Goal: Task Accomplishment & Management: Complete application form

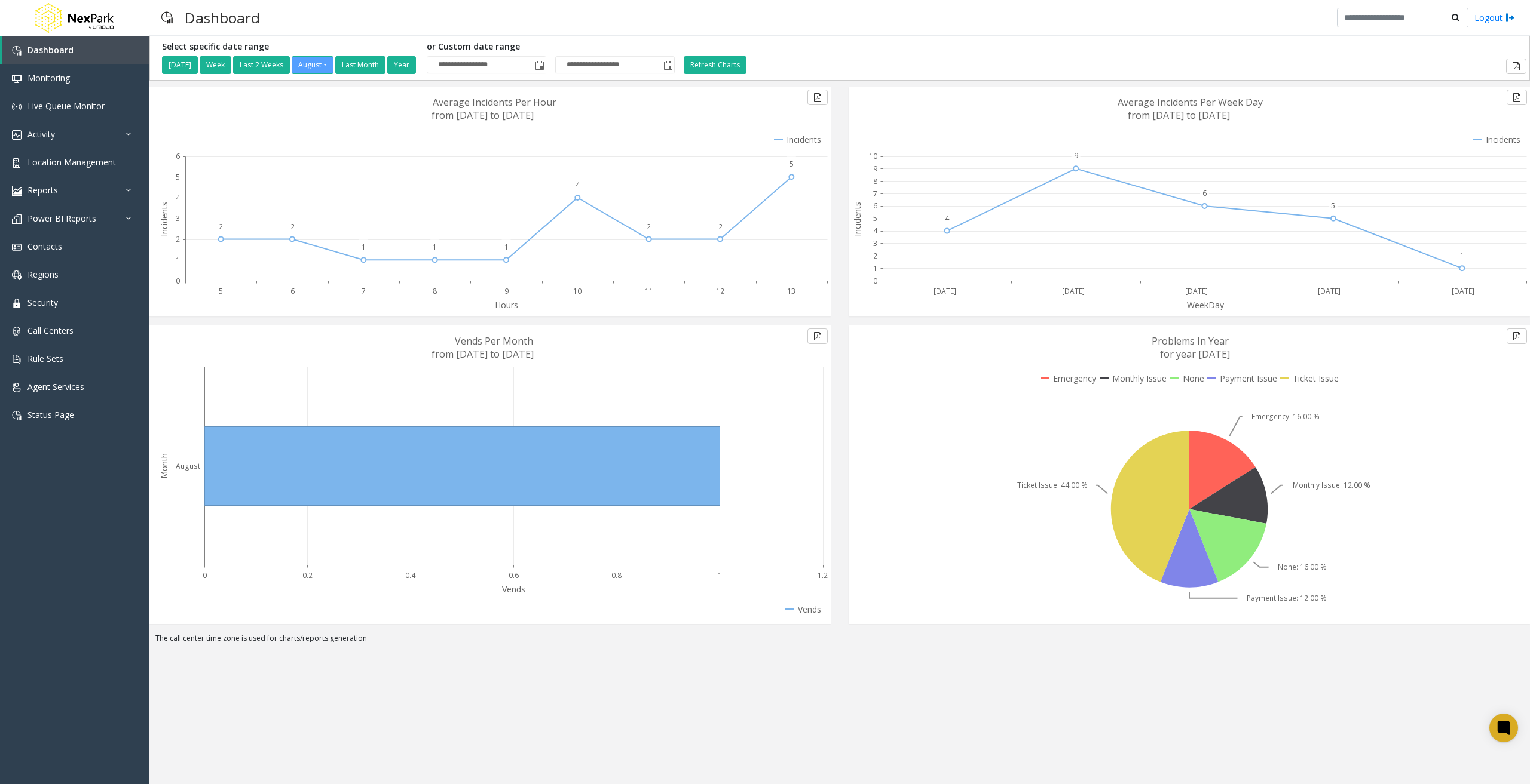
click at [825, 28] on div "Dashboard Logout" at bounding box center [839, 18] width 1380 height 36
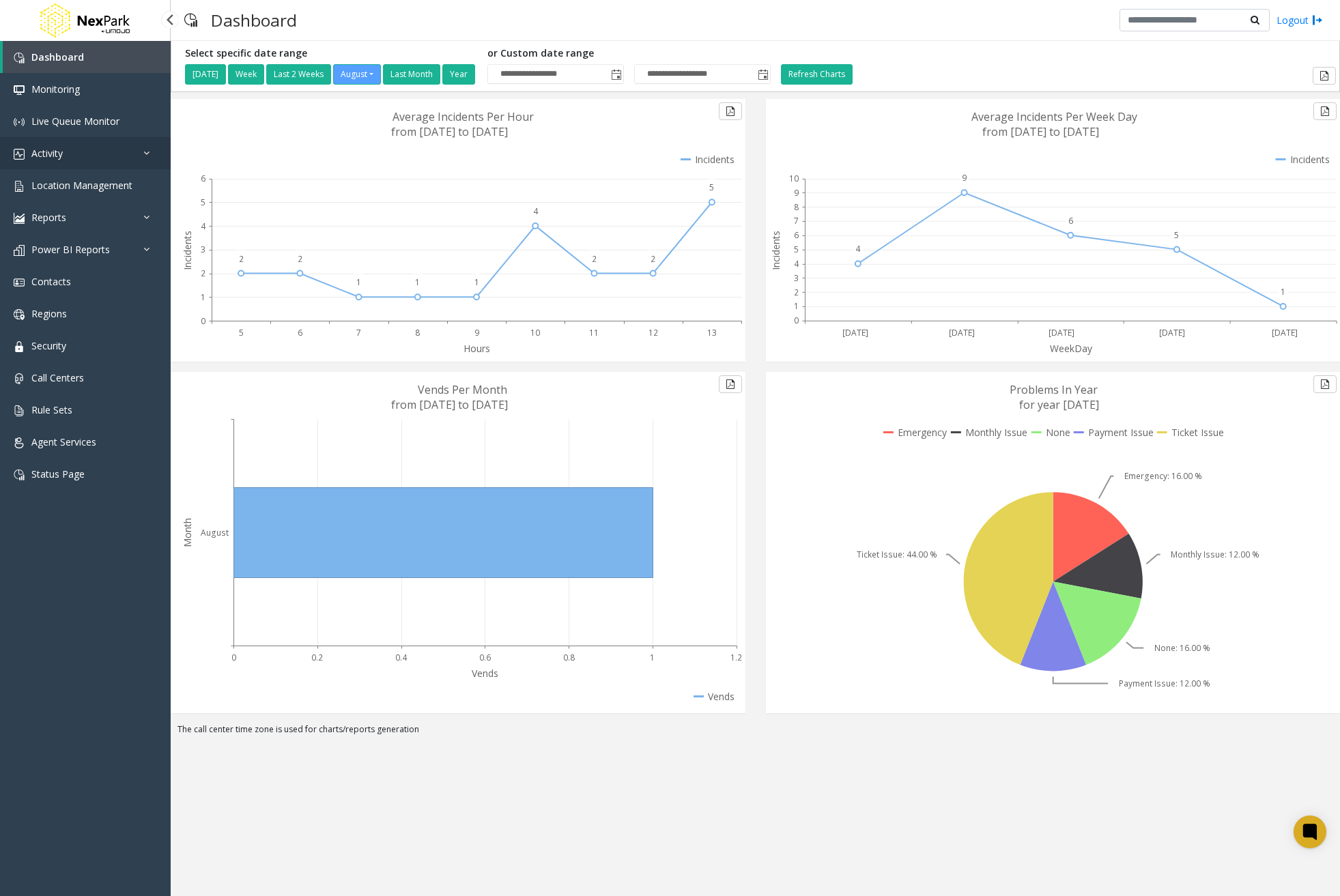
click at [142, 167] on link "Activity" at bounding box center [85, 153] width 170 height 32
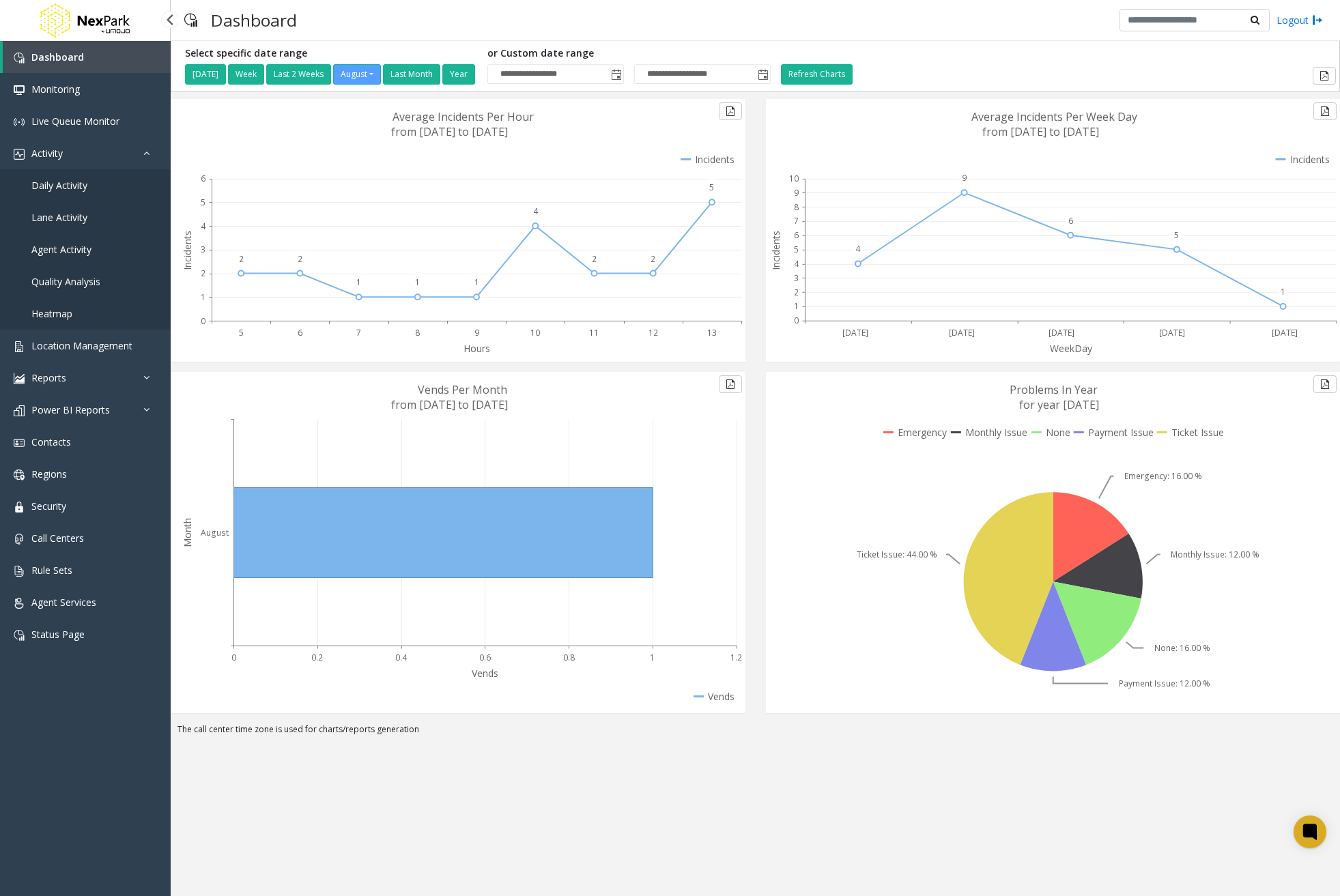
click at [98, 179] on link "Daily Activity" at bounding box center [85, 185] width 170 height 32
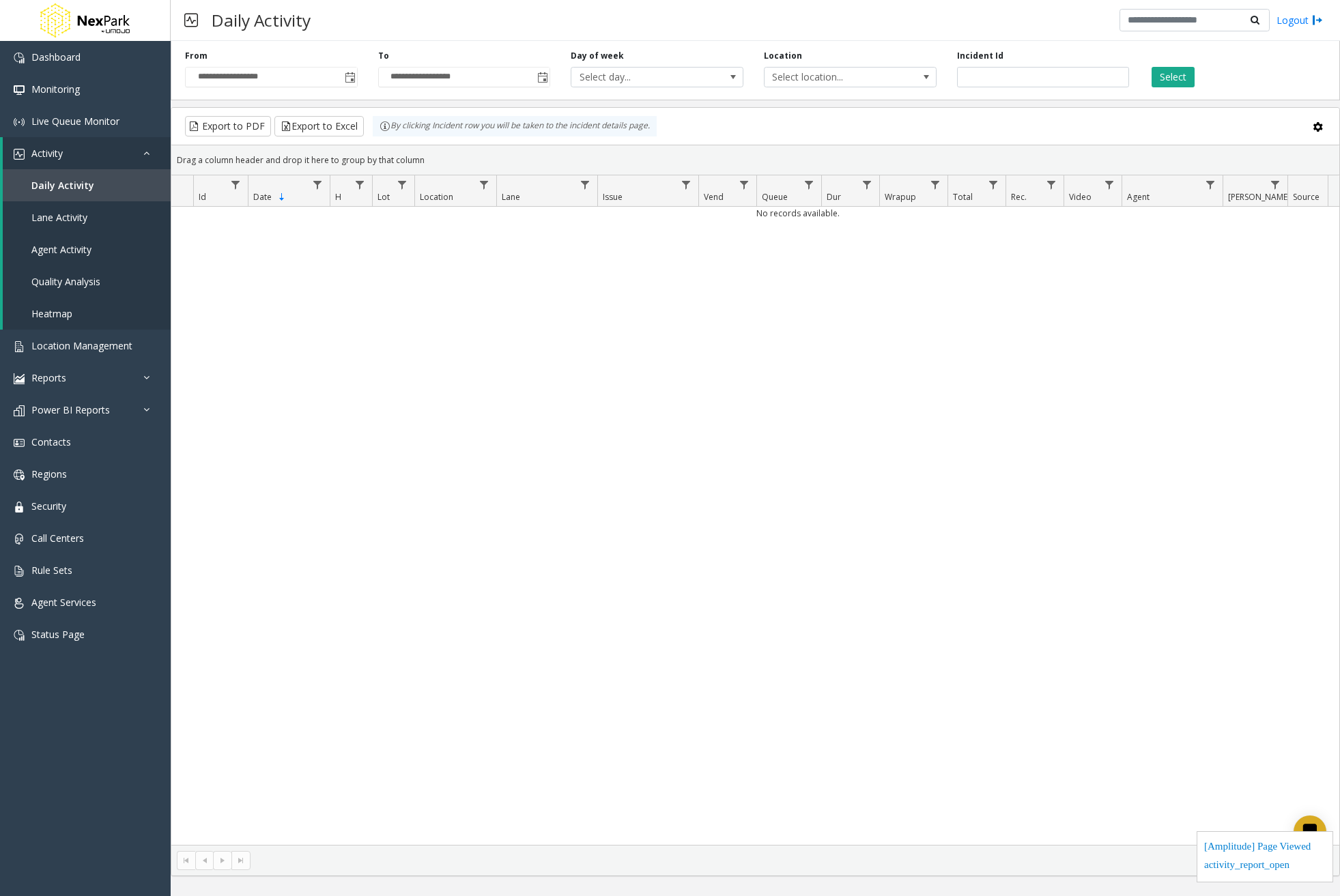
click at [346, 77] on span "Toggle popup" at bounding box center [350, 77] width 11 height 11
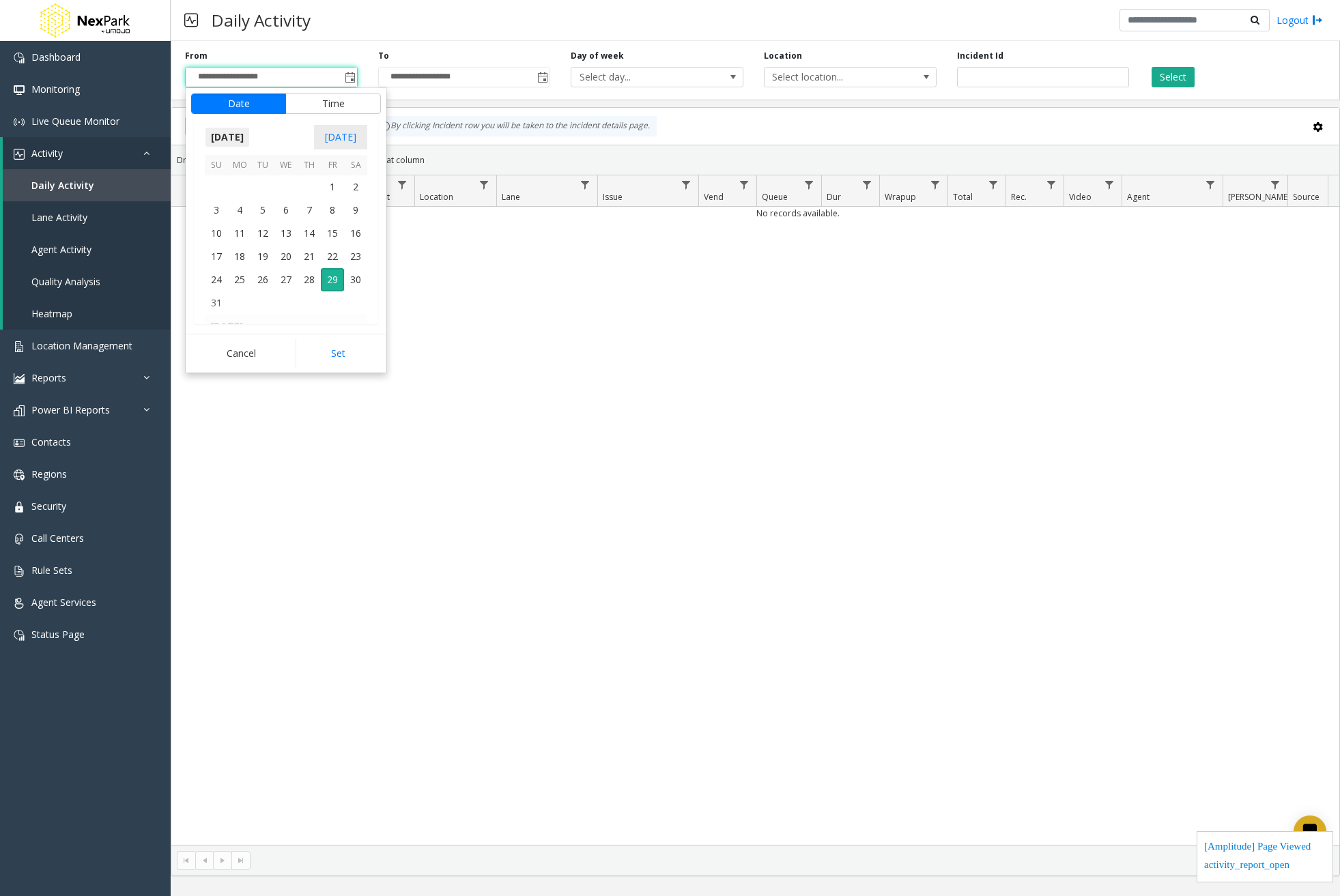
click at [243, 133] on span "August 2025" at bounding box center [228, 137] width 45 height 20
click at [216, 170] on span "Jan" at bounding box center [221, 166] width 33 height 33
click at [294, 186] on span "1" at bounding box center [286, 187] width 23 height 23
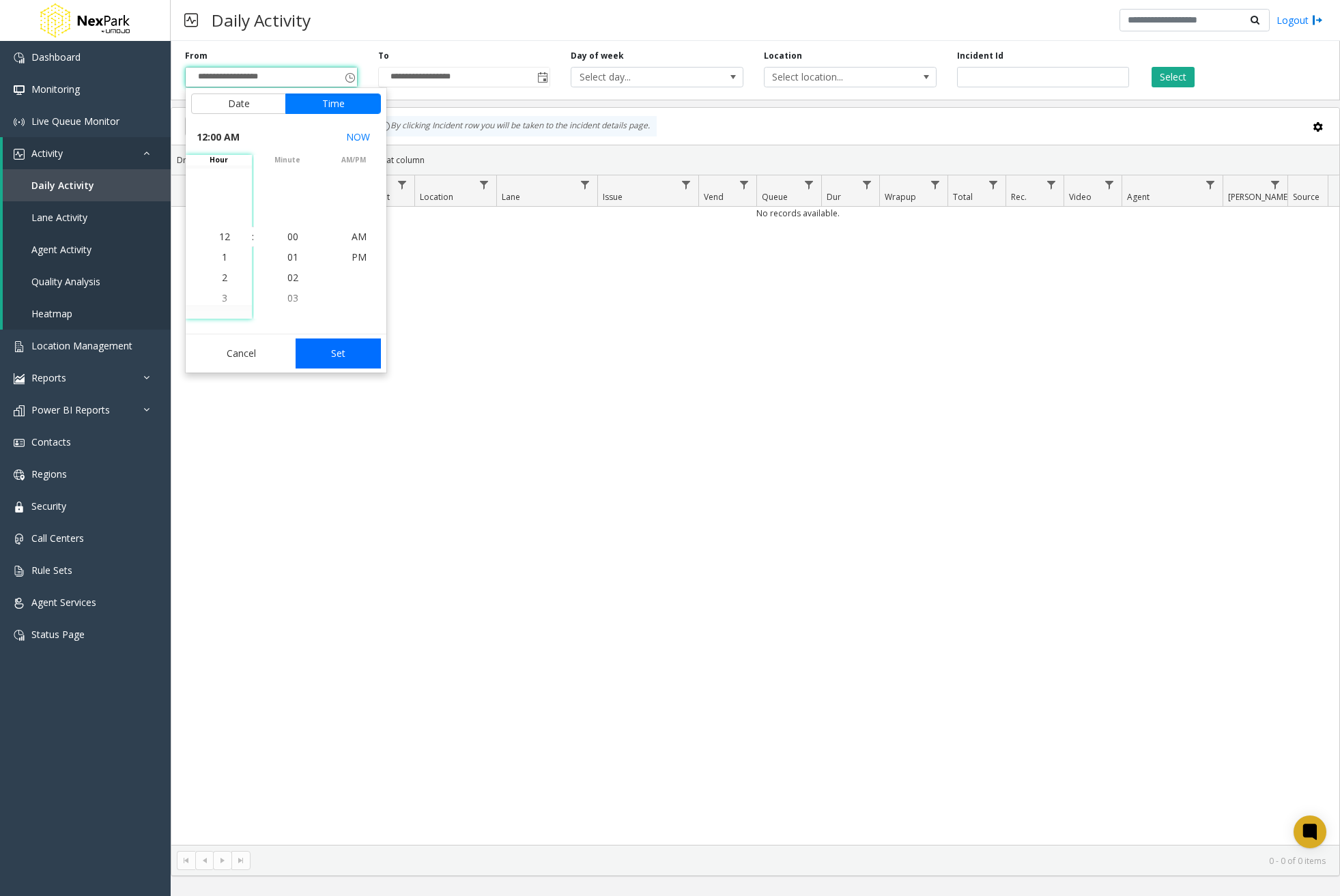
click at [350, 362] on button "Set" at bounding box center [339, 353] width 86 height 30
type input "**********"
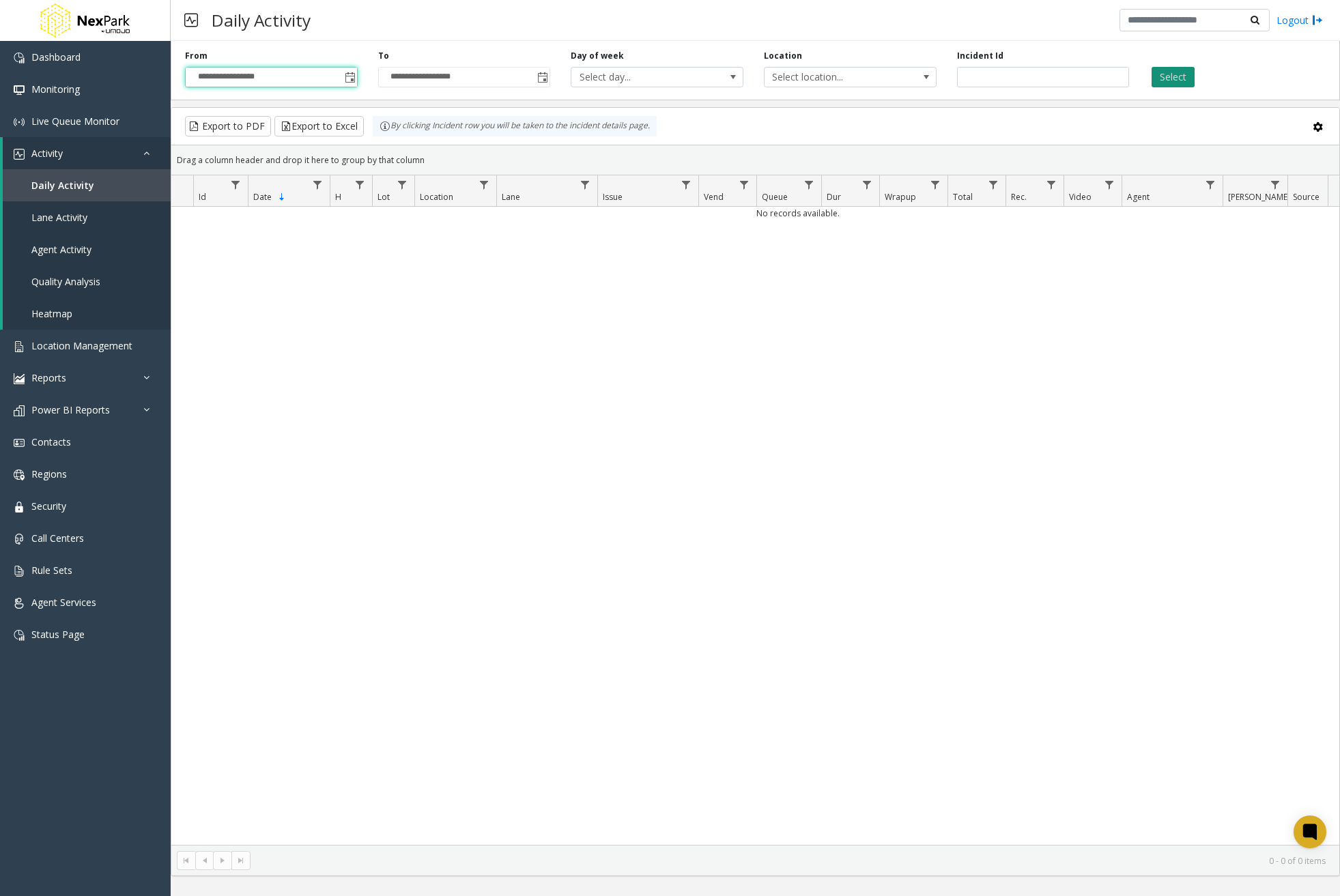
click at [1173, 76] on button "Select" at bounding box center [1172, 77] width 43 height 20
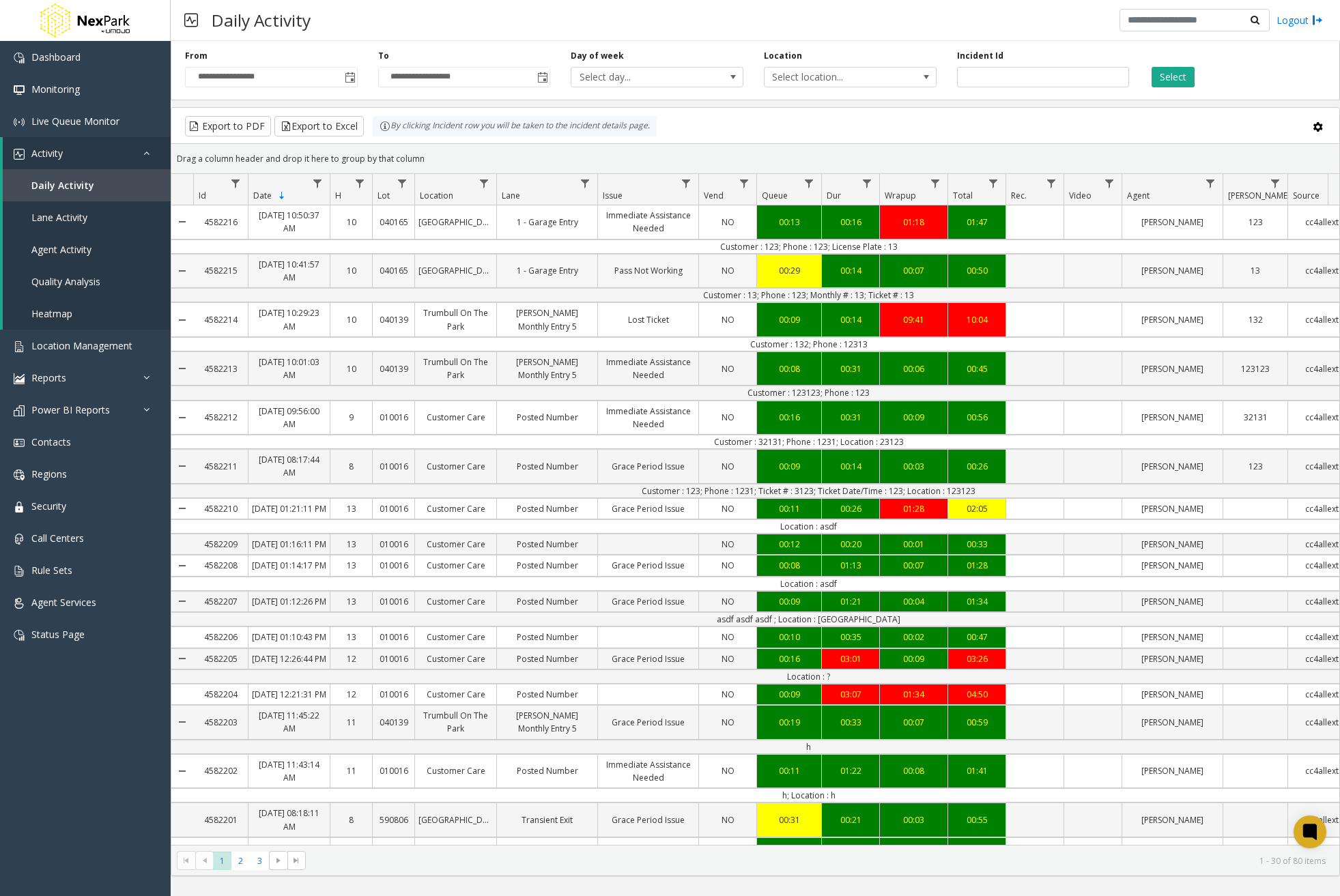
click at [1032, 272] on div "Data table" at bounding box center [1035, 271] width 57 height 7
click at [413, 324] on div "040139" at bounding box center [393, 319] width 42 height 20
click at [364, 213] on icon "Data table" at bounding box center [365, 215] width 8 height 8
click at [690, 215] on icon "Data table" at bounding box center [692, 215] width 8 height 8
click at [221, 228] on div "4582216" at bounding box center [220, 222] width 54 height 20
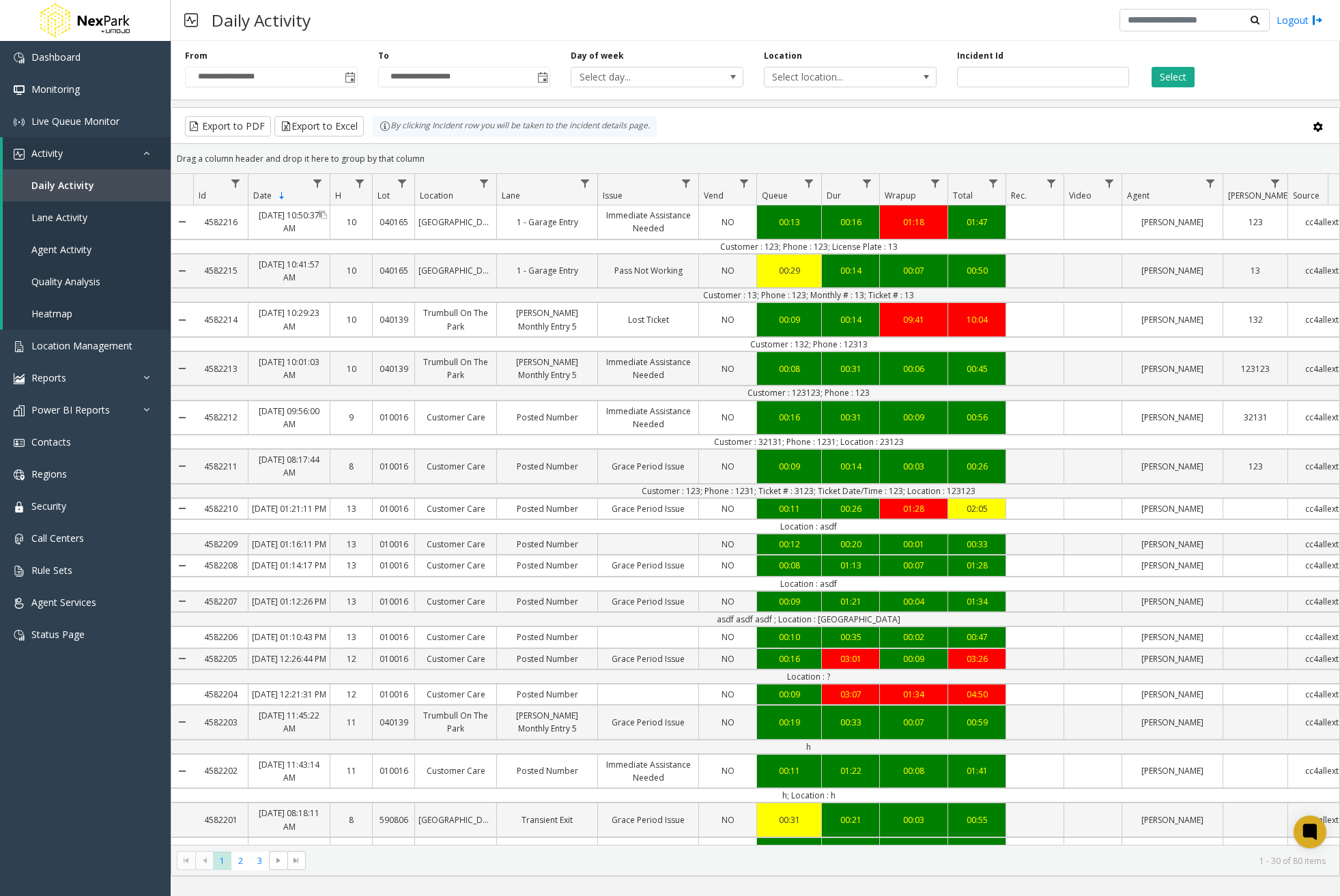
click at [283, 225] on div "Aug 20, 2025 10:50:37 AM" at bounding box center [289, 222] width 81 height 33
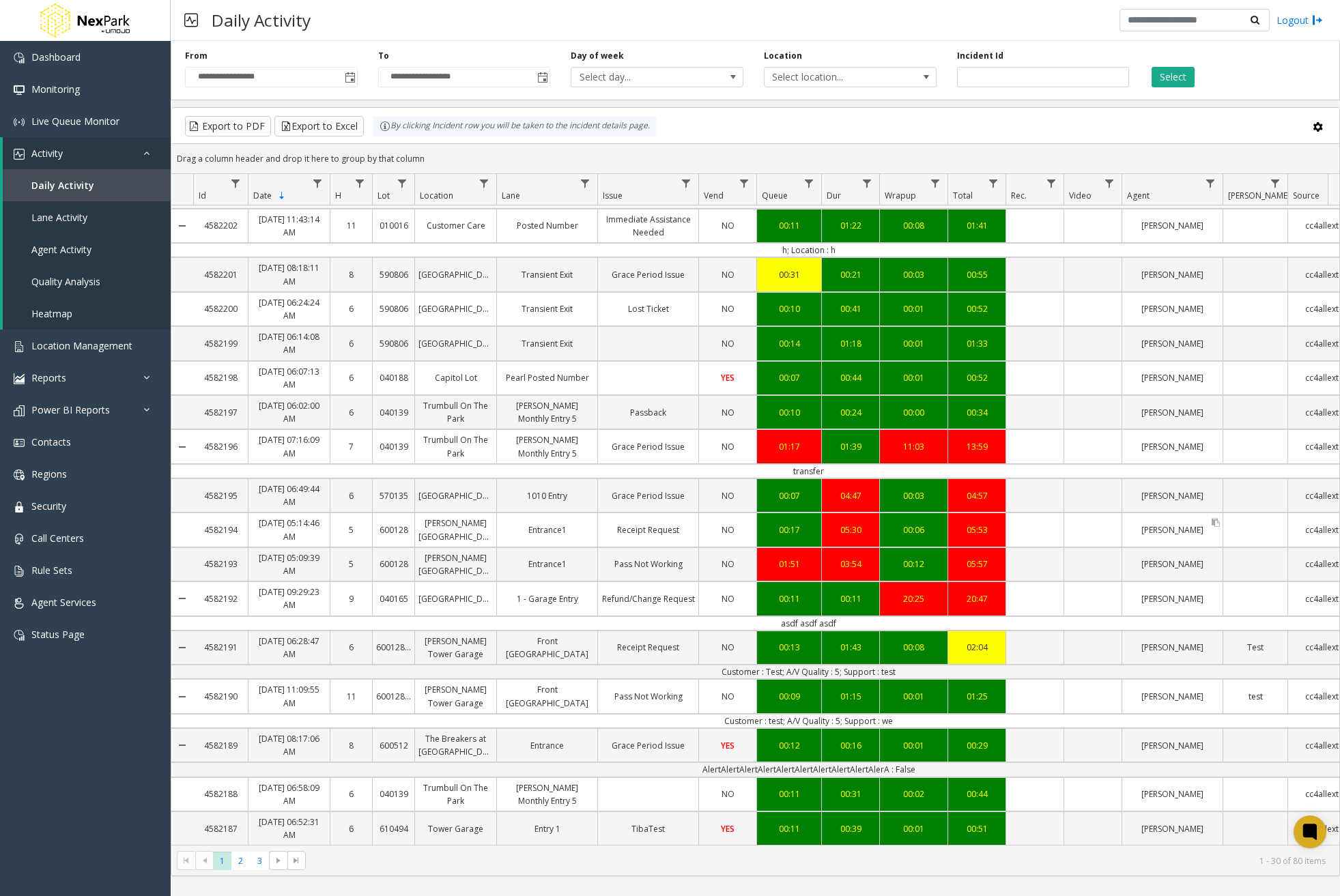
scroll to position [649, 0]
click at [259, 867] on span "3" at bounding box center [259, 861] width 18 height 18
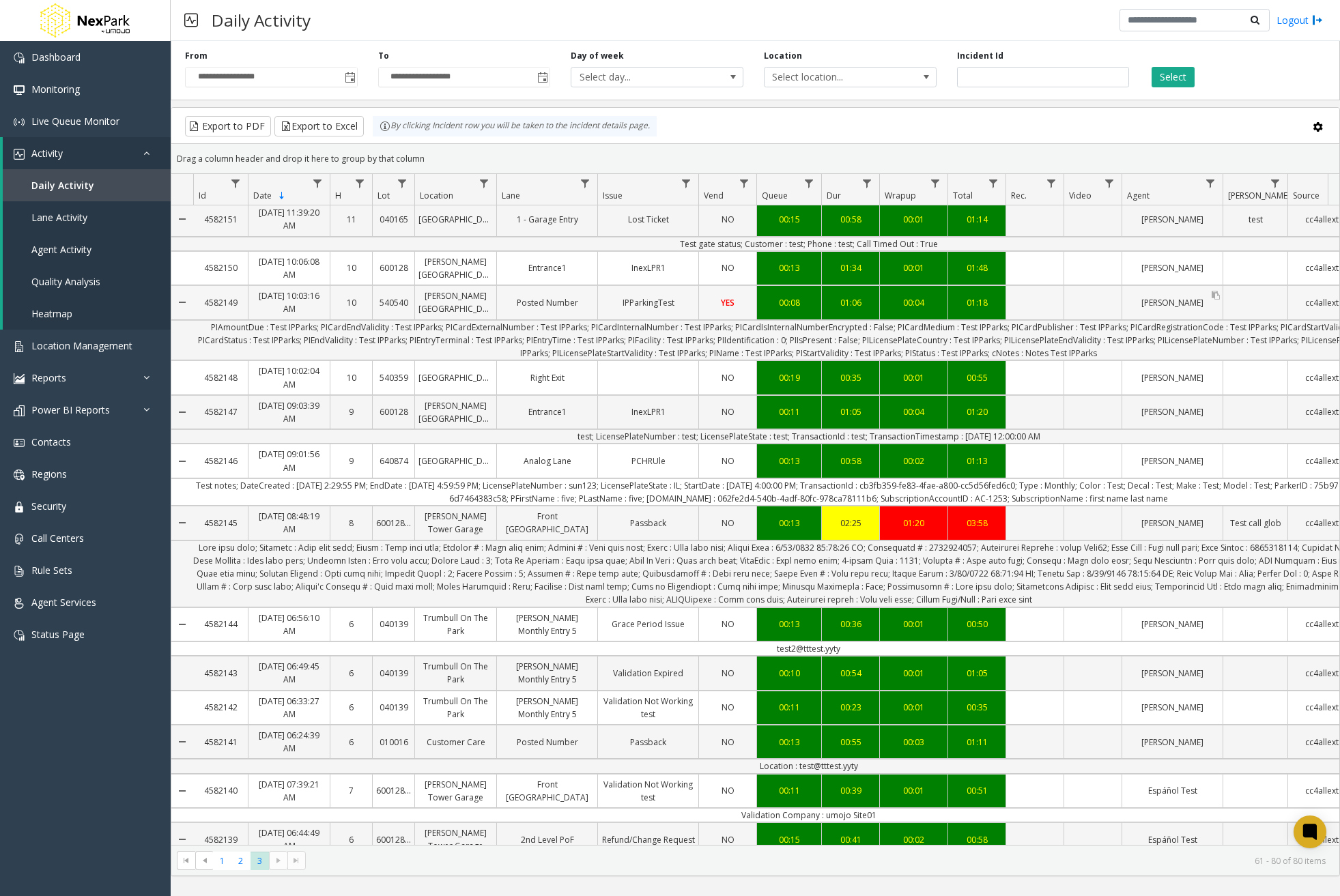
scroll to position [382, 0]
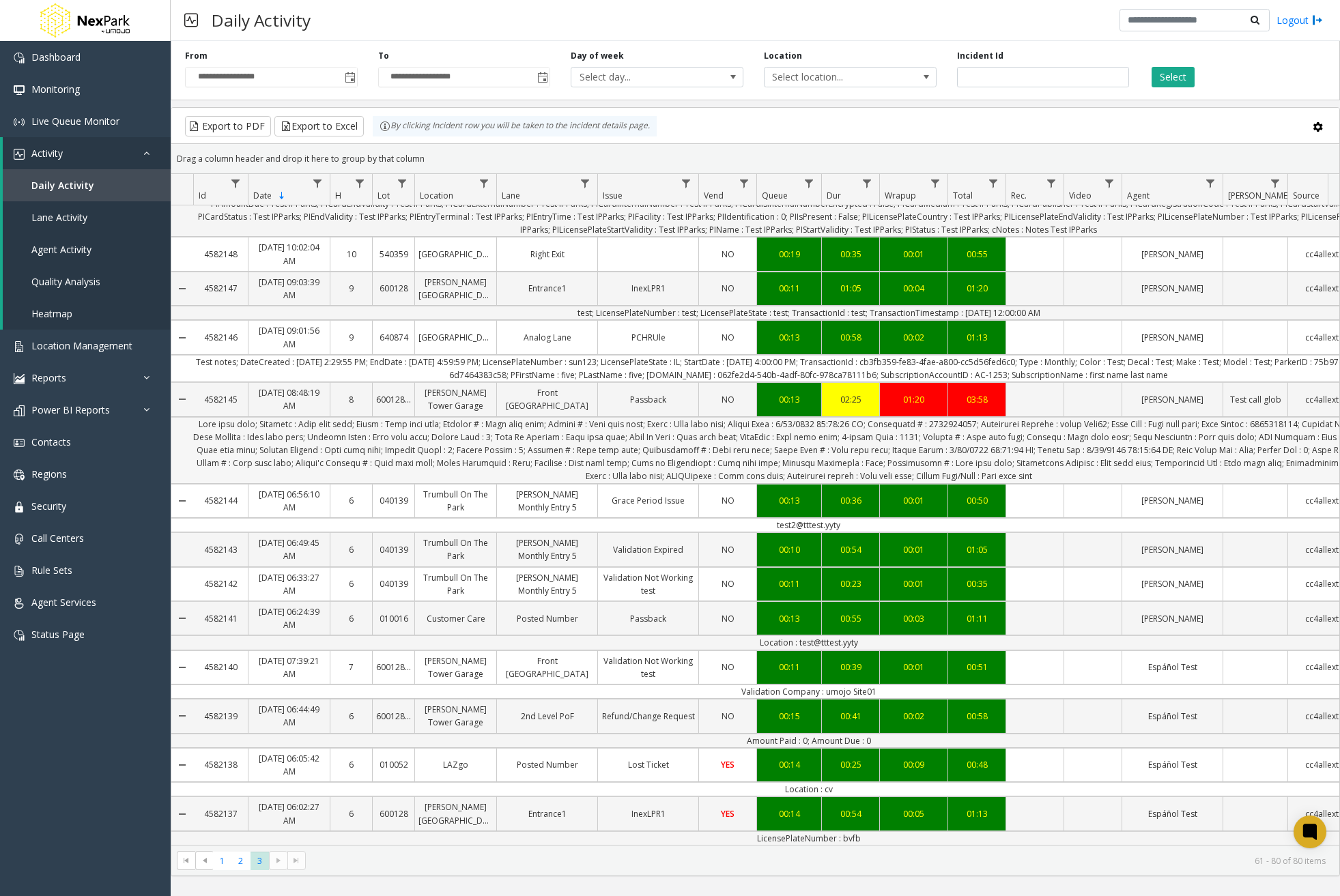
click at [1177, 447] on td "Data table" at bounding box center [808, 450] width 1230 height 67
click at [942, 425] on td "Data table" at bounding box center [808, 450] width 1230 height 67
click at [1061, 433] on td "Data table" at bounding box center [808, 450] width 1230 height 67
drag, startPoint x: 948, startPoint y: 462, endPoint x: 187, endPoint y: 423, distance: 762.0
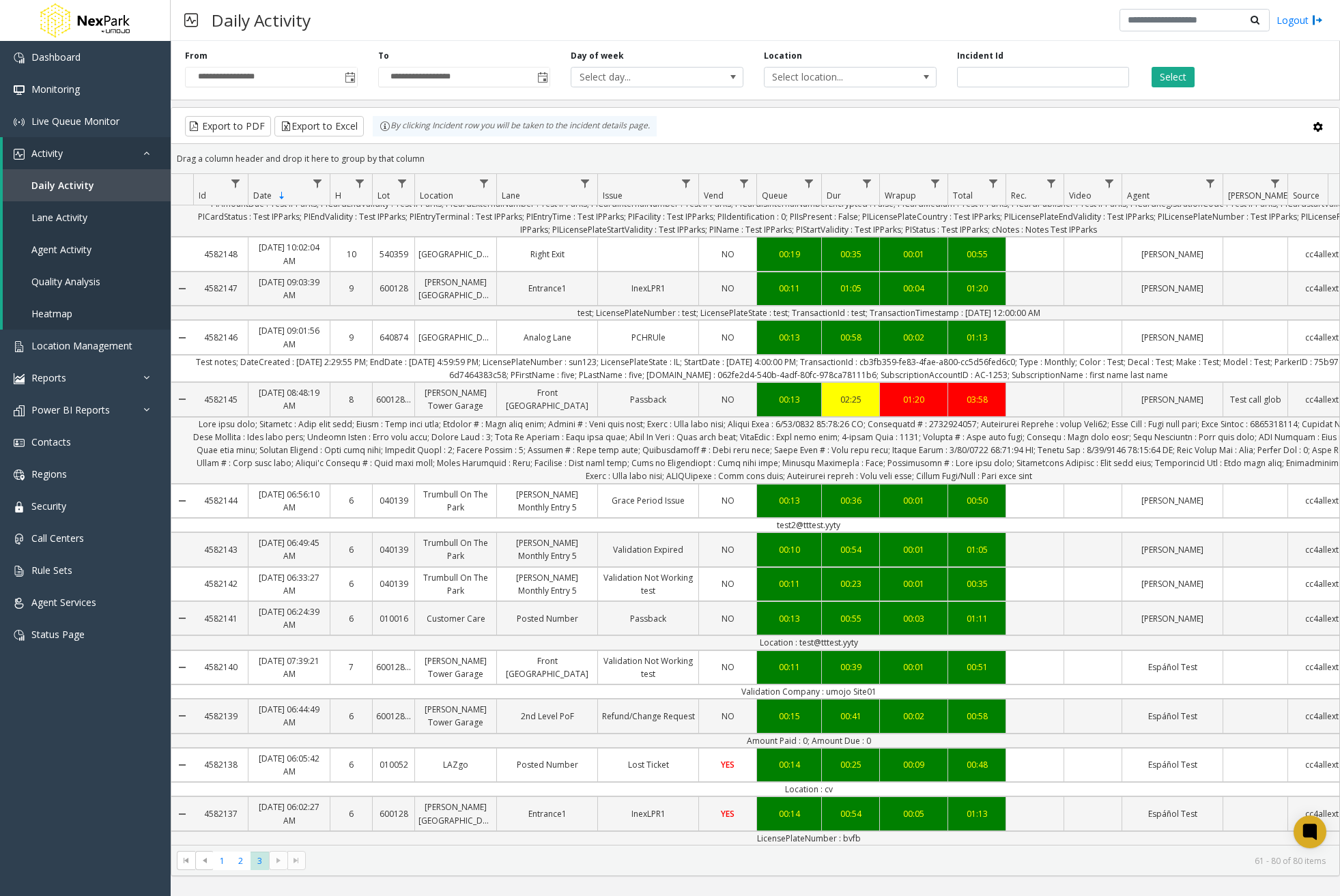
click at [187, 423] on tr "Data table" at bounding box center [797, 450] width 1252 height 67
click at [1124, 464] on td "Data table" at bounding box center [808, 450] width 1230 height 67
click at [941, 490] on icon "Data table" at bounding box center [941, 494] width 8 height 8
click at [1001, 490] on icon "Data table" at bounding box center [999, 494] width 8 height 8
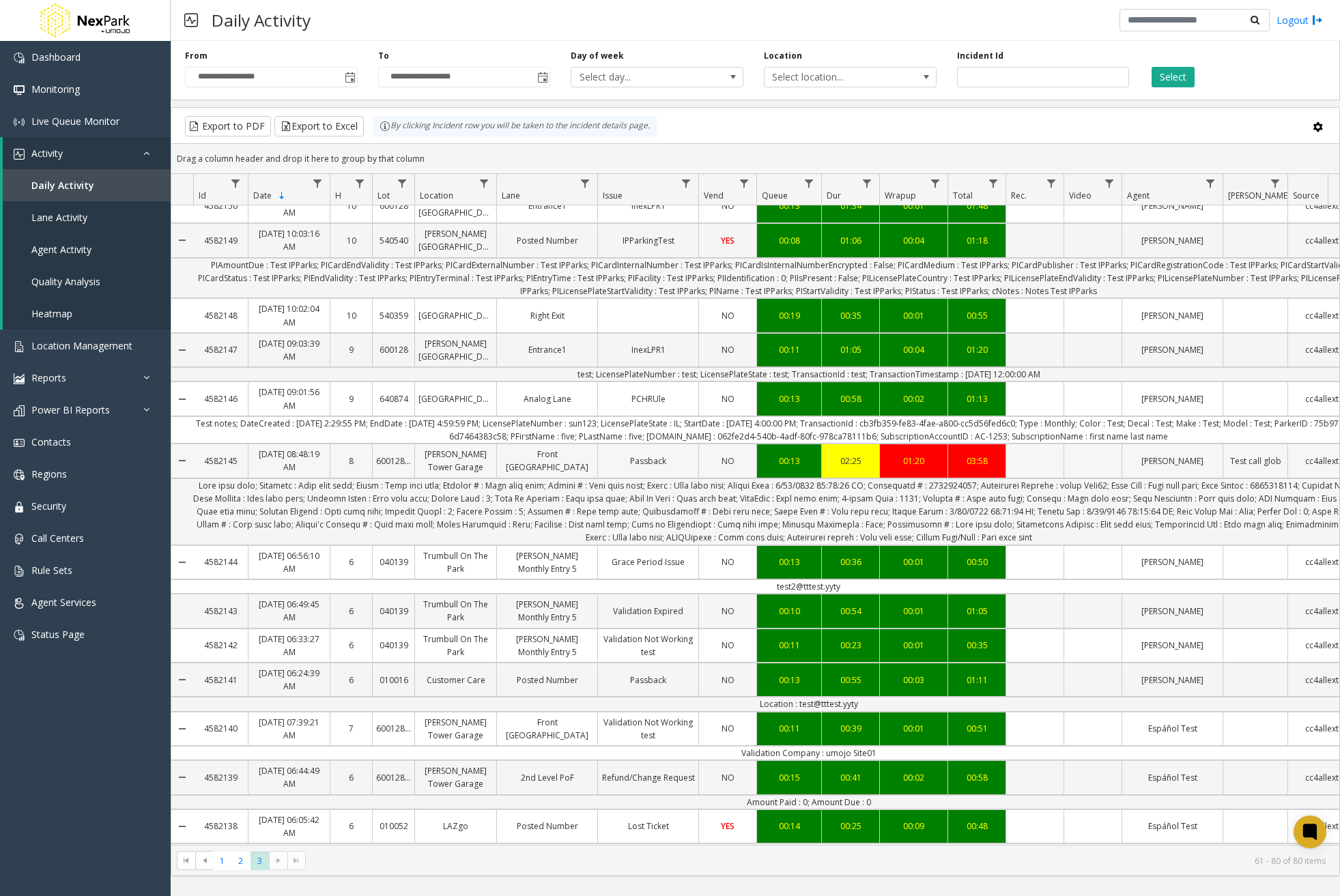
scroll to position [0, 0]
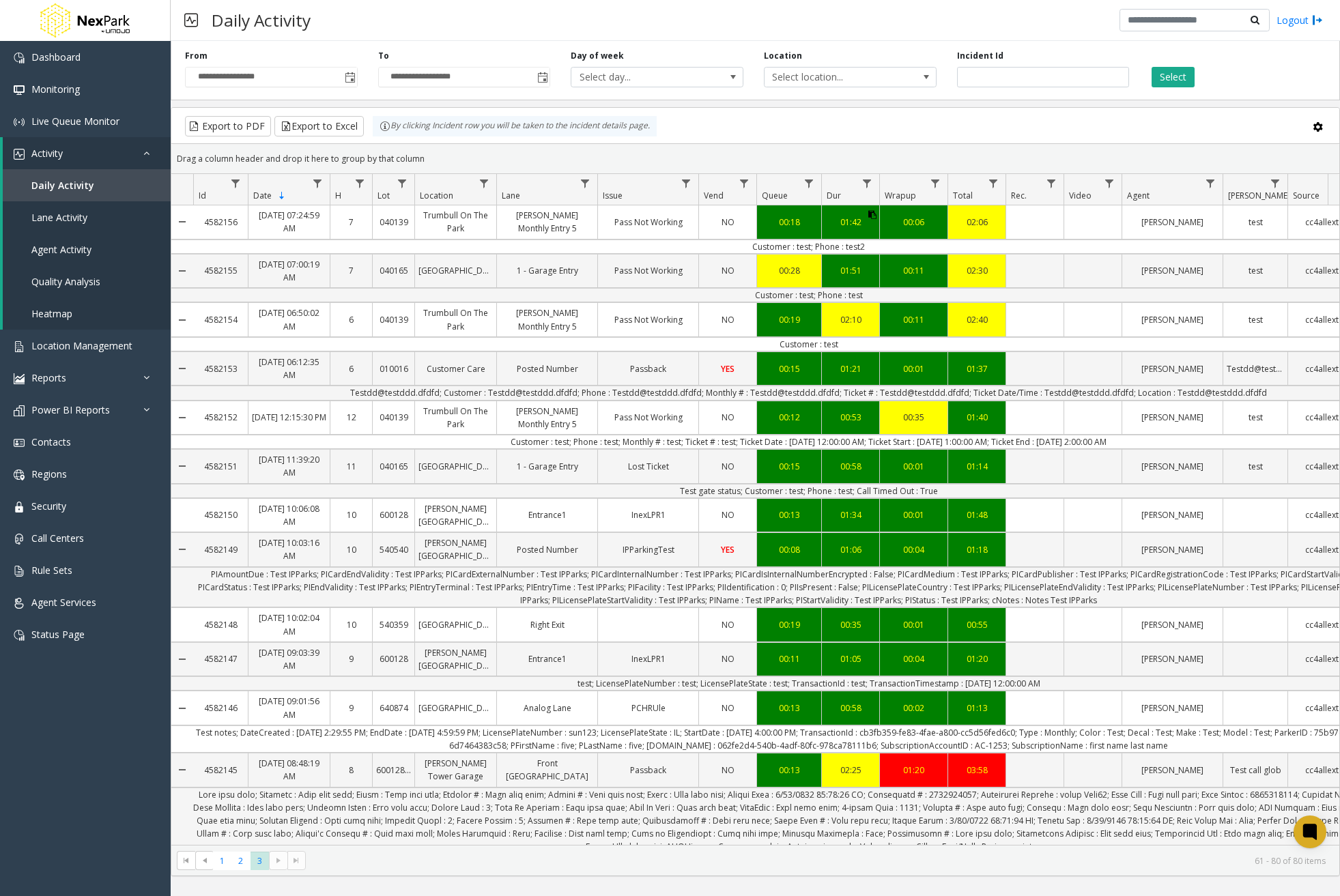
click at [871, 218] on icon "Data table" at bounding box center [873, 215] width 8 height 8
click at [999, 213] on icon "Data table" at bounding box center [999, 215] width 8 height 8
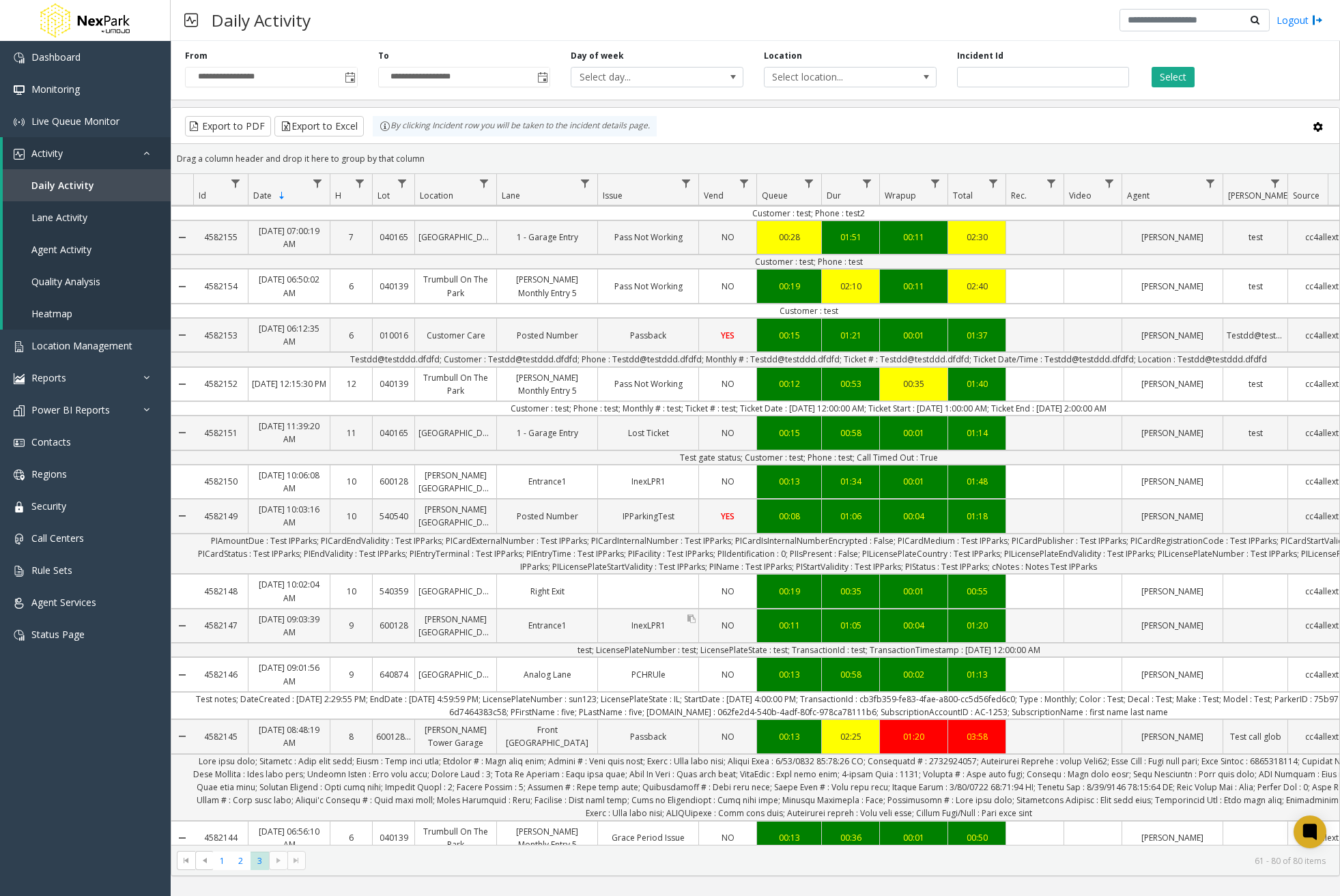
scroll to position [136, 0]
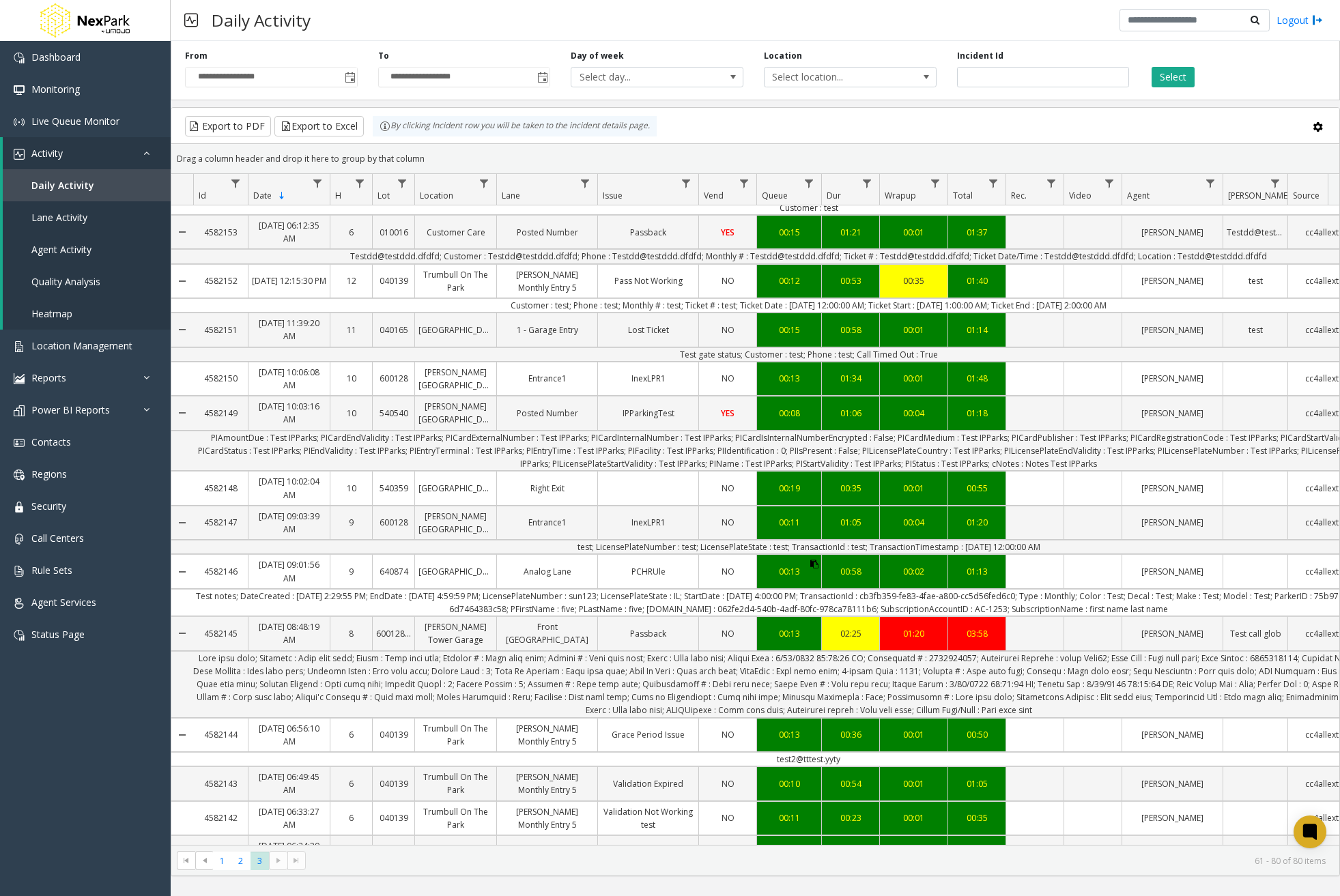
click at [815, 560] on button "Data table" at bounding box center [814, 564] width 8 height 13
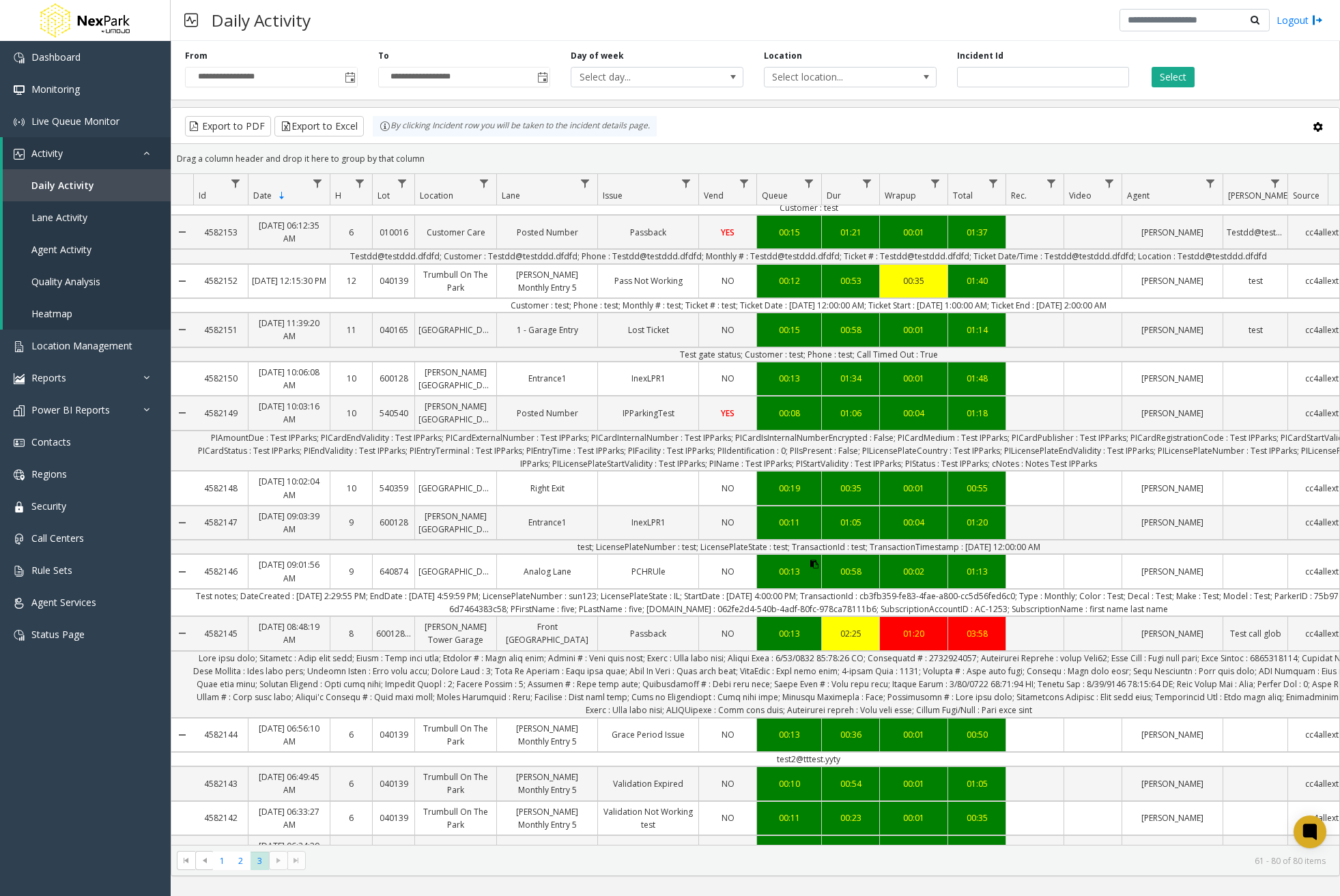
click at [815, 560] on button "Data table" at bounding box center [814, 564] width 8 height 13
click at [815, 569] on icon "Data table" at bounding box center [814, 565] width 8 height 8
click at [815, 562] on icon "Data table" at bounding box center [814, 565] width 8 height 8
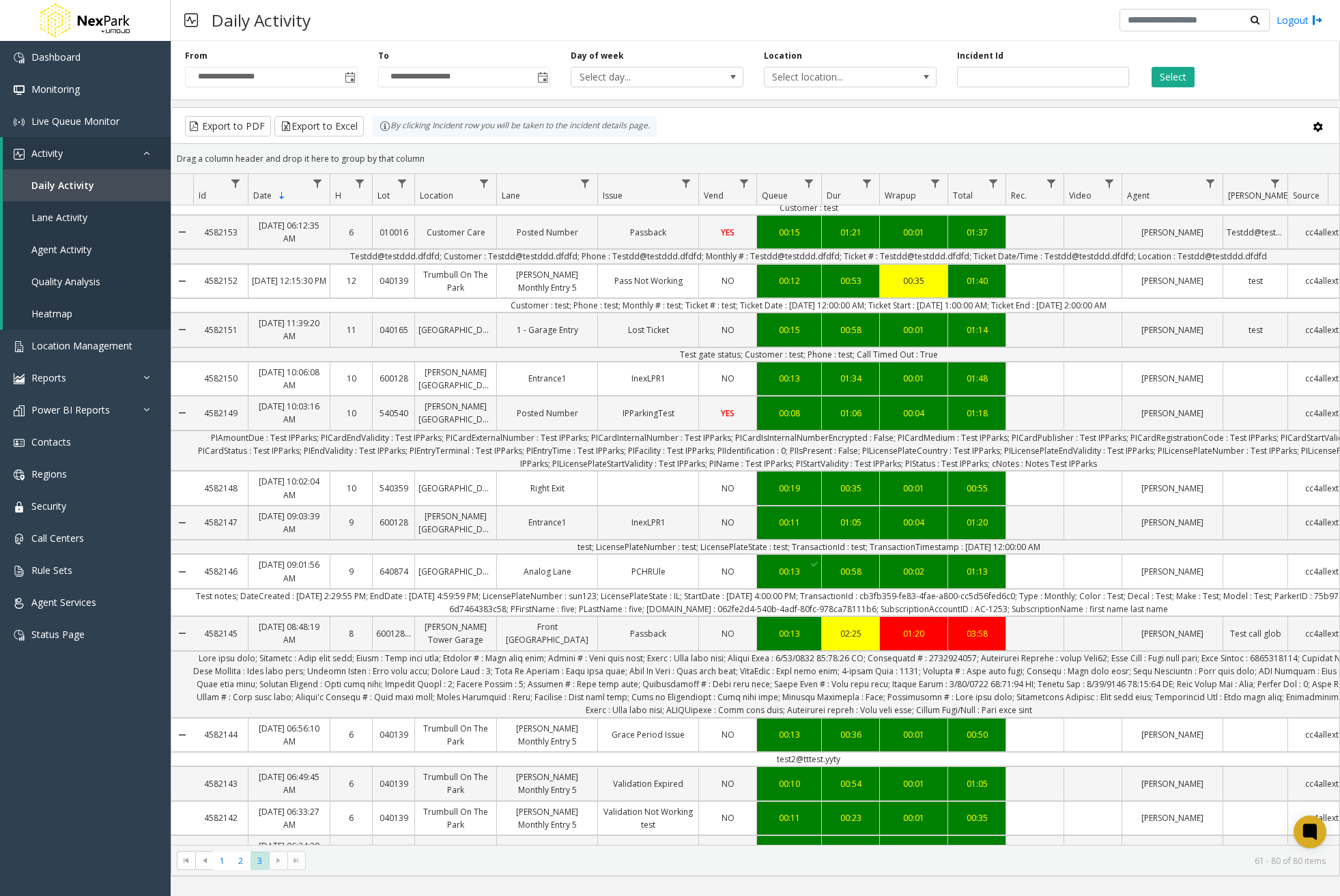
click at [815, 562] on icon "Data table" at bounding box center [814, 565] width 8 height 8
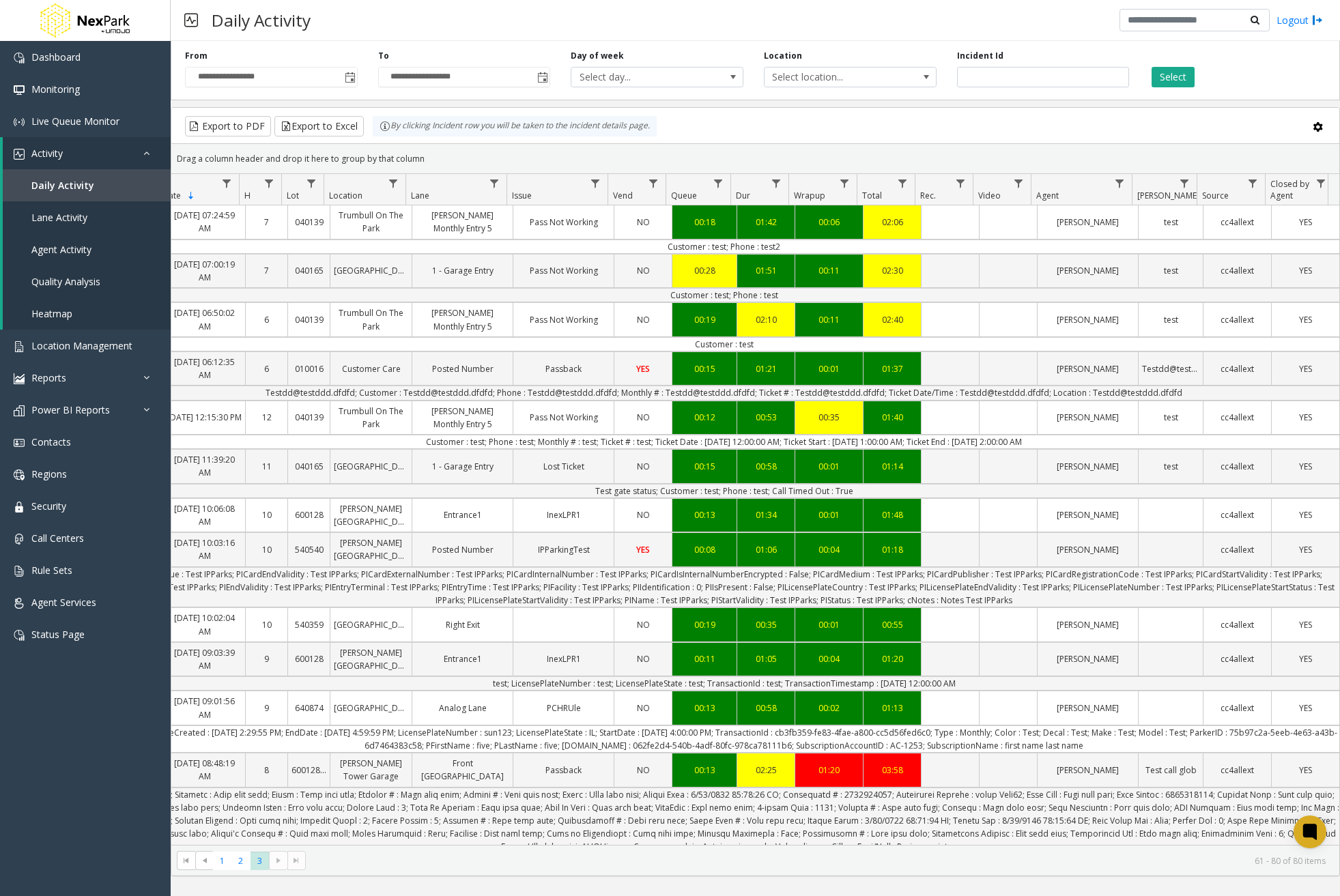
scroll to position [0, 95]
click at [1299, 219] on span "YES" at bounding box center [1305, 222] width 13 height 11
click at [1329, 213] on icon "Data table" at bounding box center [1333, 215] width 8 height 8
click at [92, 348] on span "Location Management" at bounding box center [81, 346] width 101 height 13
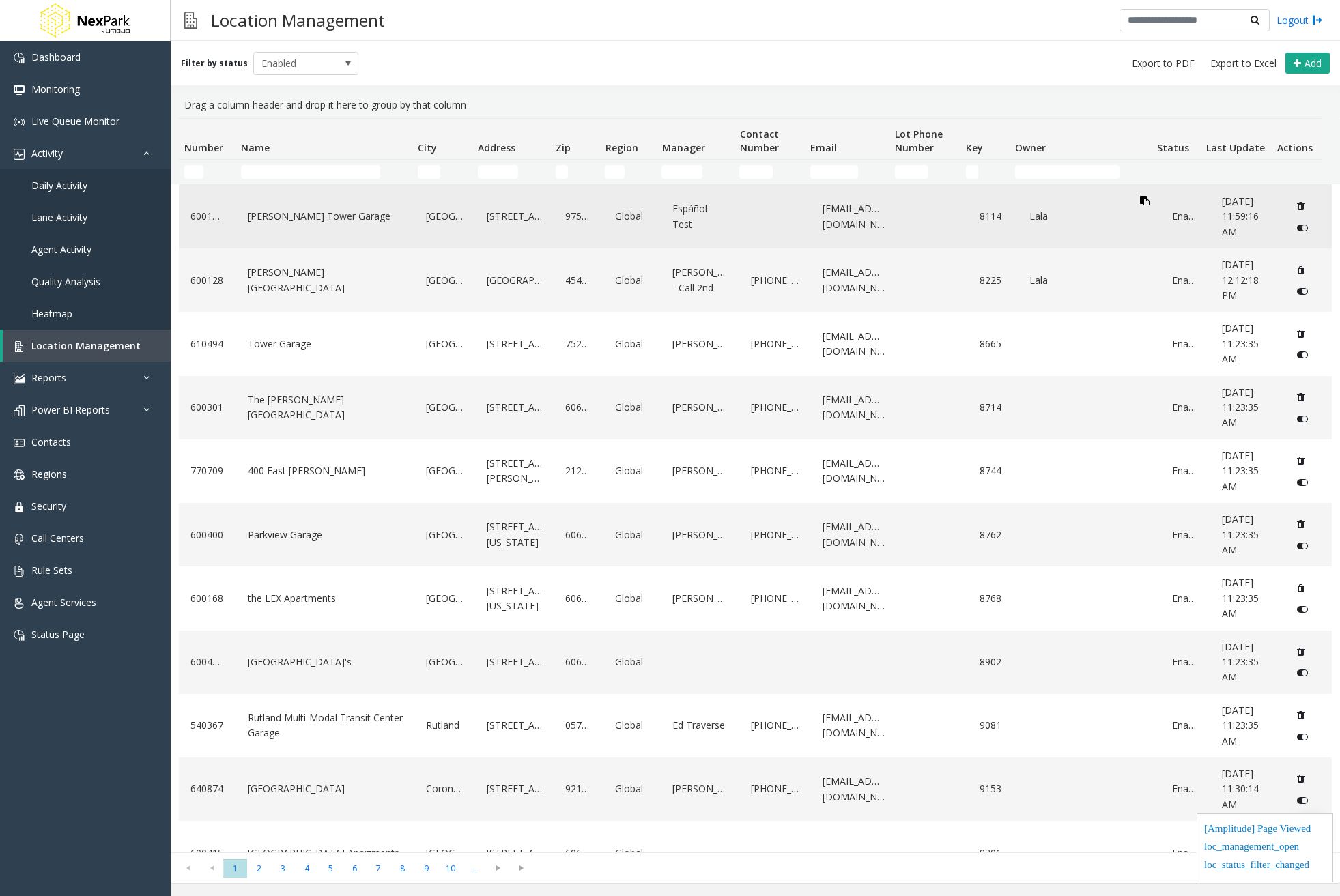
click at [1140, 200] on icon "Data table" at bounding box center [1145, 201] width 10 height 10
click at [1262, 199] on icon "Data table" at bounding box center [1266, 201] width 10 height 10
click at [1262, 201] on icon "Data table" at bounding box center [1266, 201] width 10 height 10
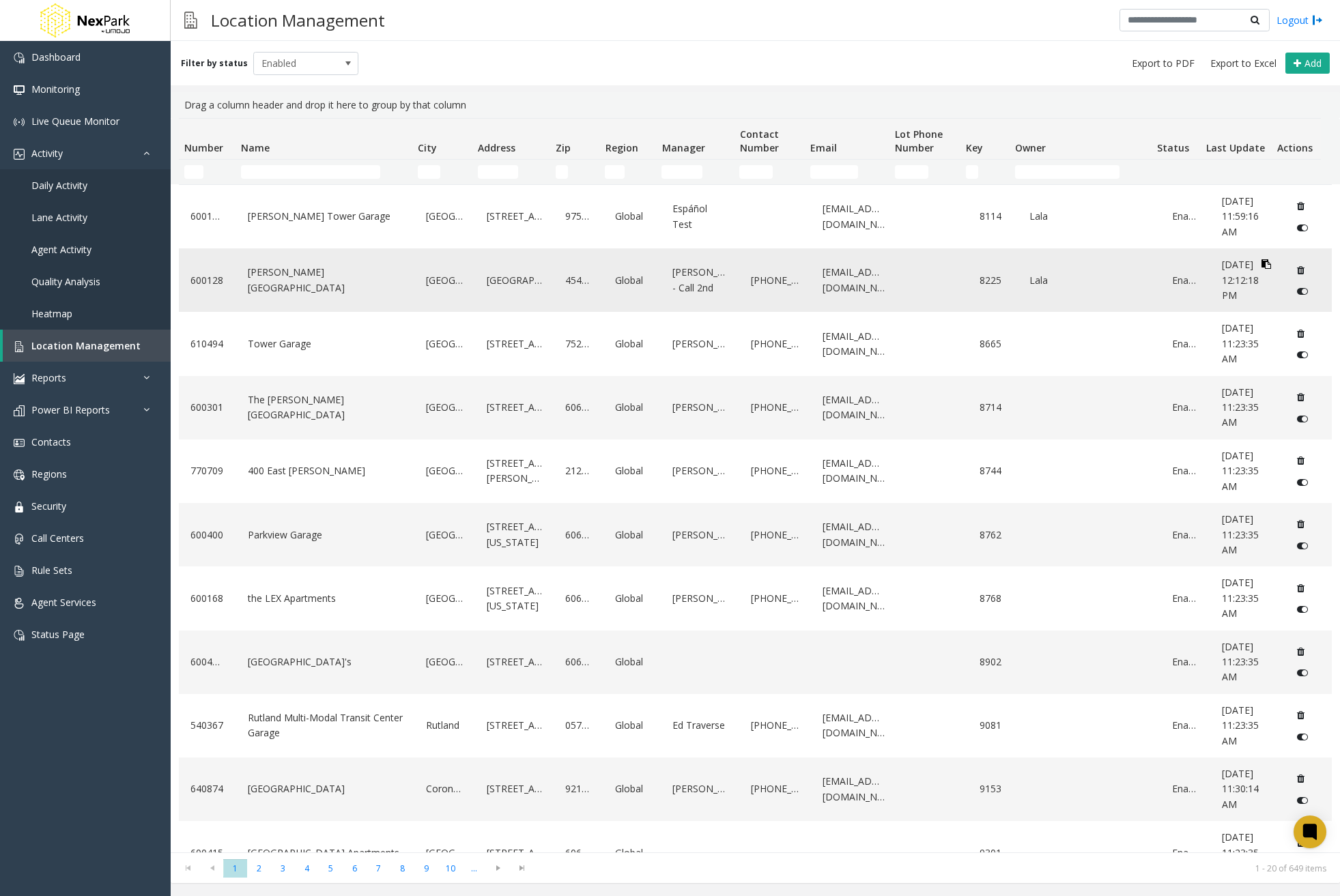
click at [1262, 265] on icon "Data table" at bounding box center [1266, 264] width 10 height 10
click at [87, 189] on span "Daily Activity" at bounding box center [59, 185] width 56 height 13
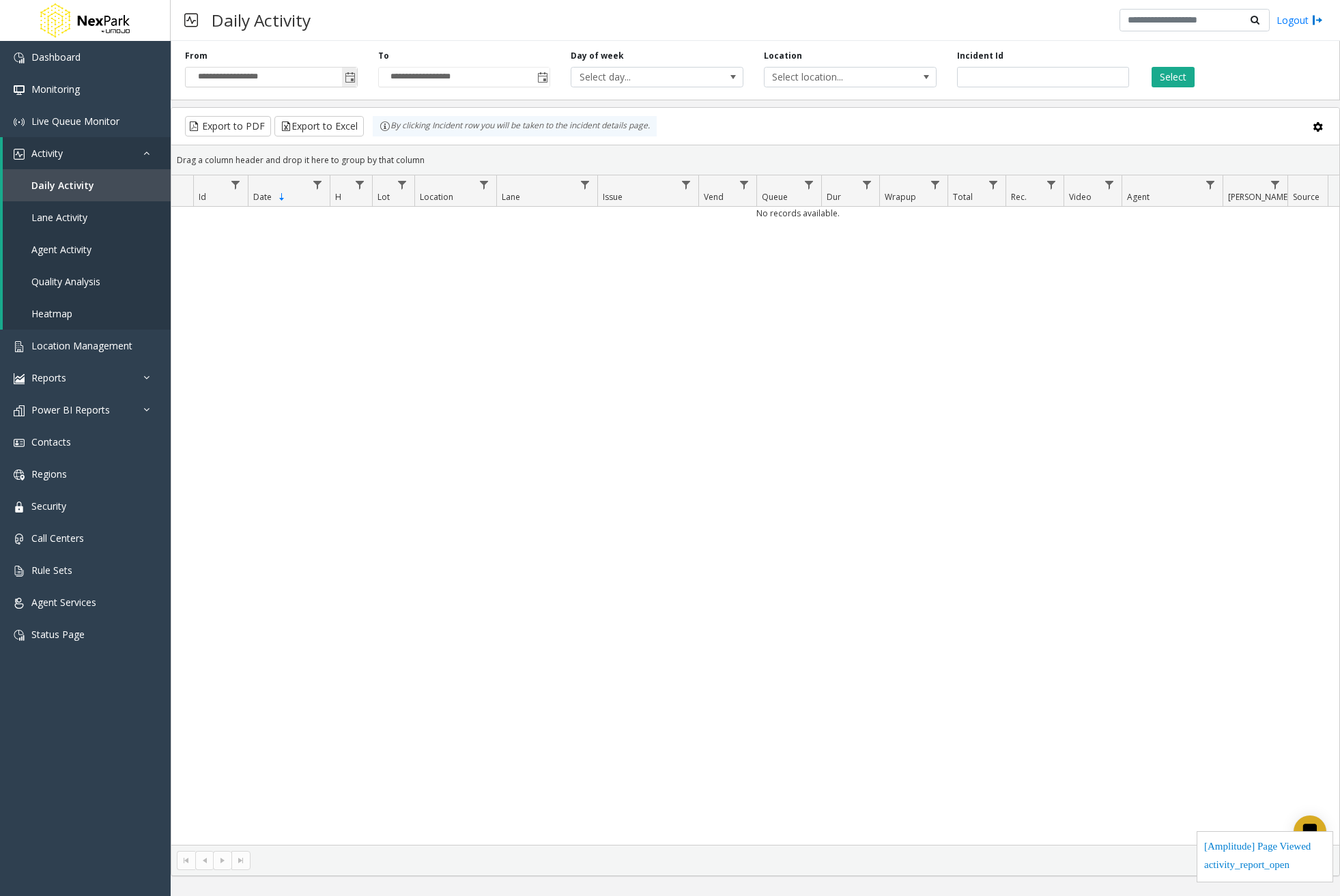
click at [346, 81] on span "Toggle popup" at bounding box center [350, 77] width 11 height 11
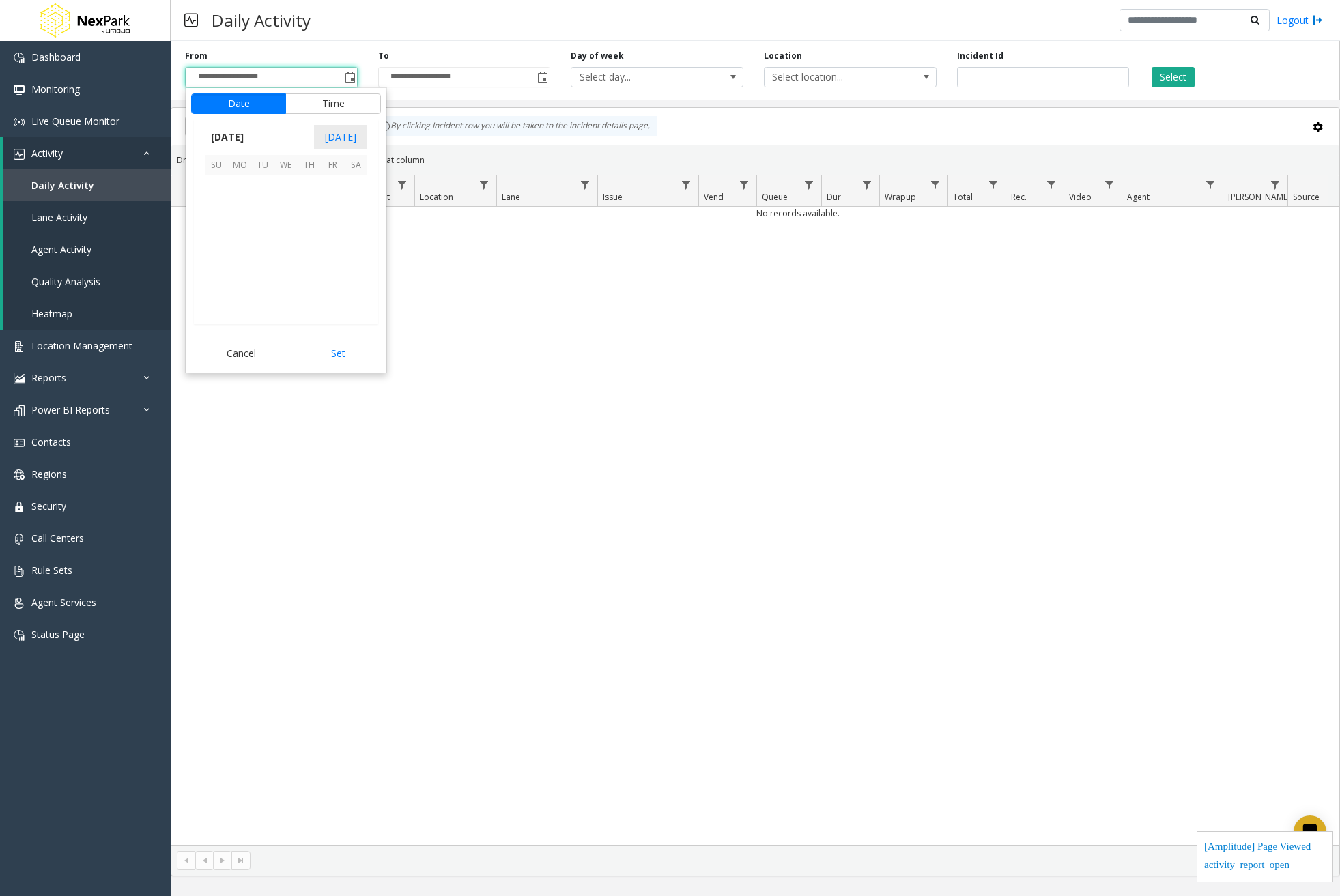
scroll to position [244788, 0]
click at [250, 141] on span "August 2025" at bounding box center [228, 137] width 45 height 20
click at [223, 166] on span "Jan" at bounding box center [221, 166] width 33 height 33
click at [290, 184] on span "1" at bounding box center [286, 187] width 23 height 23
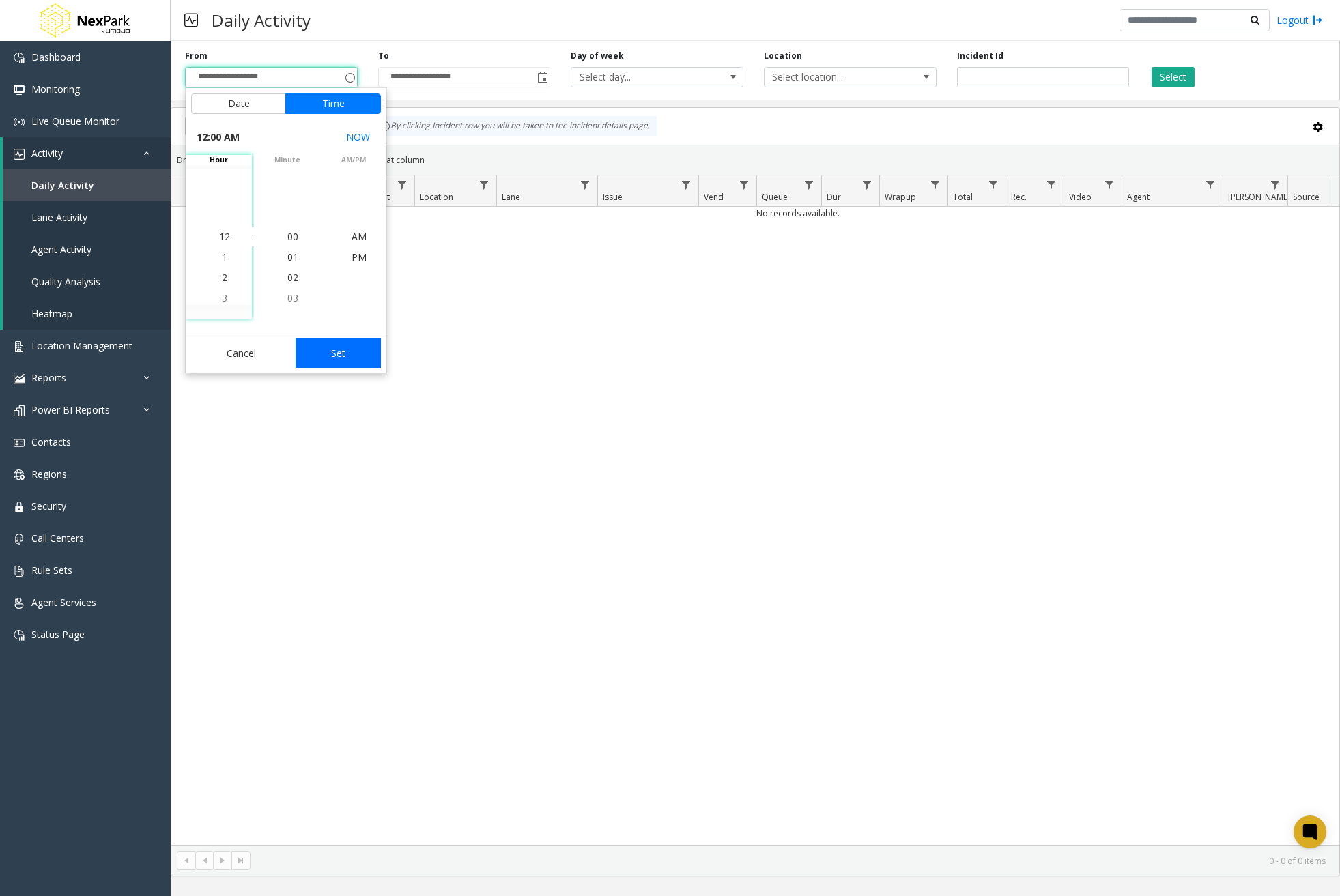
click at [355, 349] on button "Set" at bounding box center [339, 353] width 86 height 30
type input "**********"
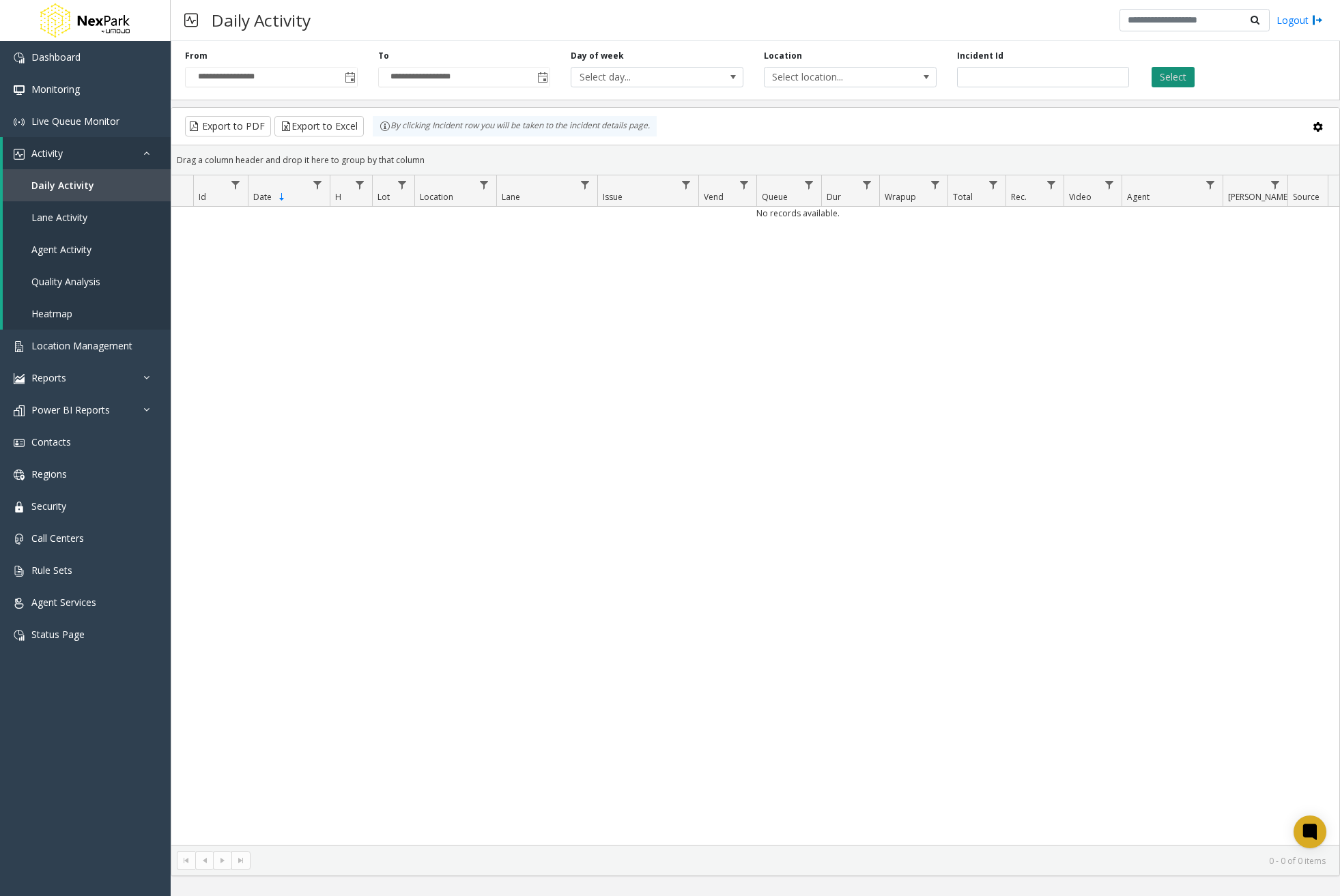
click at [1189, 72] on button "Select" at bounding box center [1172, 77] width 43 height 20
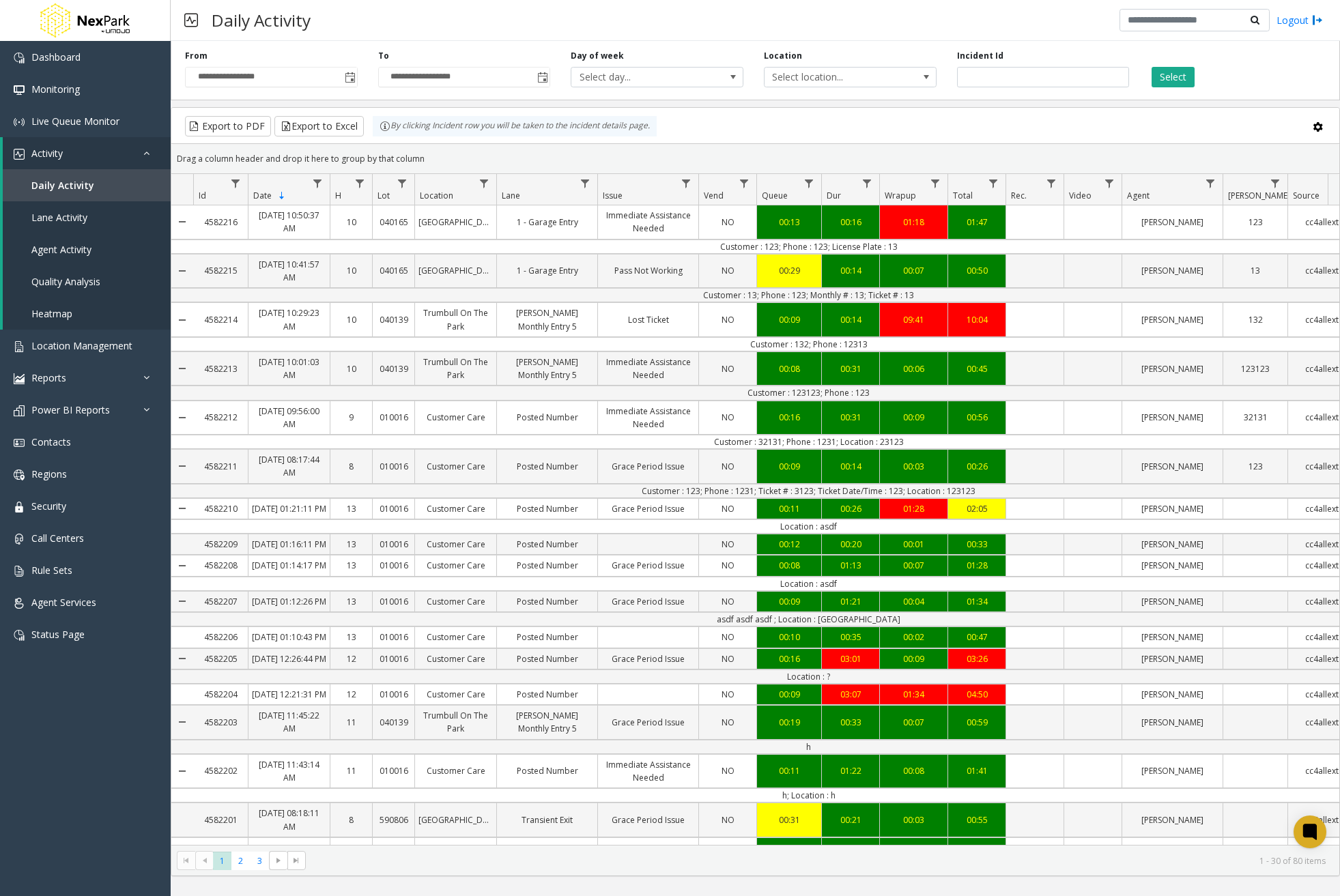
scroll to position [0, 95]
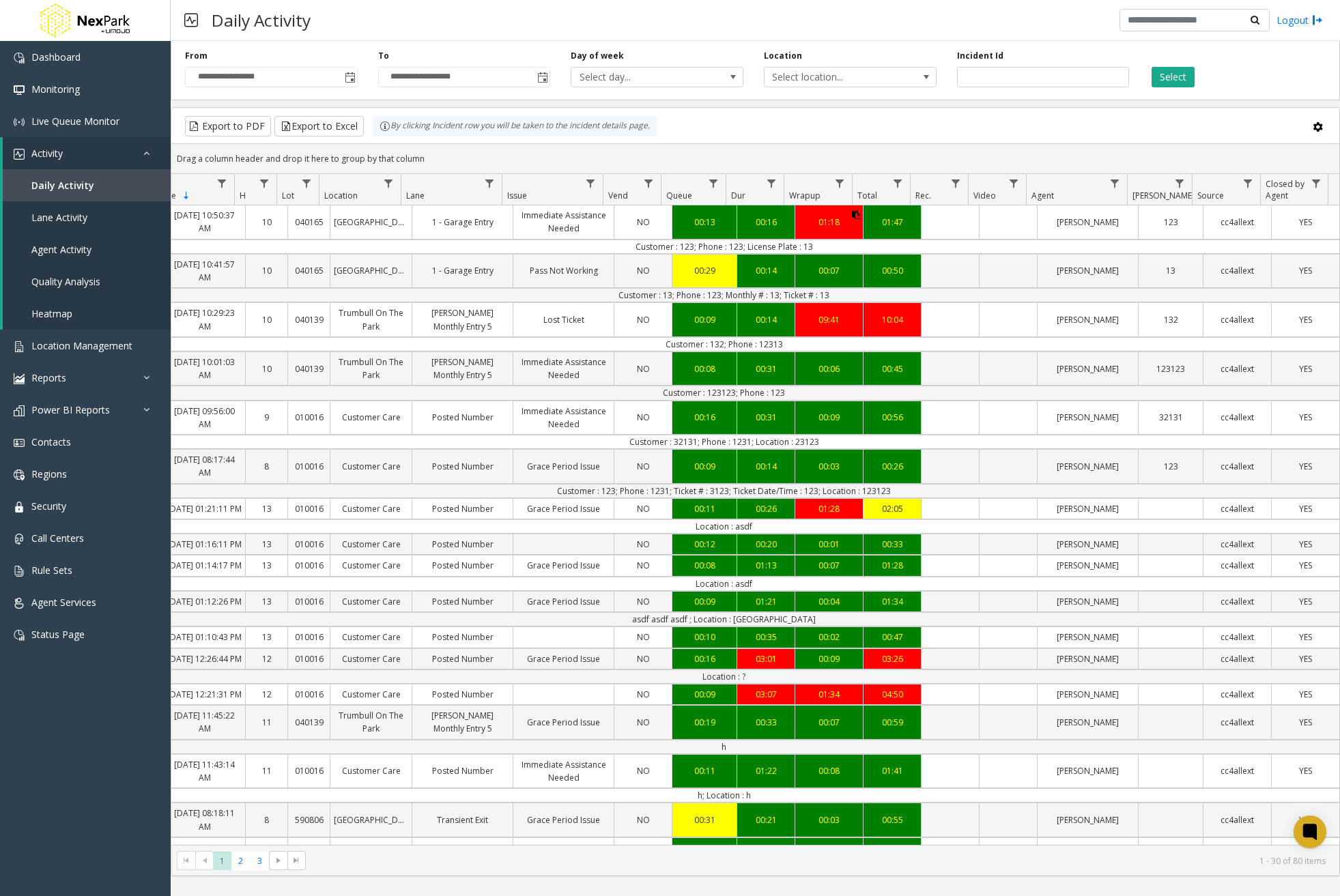
click at [852, 216] on icon "Data table" at bounding box center [856, 215] width 8 height 8
click at [1180, 457] on div "123" at bounding box center [1170, 466] width 64 height 20
click at [1192, 455] on icon "Data table" at bounding box center [1196, 459] width 8 height 8
click at [1127, 456] on icon "Data table" at bounding box center [1132, 459] width 8 height 8
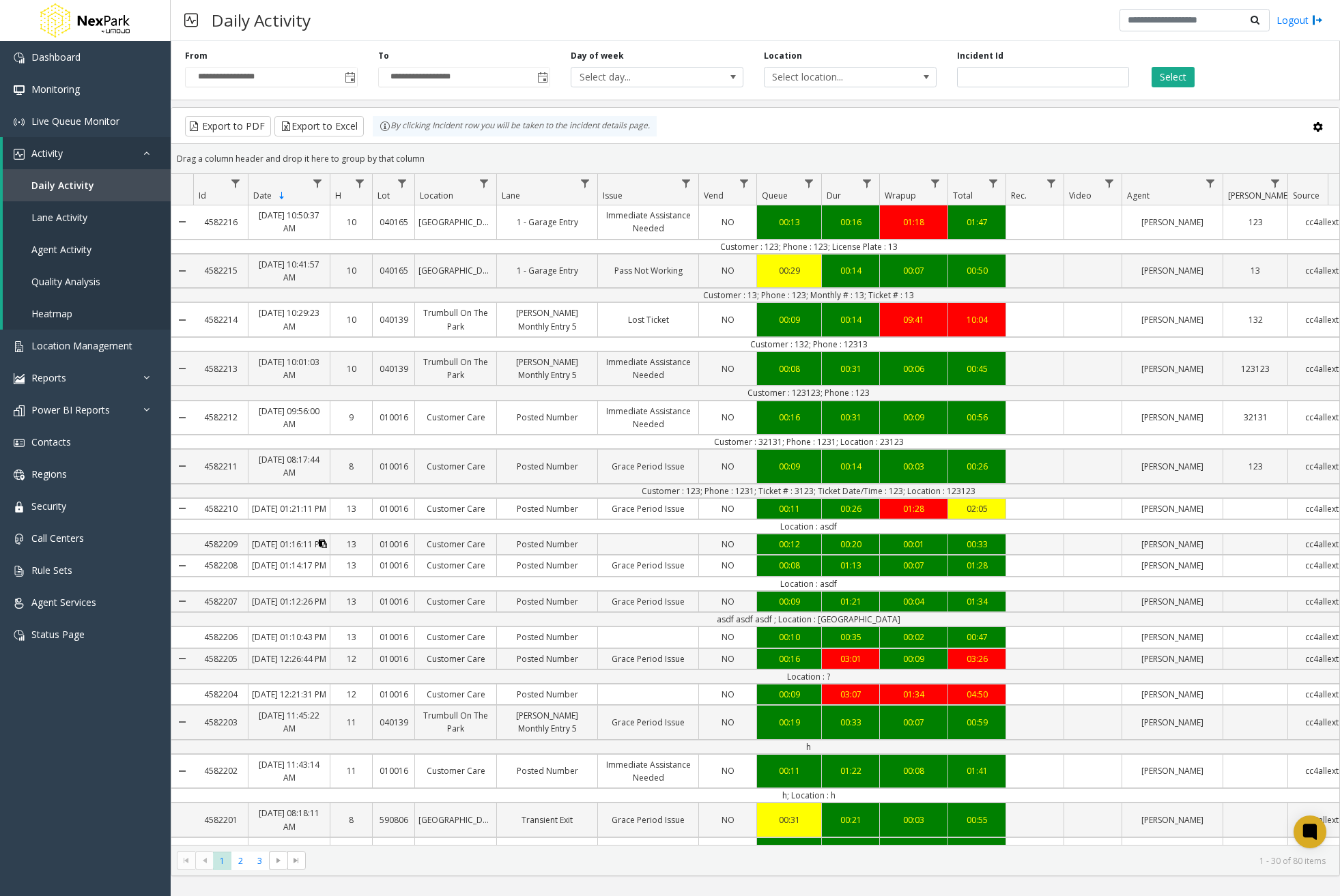
click at [319, 548] on icon "Data table" at bounding box center [323, 544] width 8 height 8
click at [243, 548] on icon "Data table" at bounding box center [241, 544] width 8 height 8
click at [179, 581] on link "Collapse Details" at bounding box center [182, 565] width 22 height 30
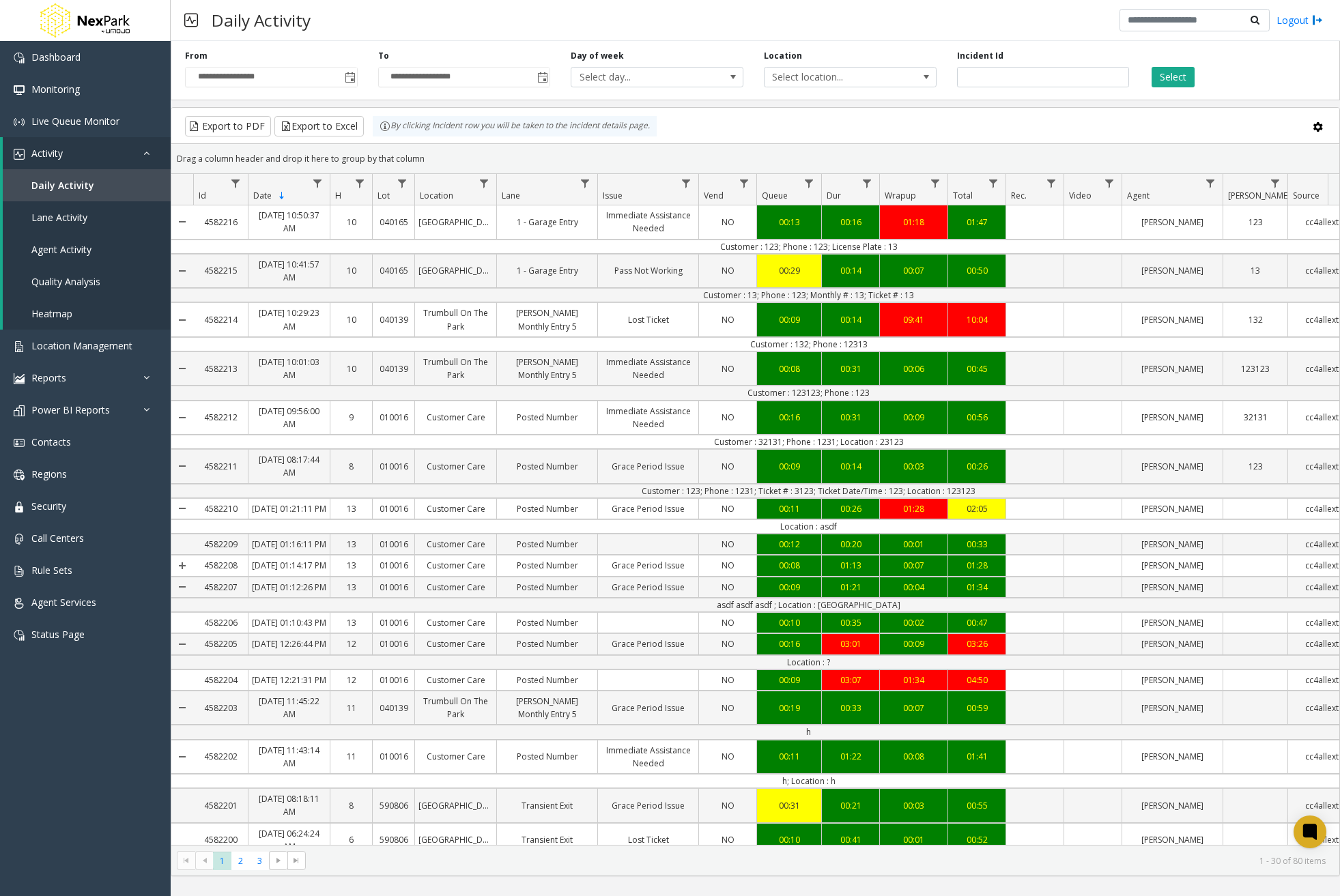
click at [182, 581] on link "Expand Details" at bounding box center [182, 565] width 22 height 30
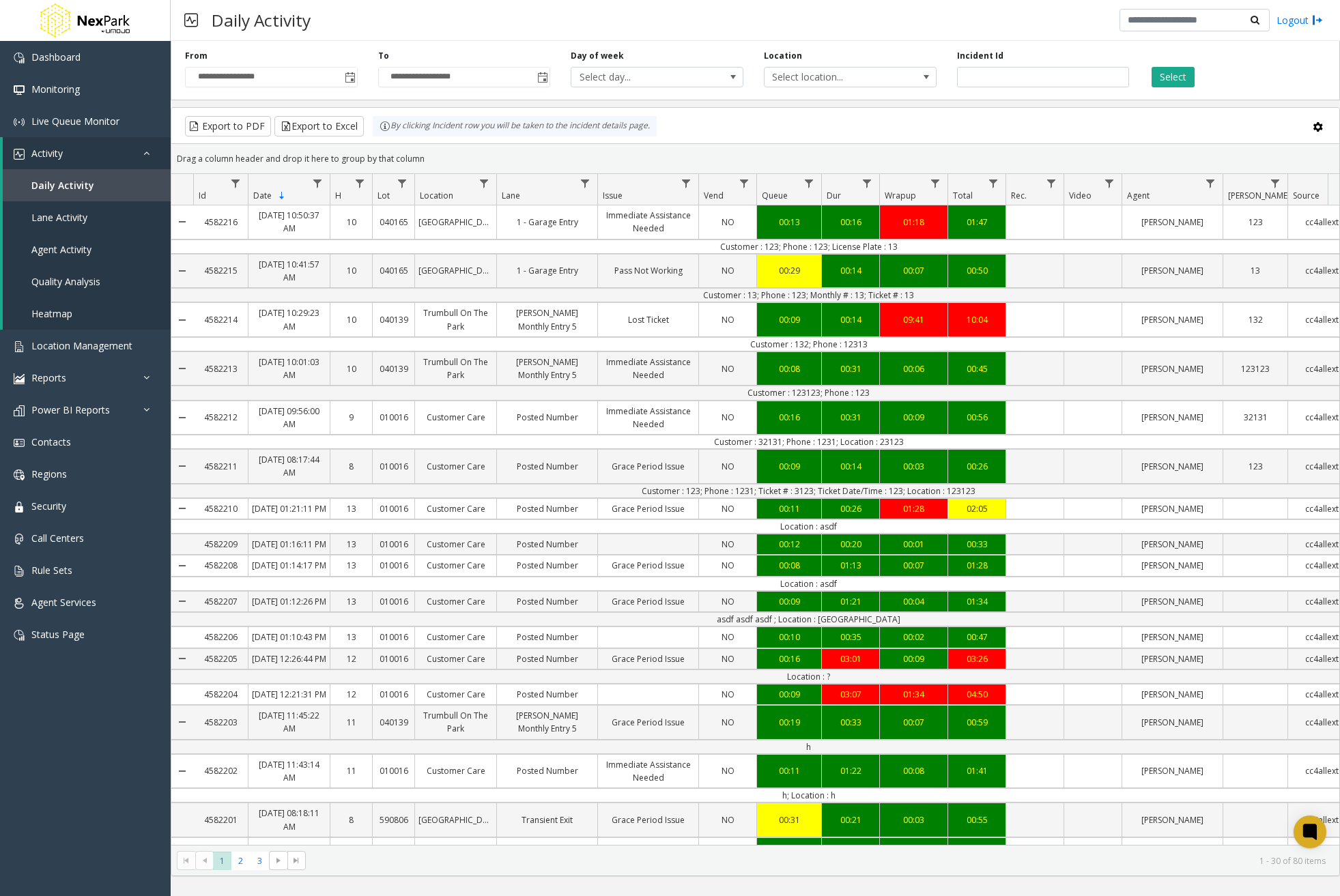
click at [187, 581] on link "Collapse Details" at bounding box center [182, 565] width 22 height 30
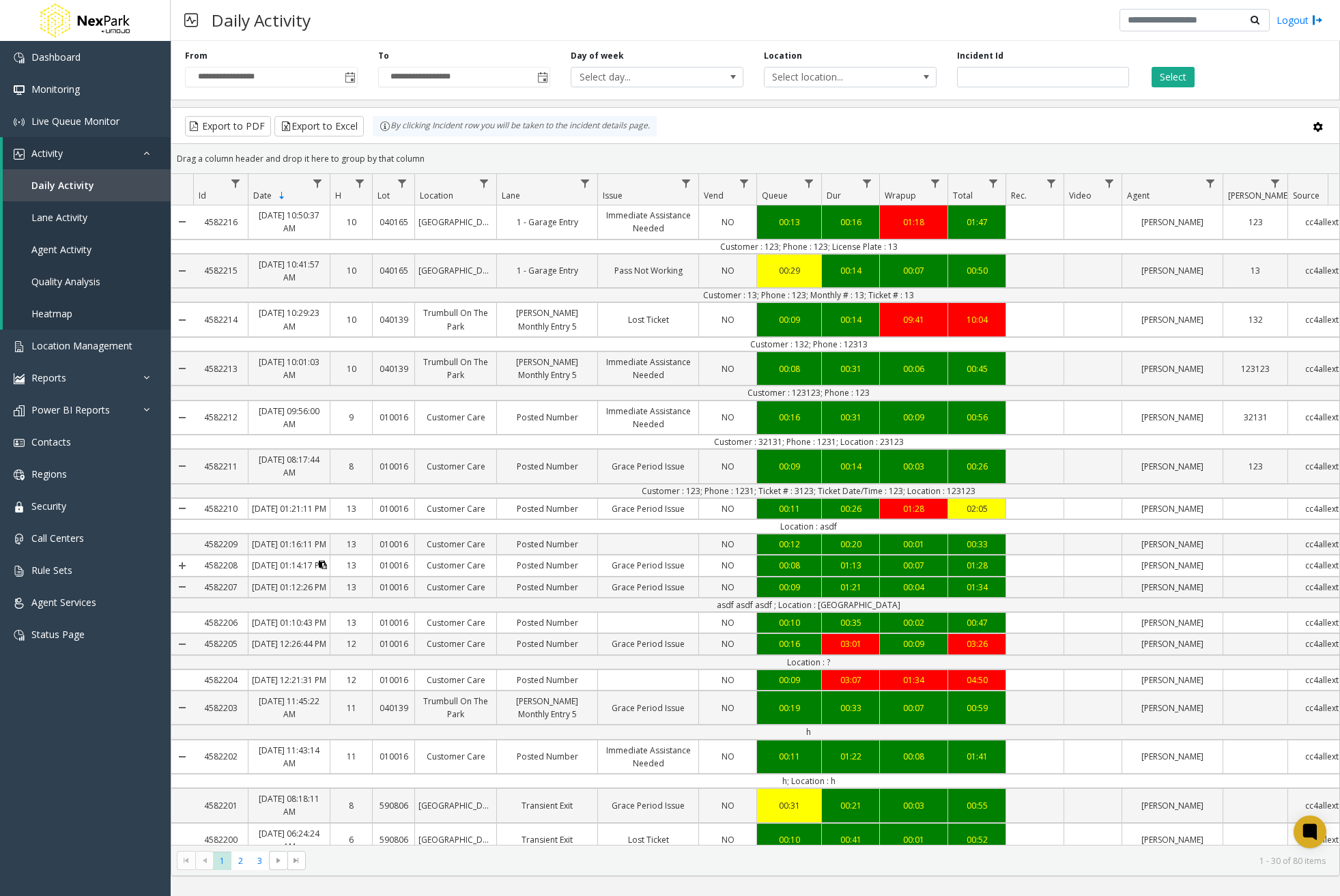
click at [322, 570] on icon "Data table" at bounding box center [323, 565] width 8 height 8
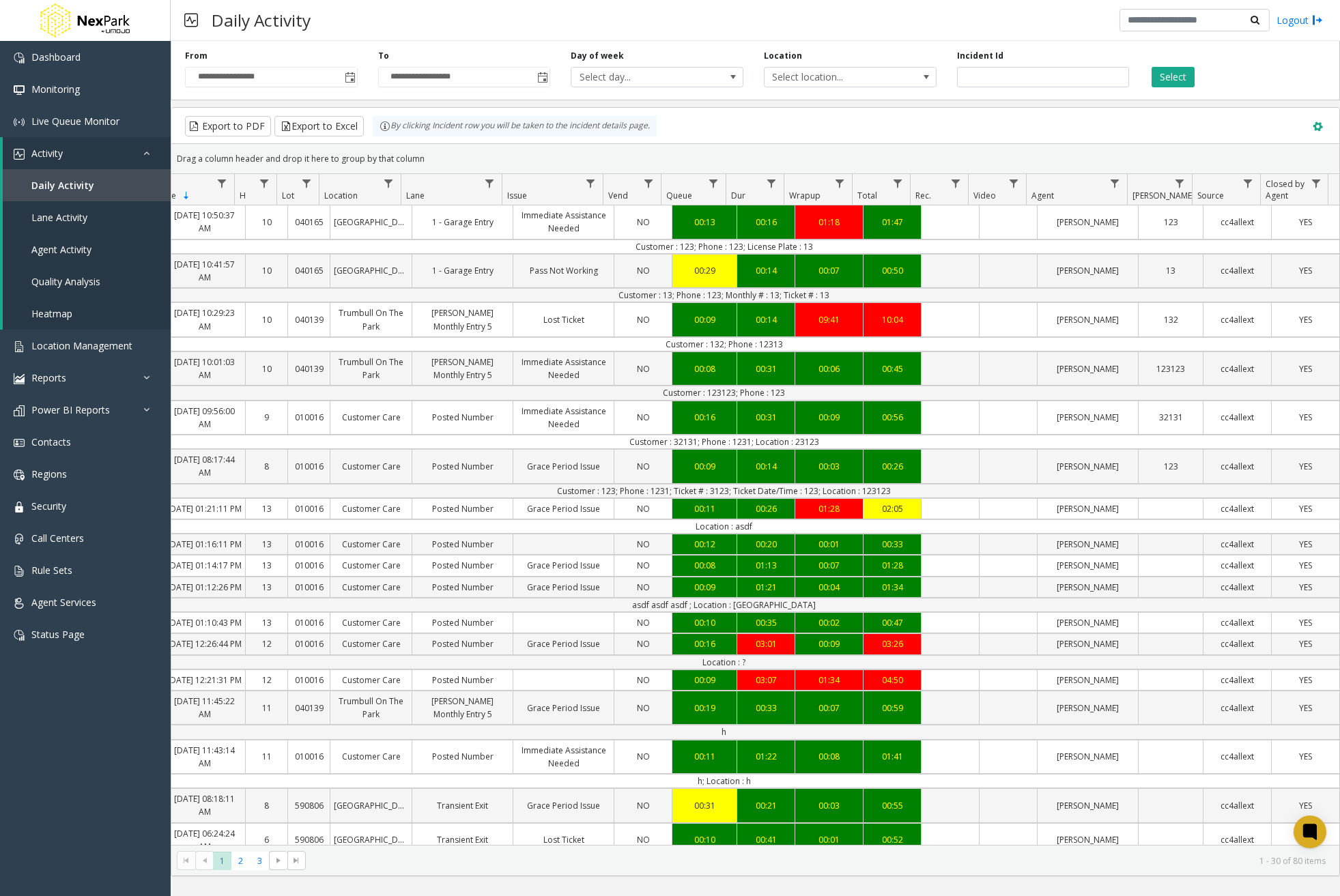
click at [1311, 130] on span at bounding box center [1317, 126] width 15 height 15
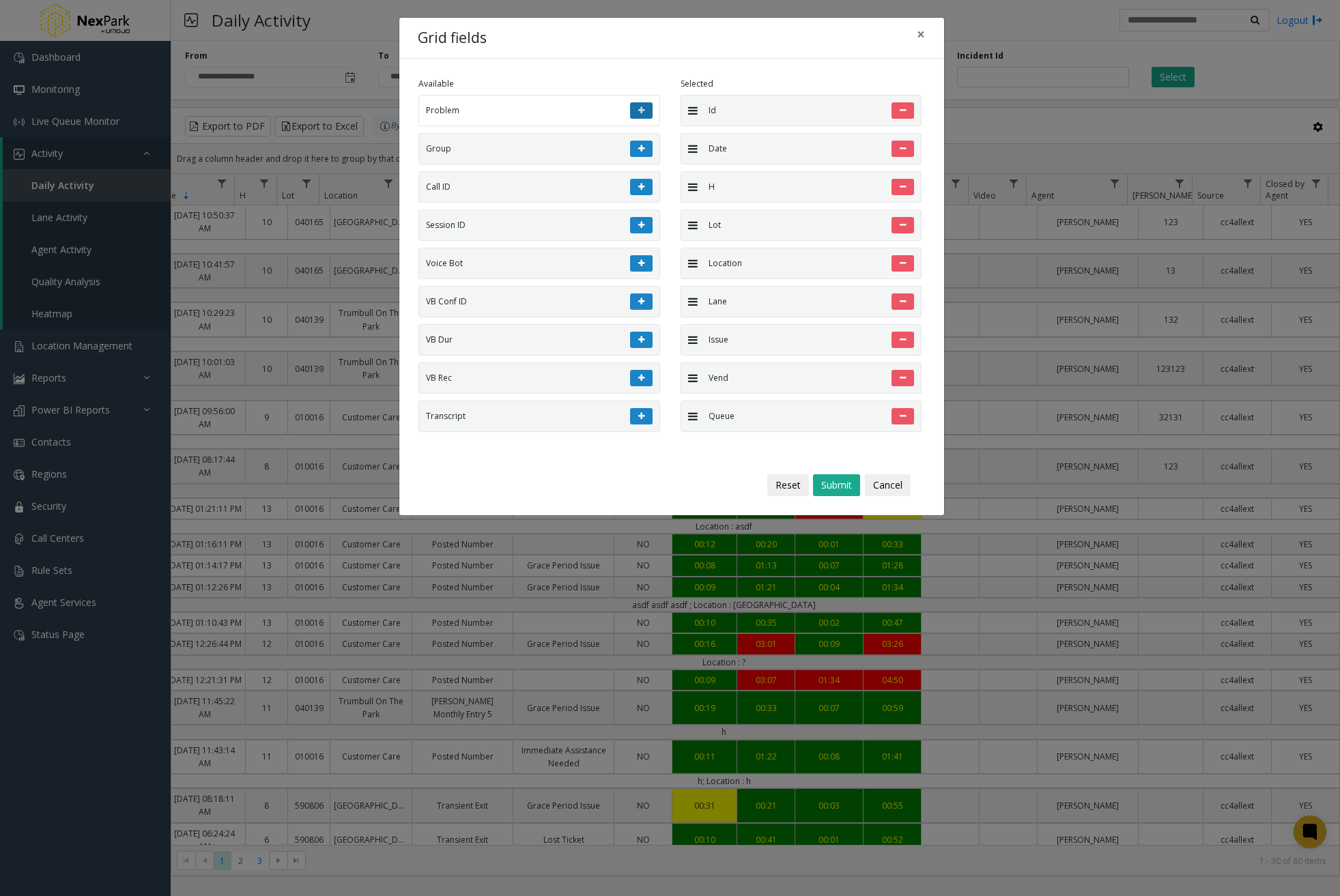
click at [635, 108] on button at bounding box center [641, 110] width 23 height 16
click at [635, 141] on button at bounding box center [641, 148] width 23 height 16
click at [635, 108] on button at bounding box center [641, 110] width 23 height 16
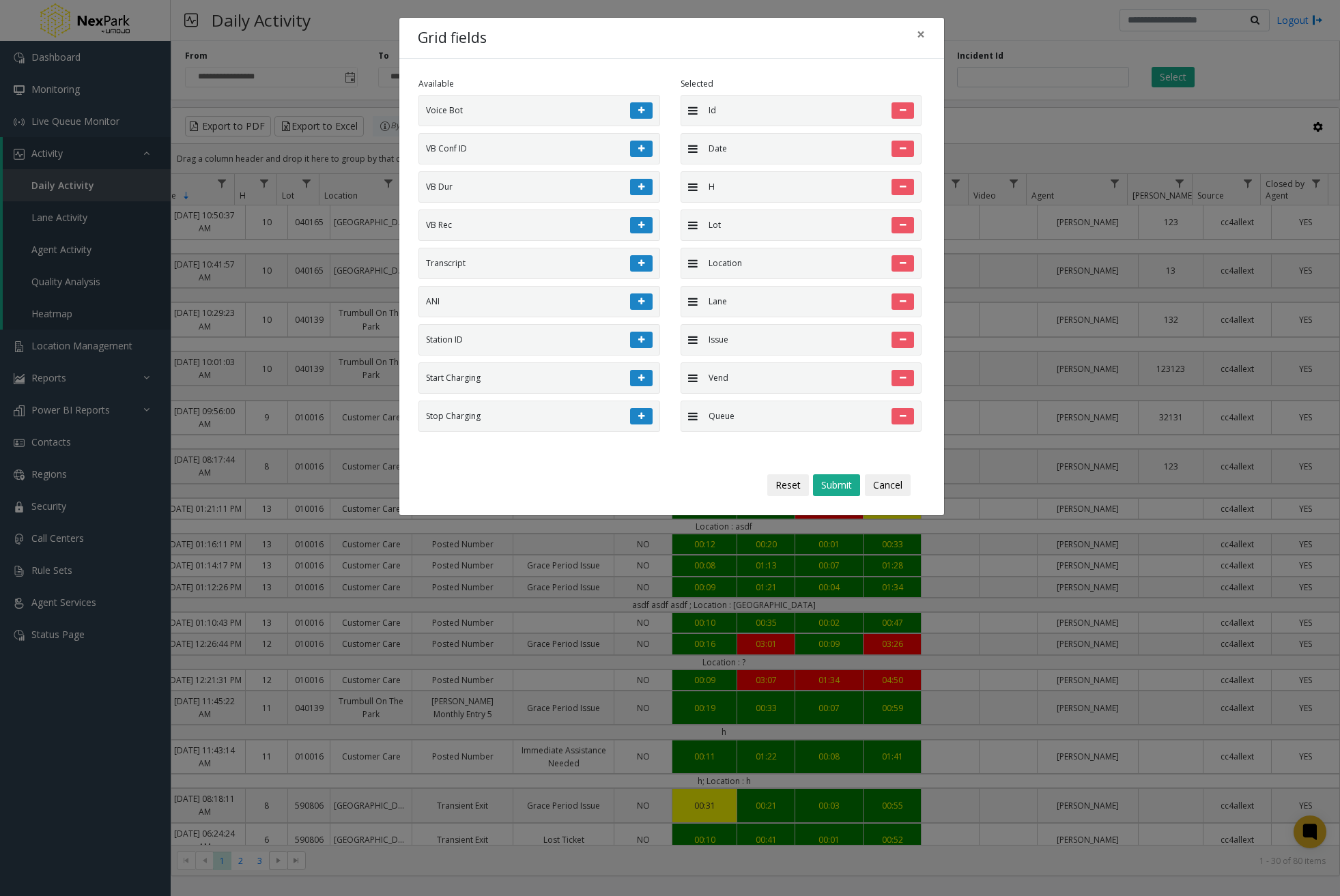
click at [635, 141] on button at bounding box center [641, 148] width 23 height 16
click at [635, 108] on button at bounding box center [641, 110] width 23 height 16
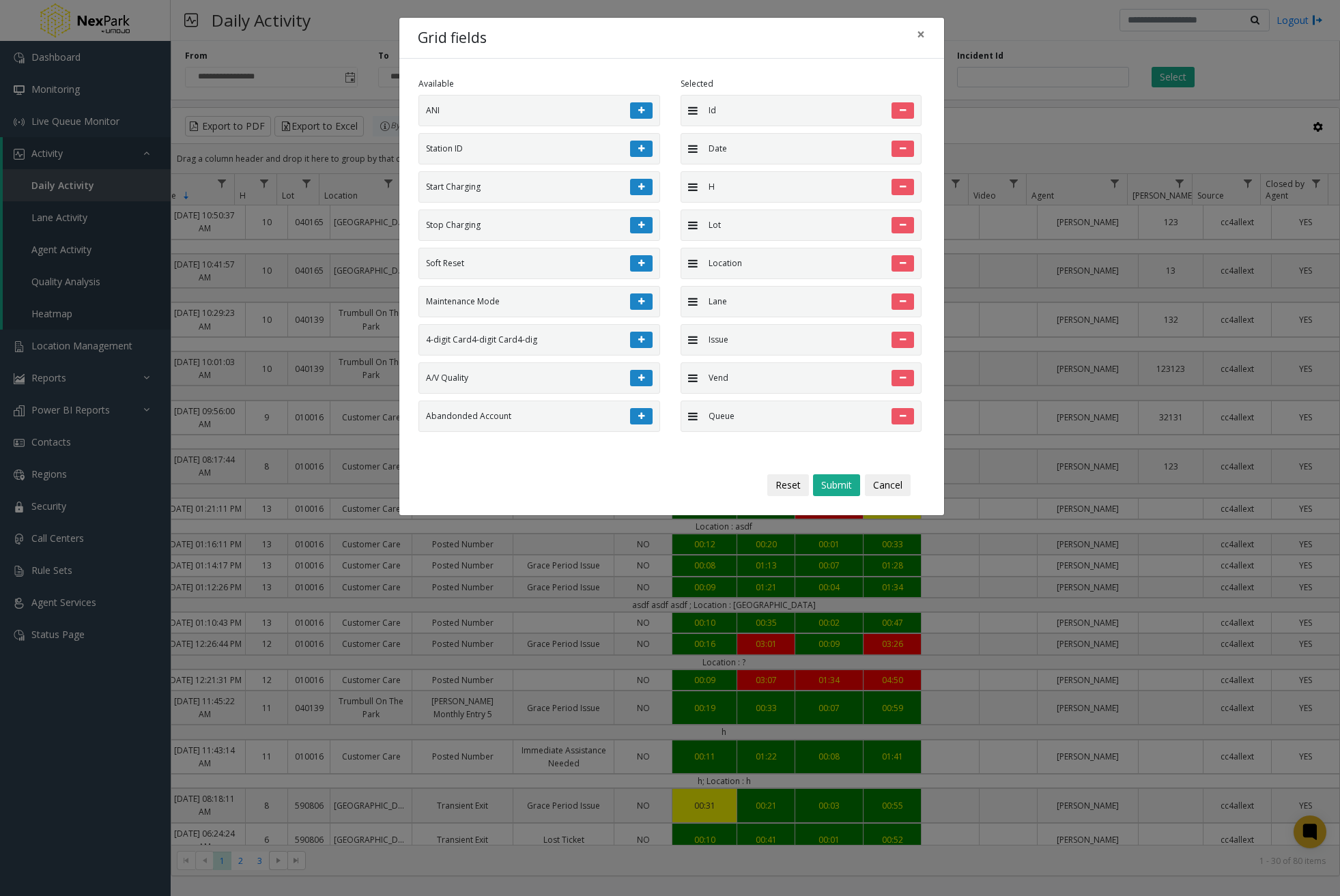
click at [635, 141] on button at bounding box center [641, 148] width 23 height 16
click at [635, 108] on button at bounding box center [641, 110] width 23 height 16
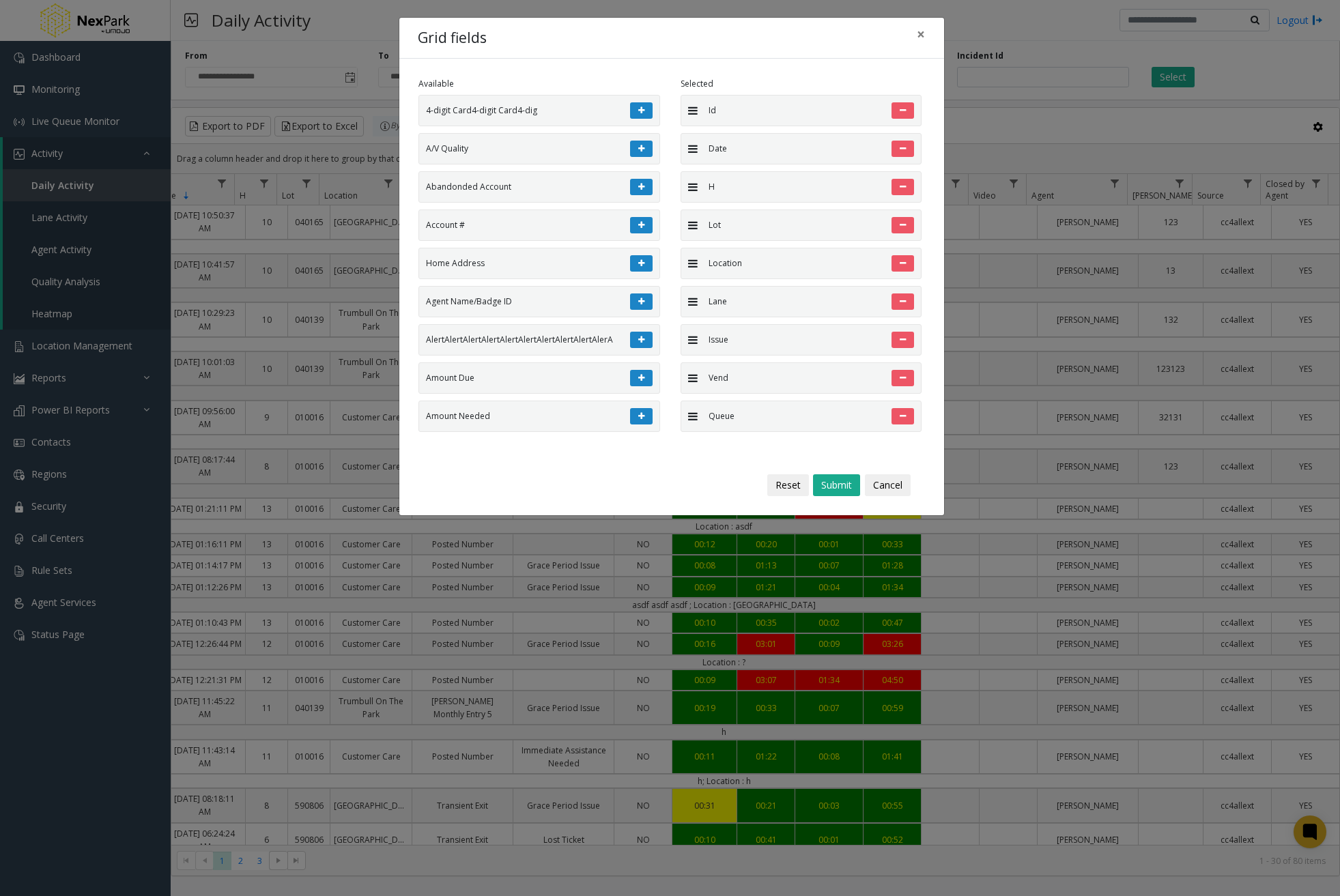
click at [635, 108] on button at bounding box center [641, 110] width 23 height 16
click at [635, 141] on button at bounding box center [641, 148] width 23 height 16
click at [635, 108] on button at bounding box center [641, 110] width 23 height 16
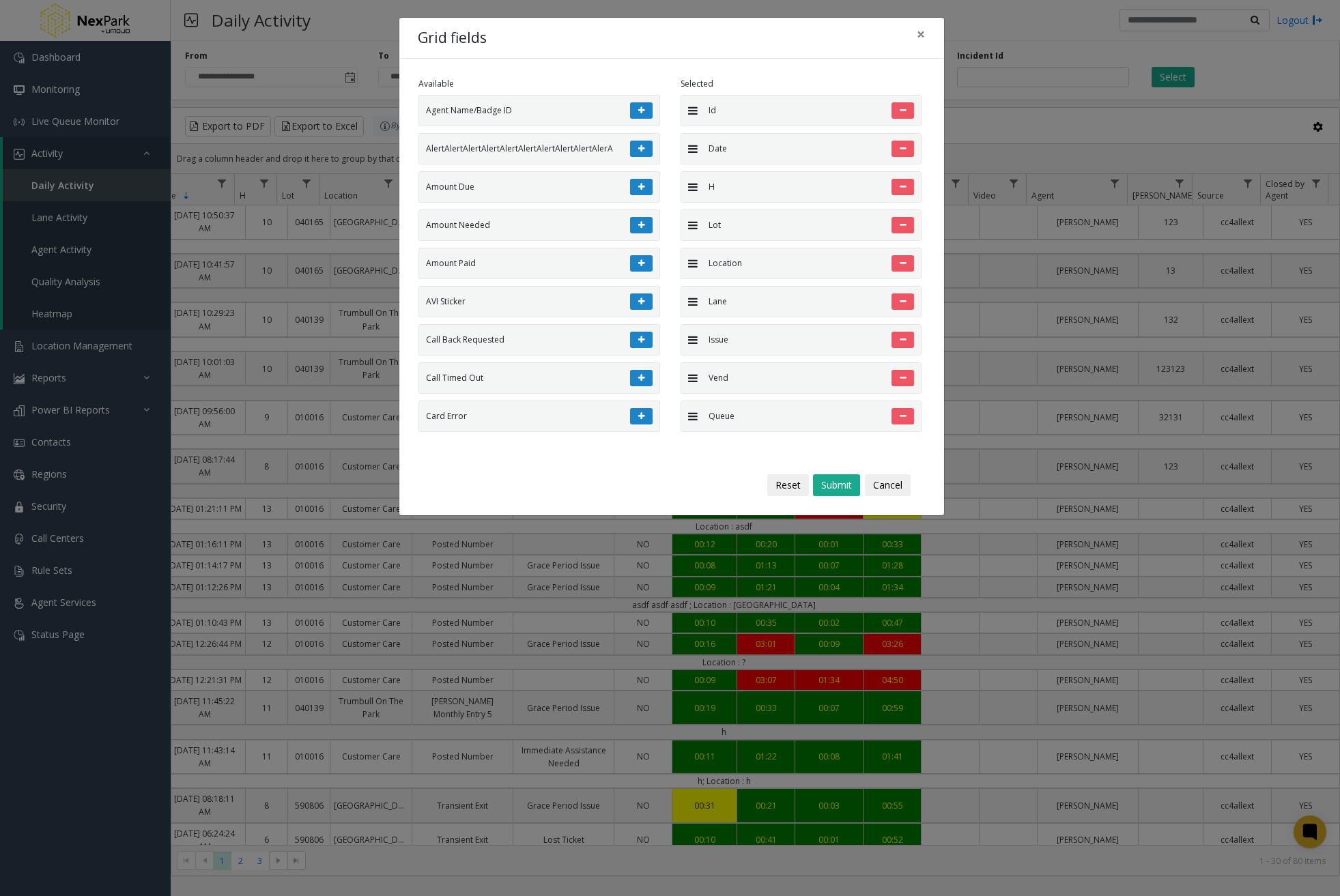
click at [635, 108] on button at bounding box center [641, 110] width 23 height 16
click at [635, 141] on button at bounding box center [641, 148] width 23 height 16
click at [635, 108] on button at bounding box center [641, 110] width 23 height 16
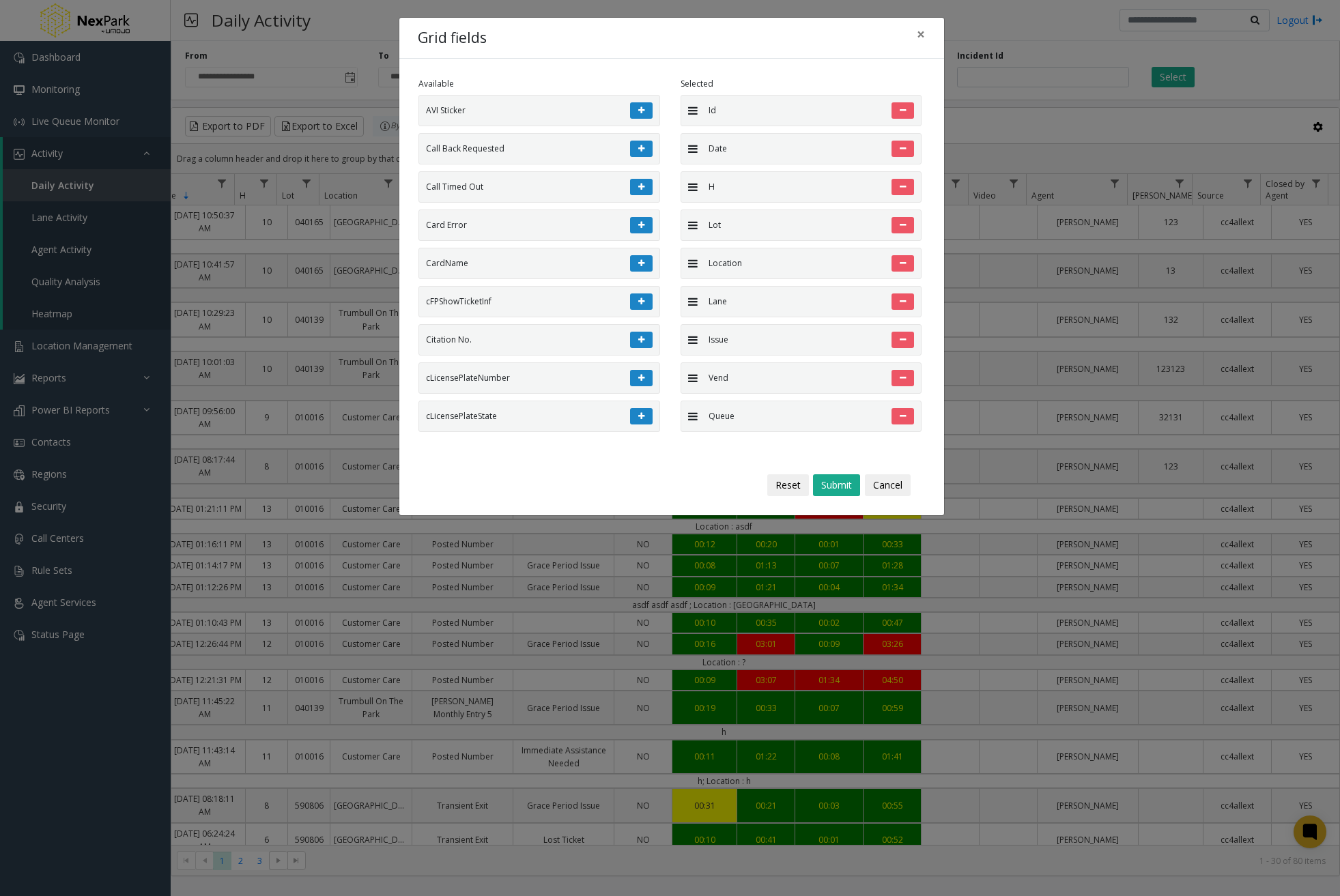
click at [635, 108] on button at bounding box center [641, 110] width 23 height 16
click at [635, 141] on button at bounding box center [641, 148] width 23 height 16
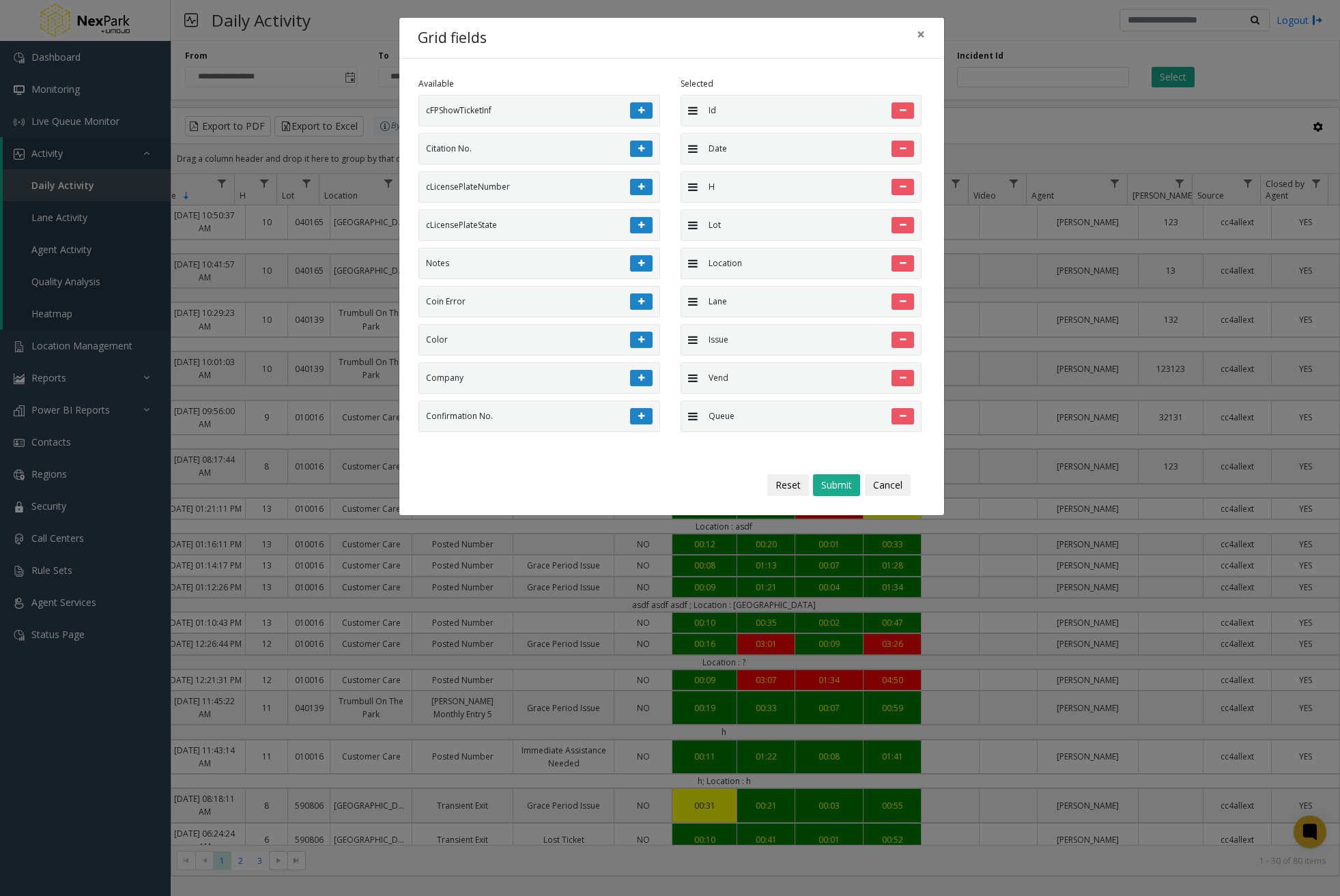
click at [635, 108] on button at bounding box center [641, 110] width 23 height 16
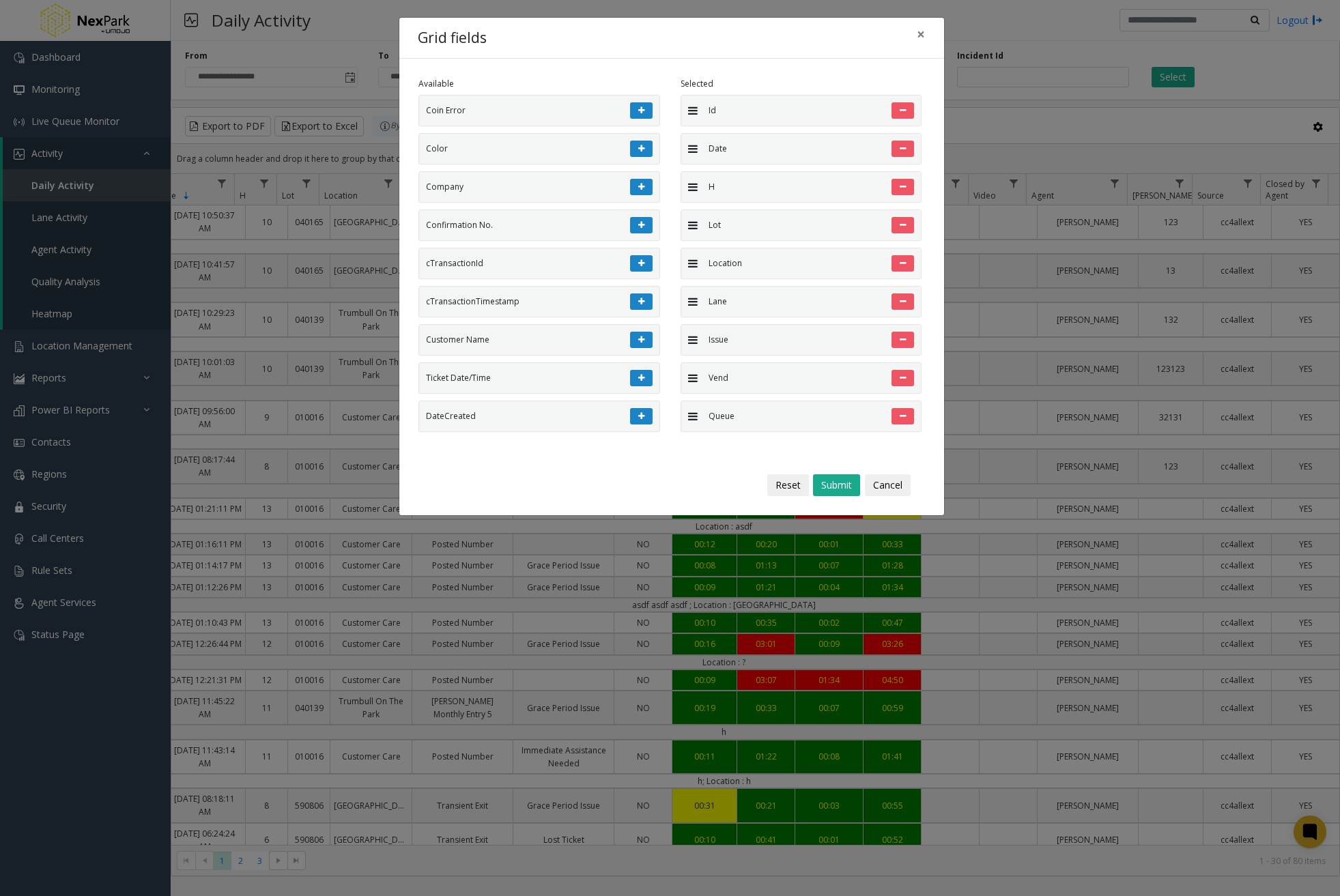
click at [635, 108] on button at bounding box center [641, 110] width 23 height 16
click at [635, 141] on button at bounding box center [641, 148] width 23 height 16
click at [635, 108] on button at bounding box center [641, 110] width 23 height 16
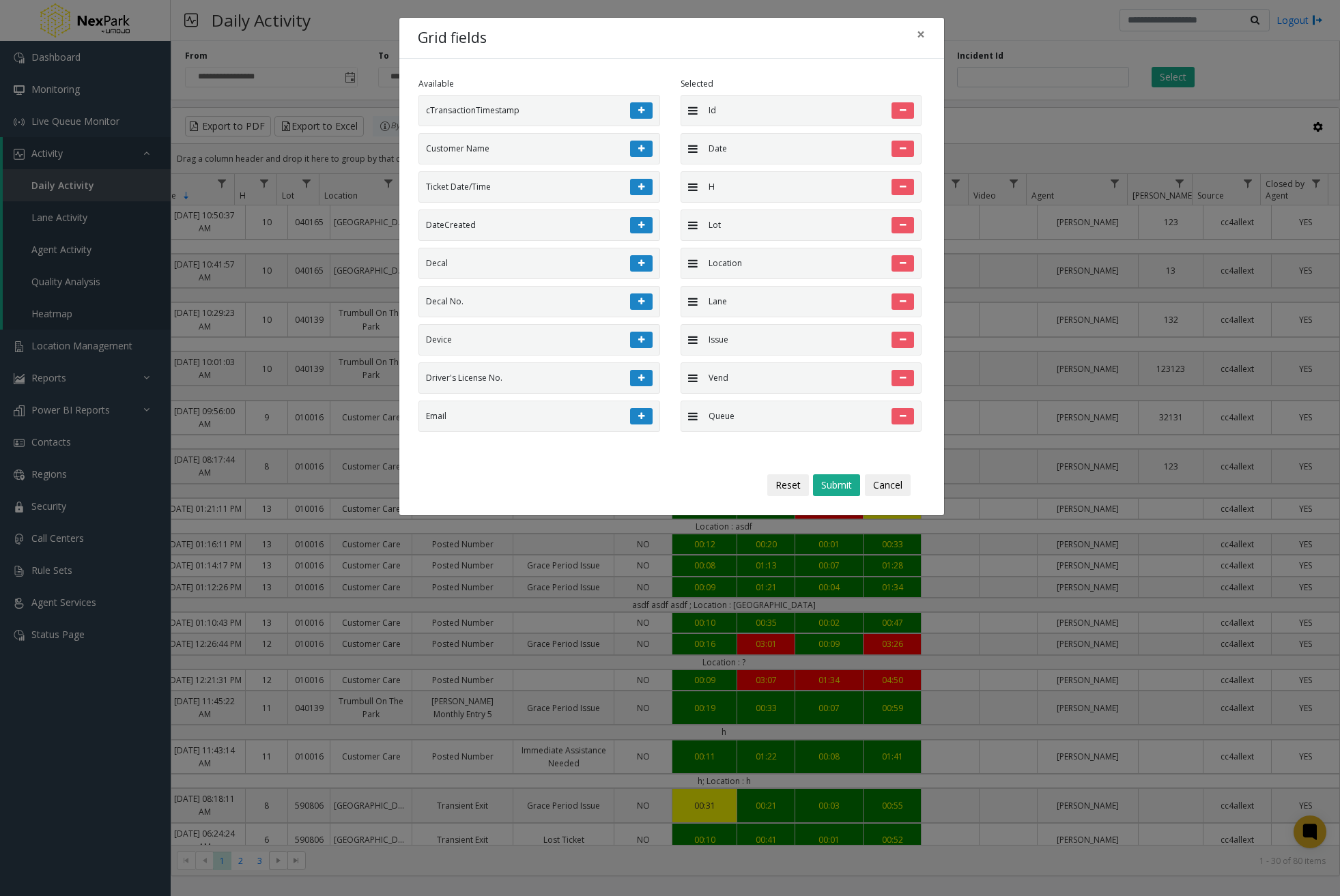
click at [635, 108] on button at bounding box center [641, 110] width 23 height 16
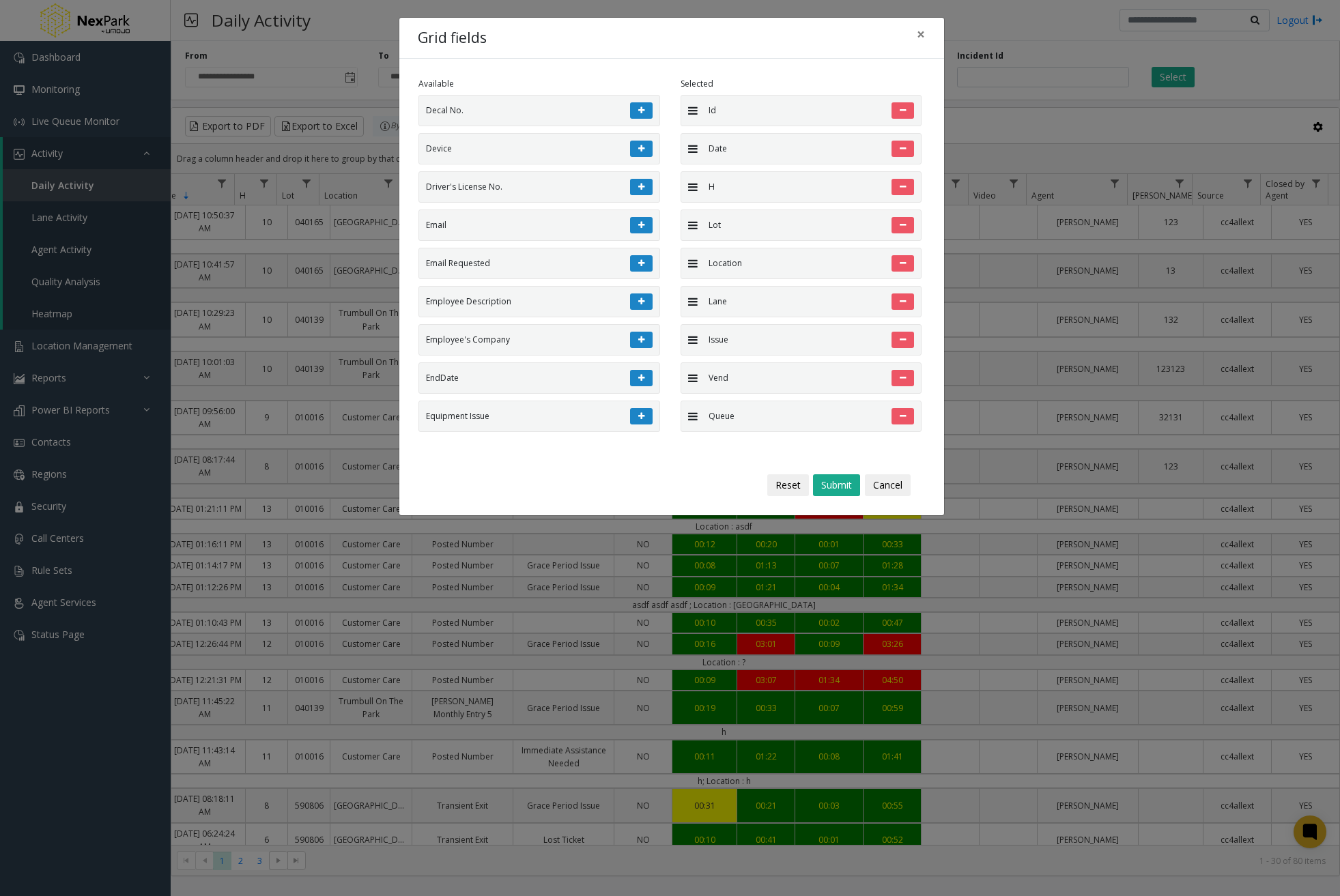
click at [635, 108] on button at bounding box center [641, 110] width 23 height 16
click at [635, 141] on button at bounding box center [641, 148] width 23 height 16
click at [635, 108] on button at bounding box center [641, 110] width 23 height 16
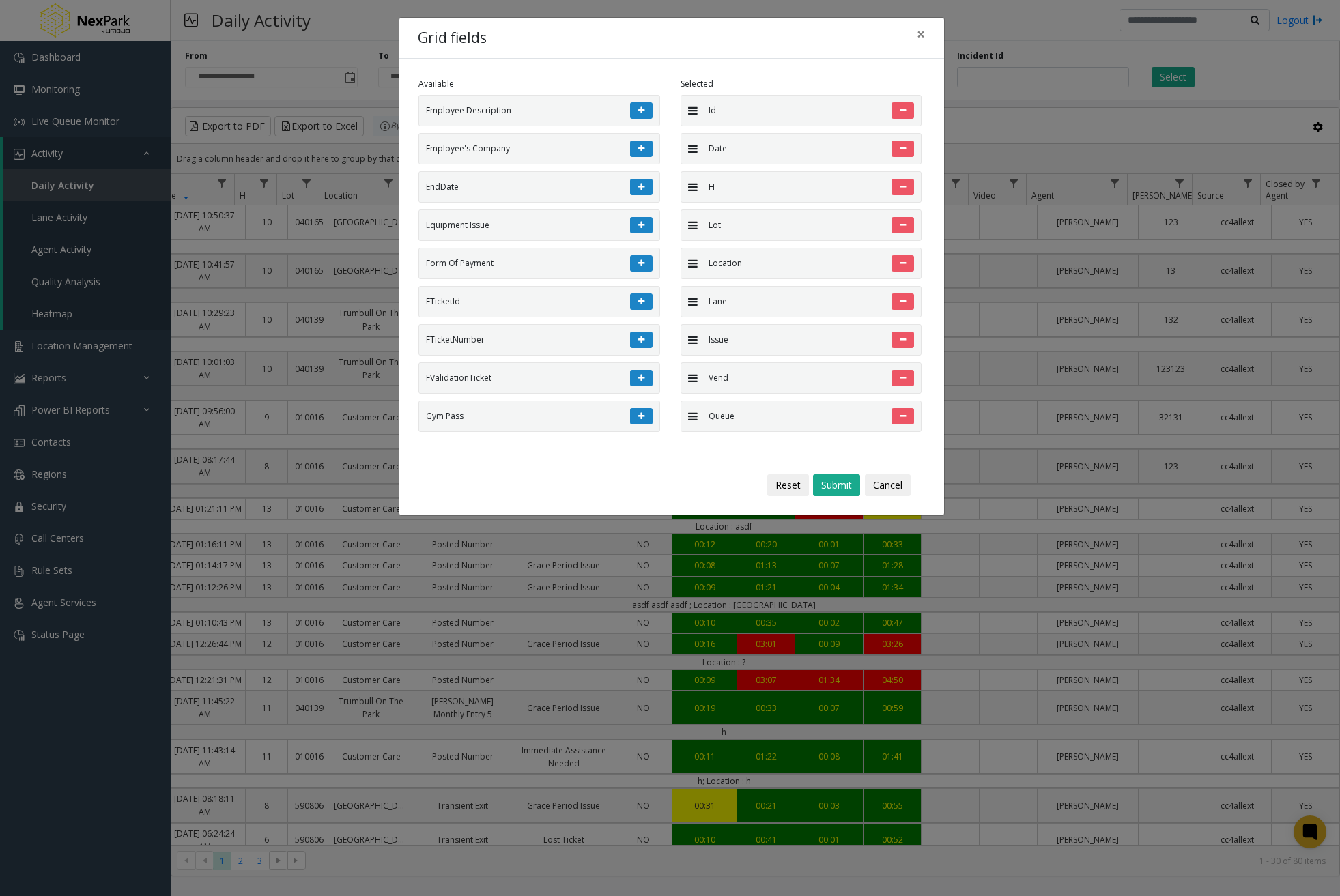
click at [635, 108] on button at bounding box center [641, 110] width 23 height 16
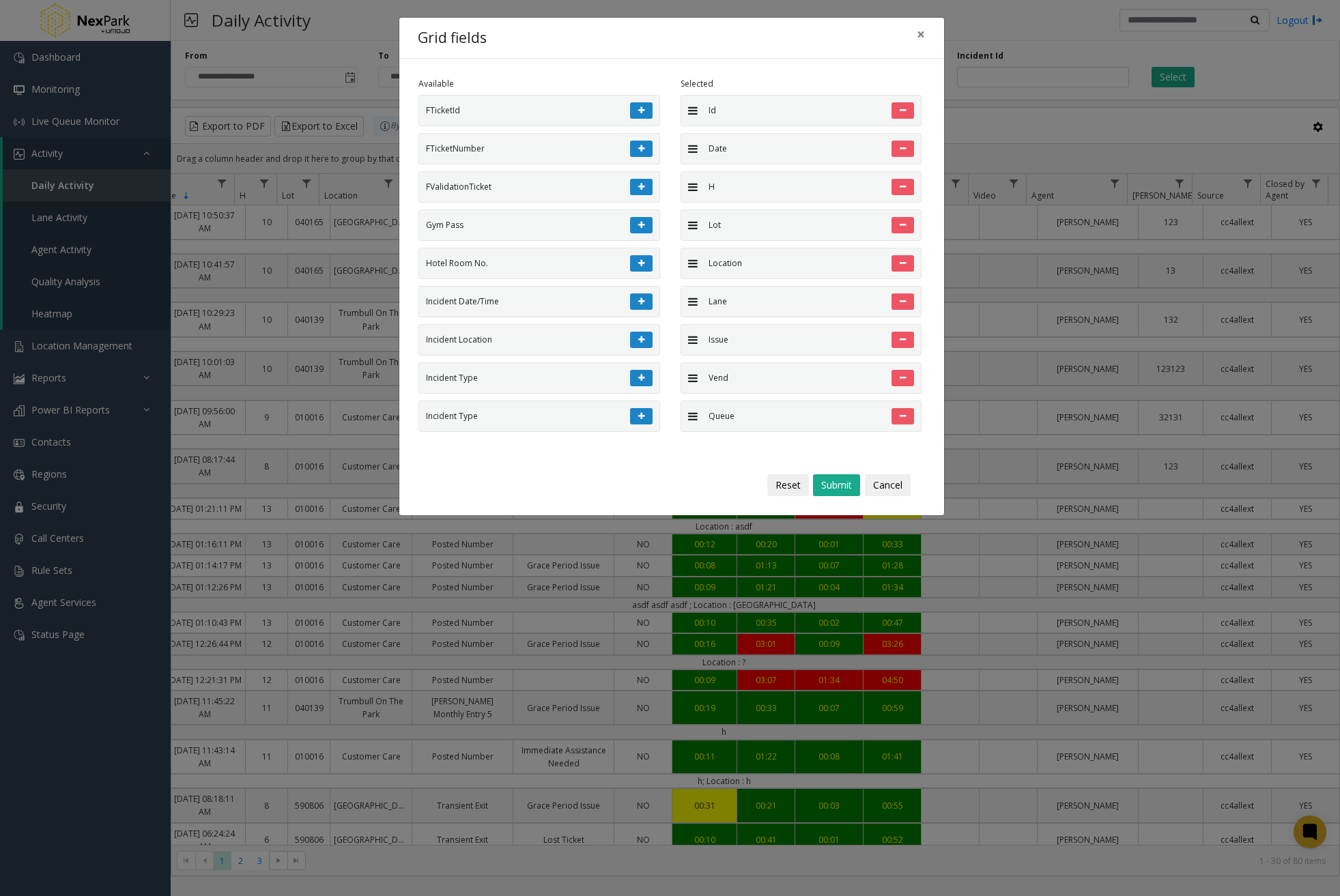
click at [635, 108] on button at bounding box center [641, 110] width 23 height 16
click at [635, 141] on button at bounding box center [641, 148] width 23 height 16
click at [635, 108] on button at bounding box center [641, 110] width 23 height 16
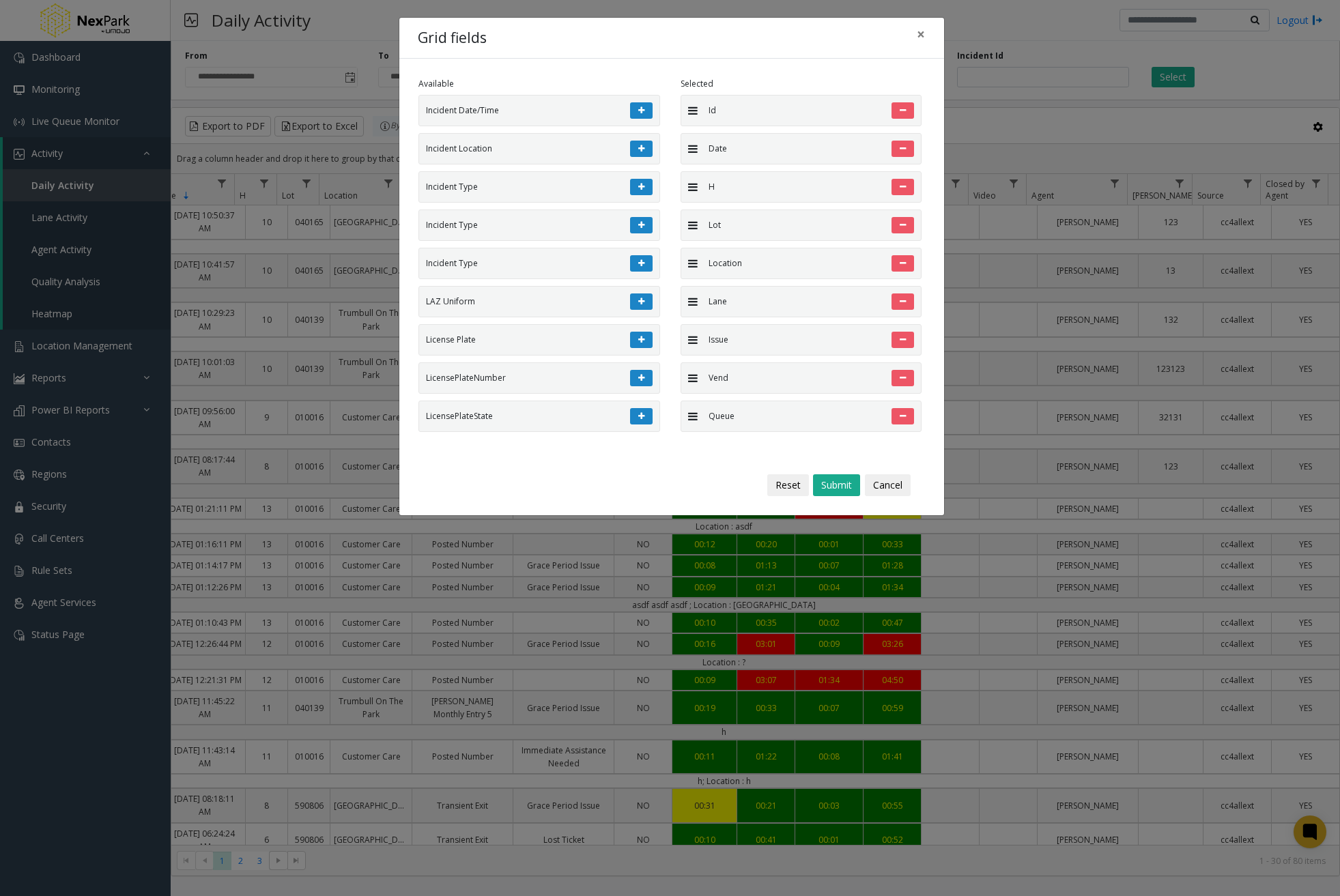
click at [635, 108] on button at bounding box center [641, 110] width 23 height 16
click at [635, 141] on button at bounding box center [641, 148] width 23 height 16
click at [635, 108] on button at bounding box center [641, 110] width 23 height 16
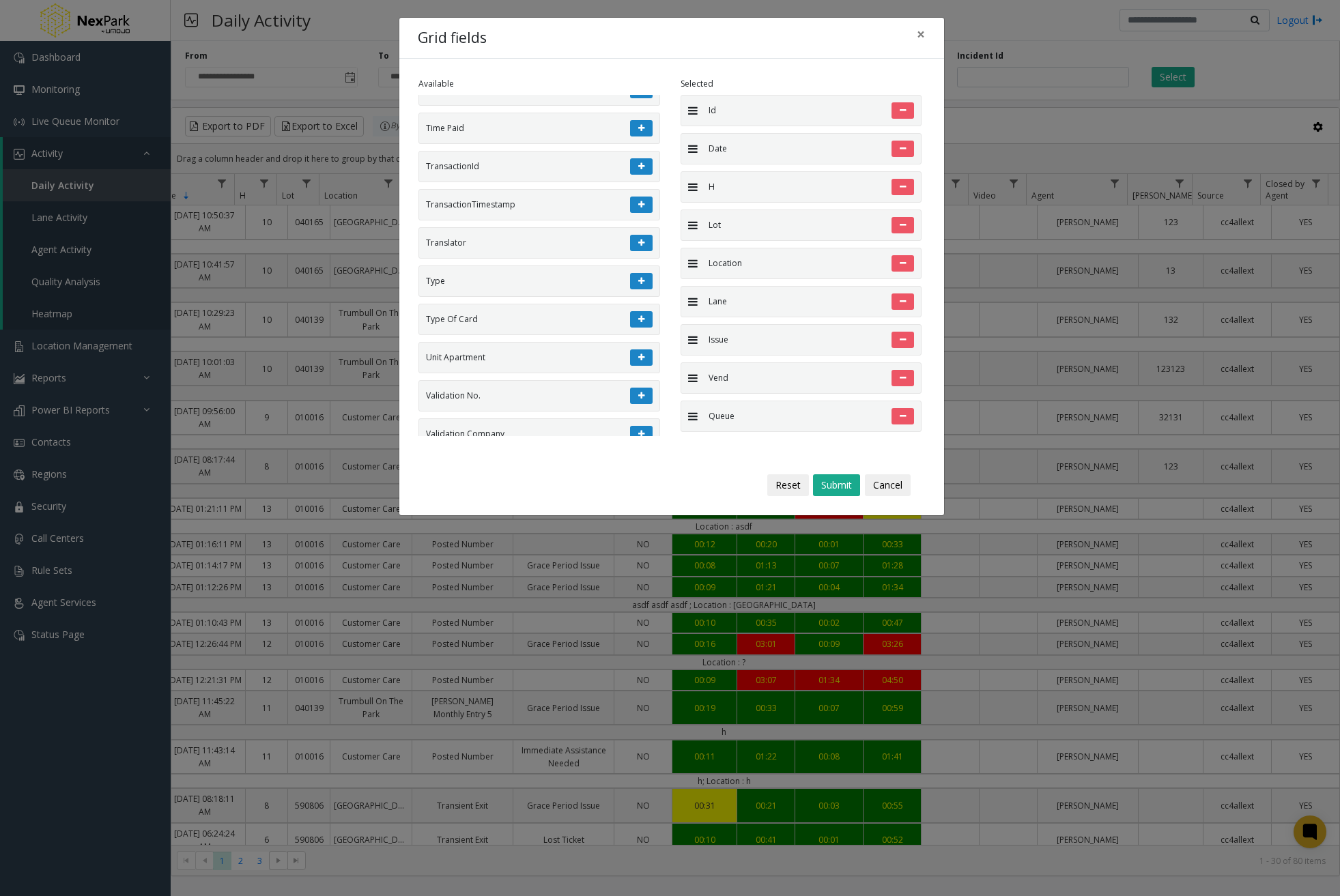
scroll to position [3748, 0]
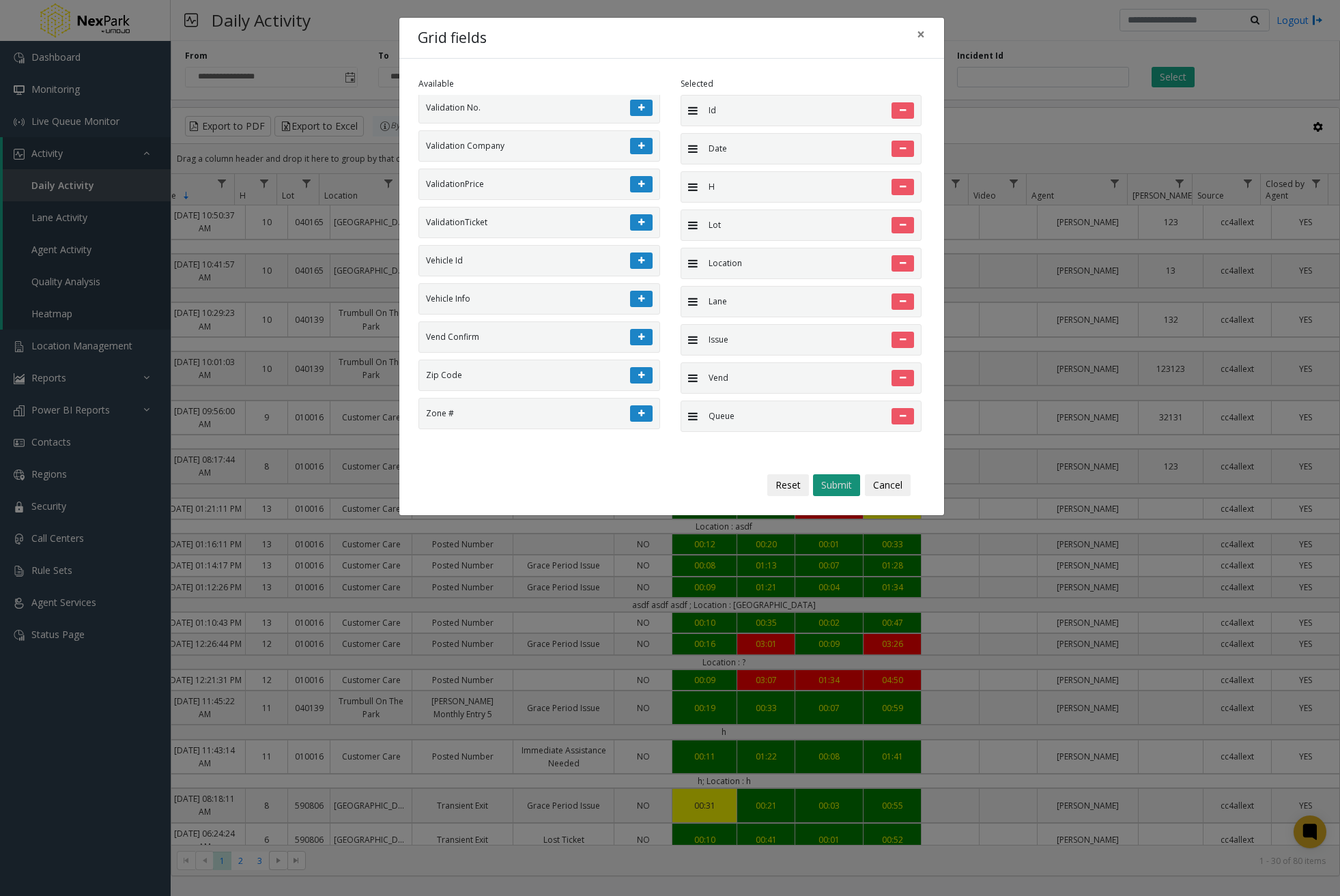
click at [838, 487] on button "Submit" at bounding box center [836, 485] width 47 height 22
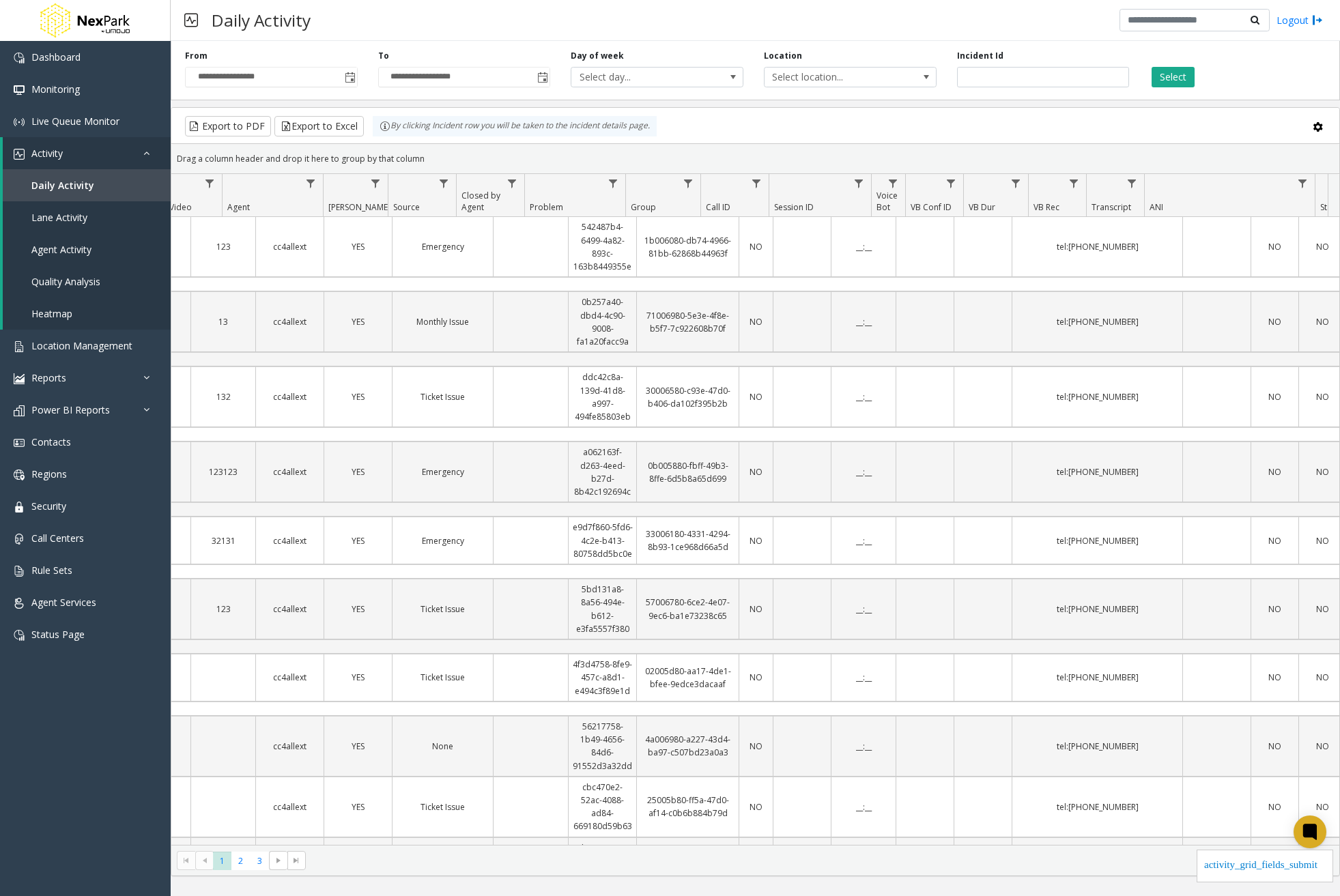
scroll to position [0, 1109]
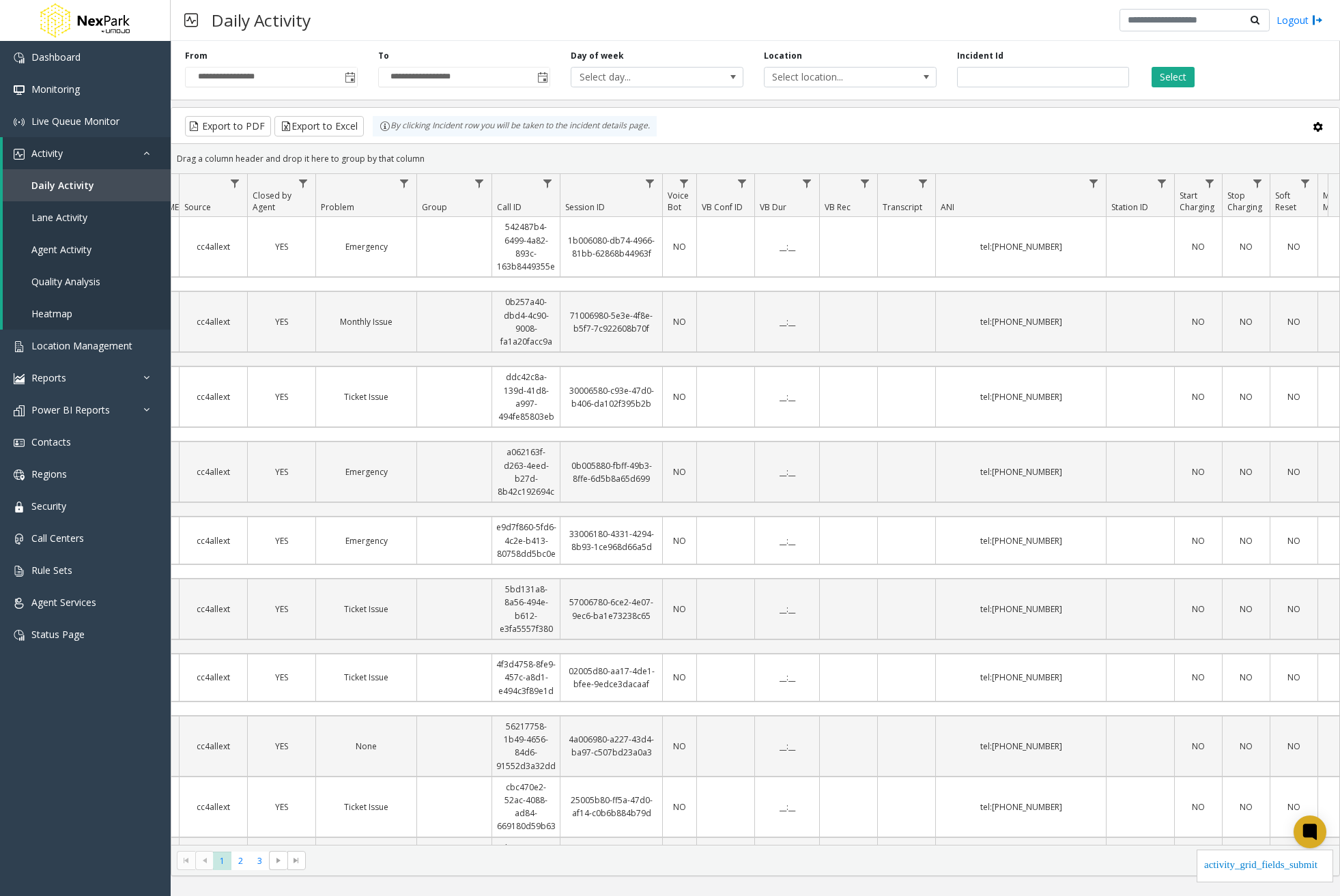
click at [808, 230] on div "__:__" at bounding box center [787, 247] width 64 height 59
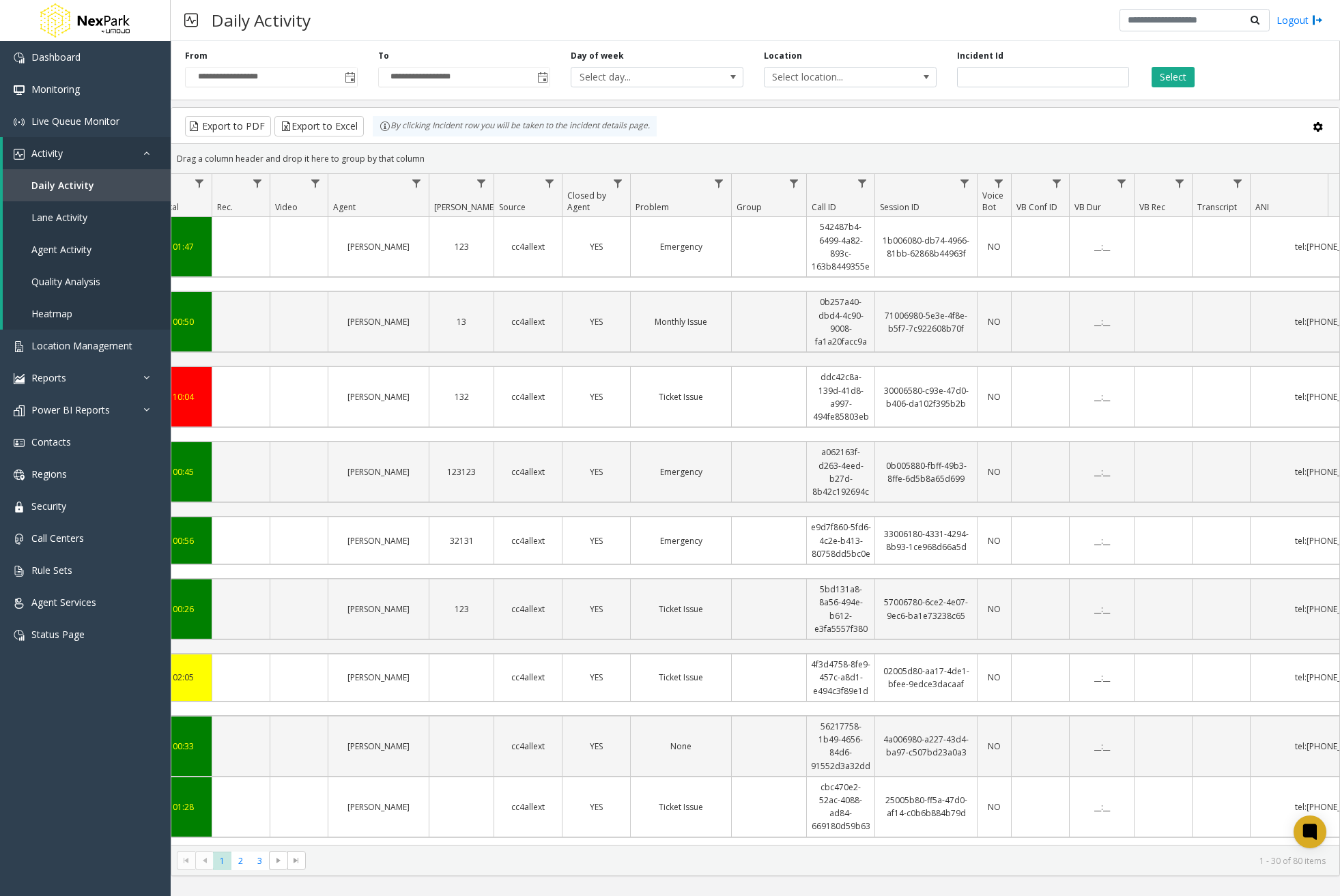
scroll to position [0, 876]
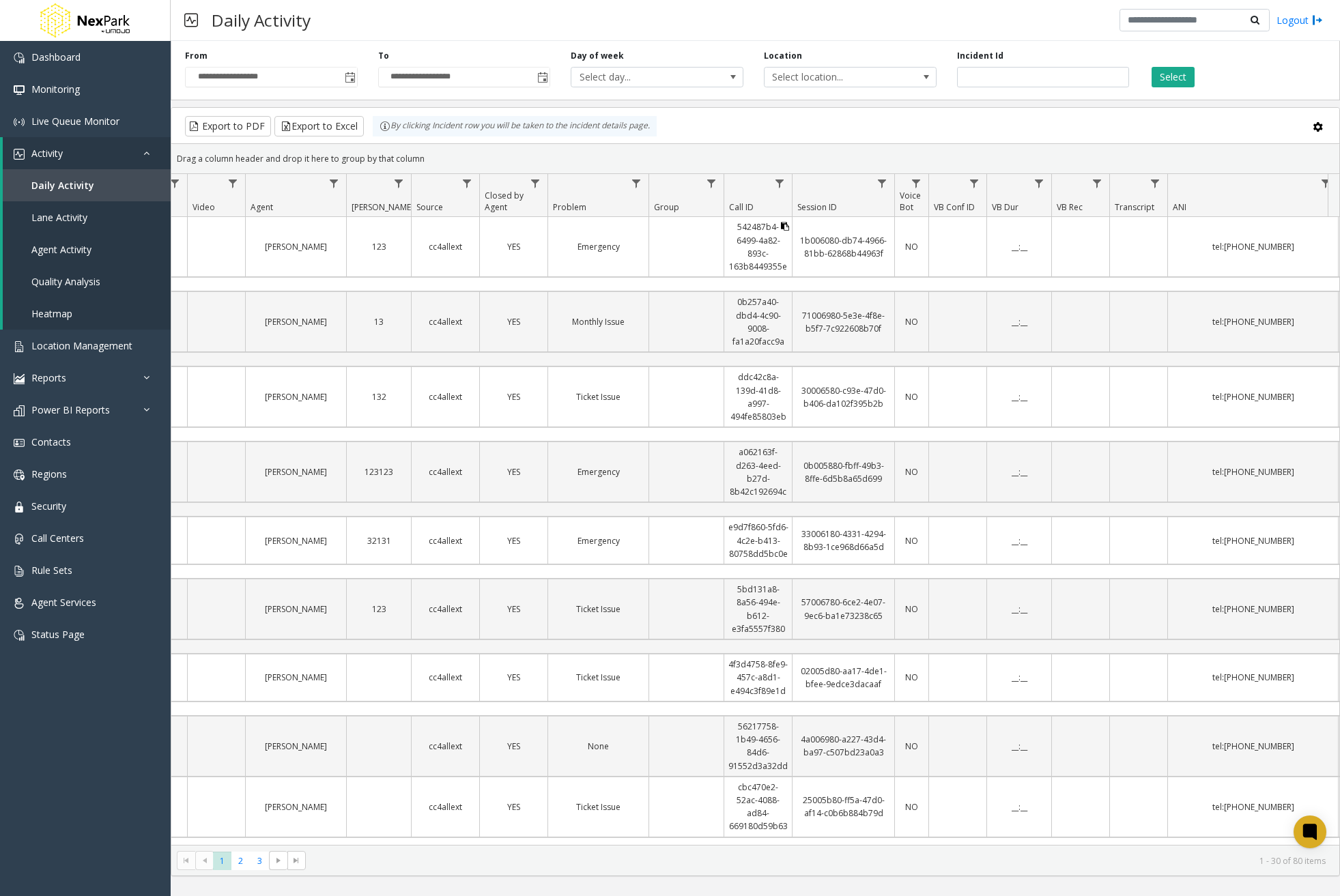
click at [781, 225] on icon "Data table" at bounding box center [785, 227] width 8 height 8
click at [886, 224] on icon "Data table" at bounding box center [888, 227] width 8 height 8
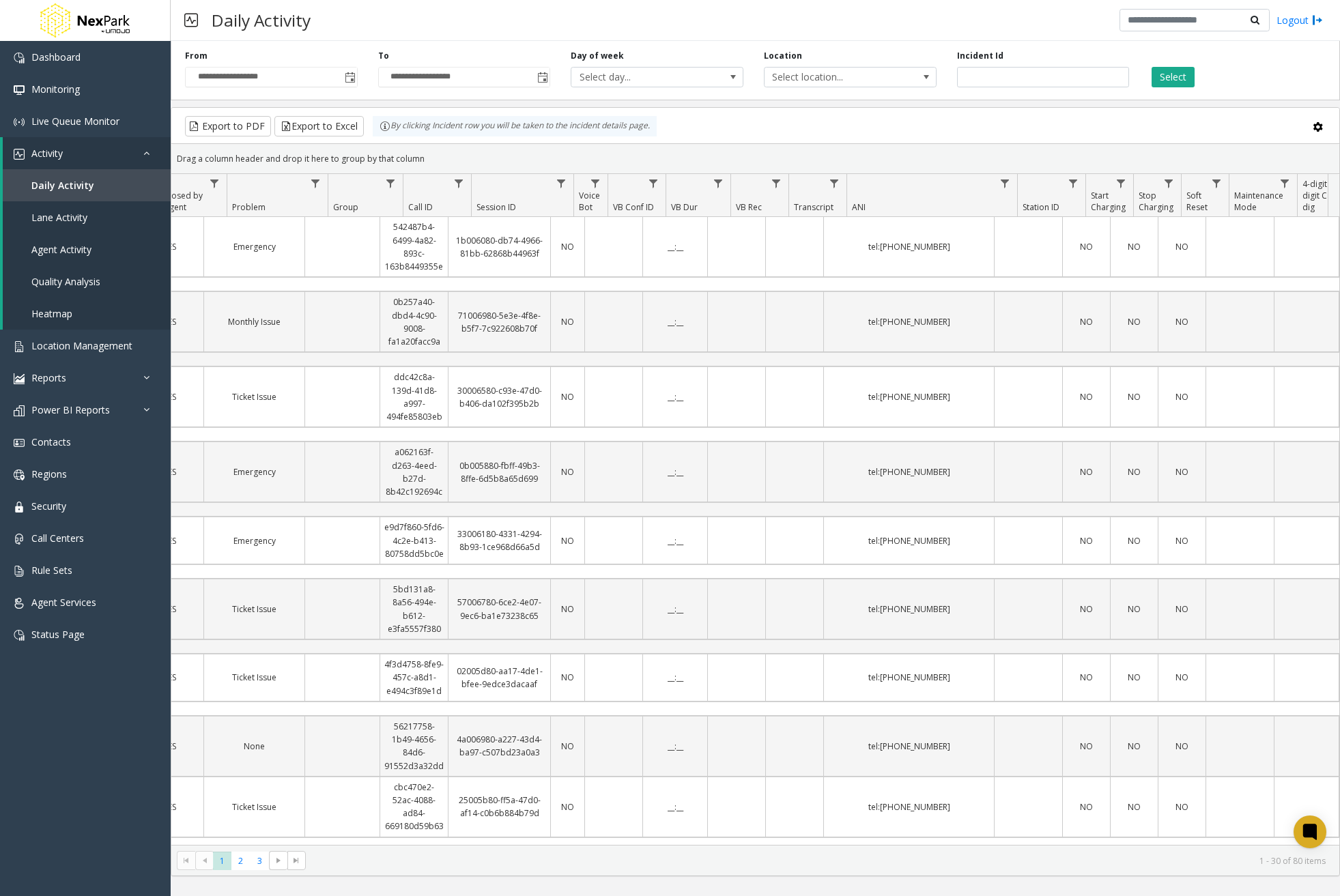
scroll to position [0, 1224]
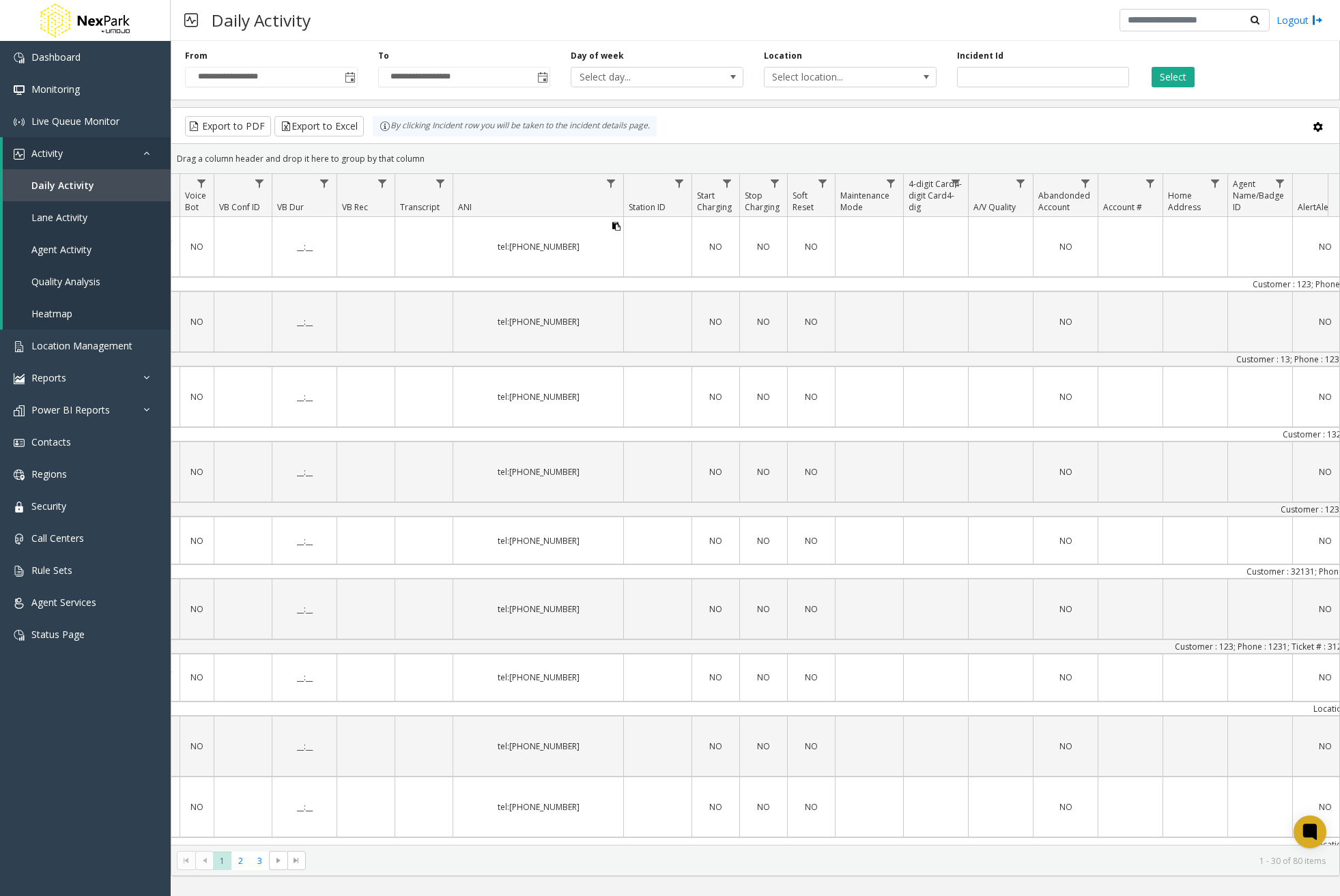
click at [618, 228] on icon "Data table" at bounding box center [616, 227] width 8 height 8
click at [86, 344] on span "Location Management" at bounding box center [81, 346] width 101 height 13
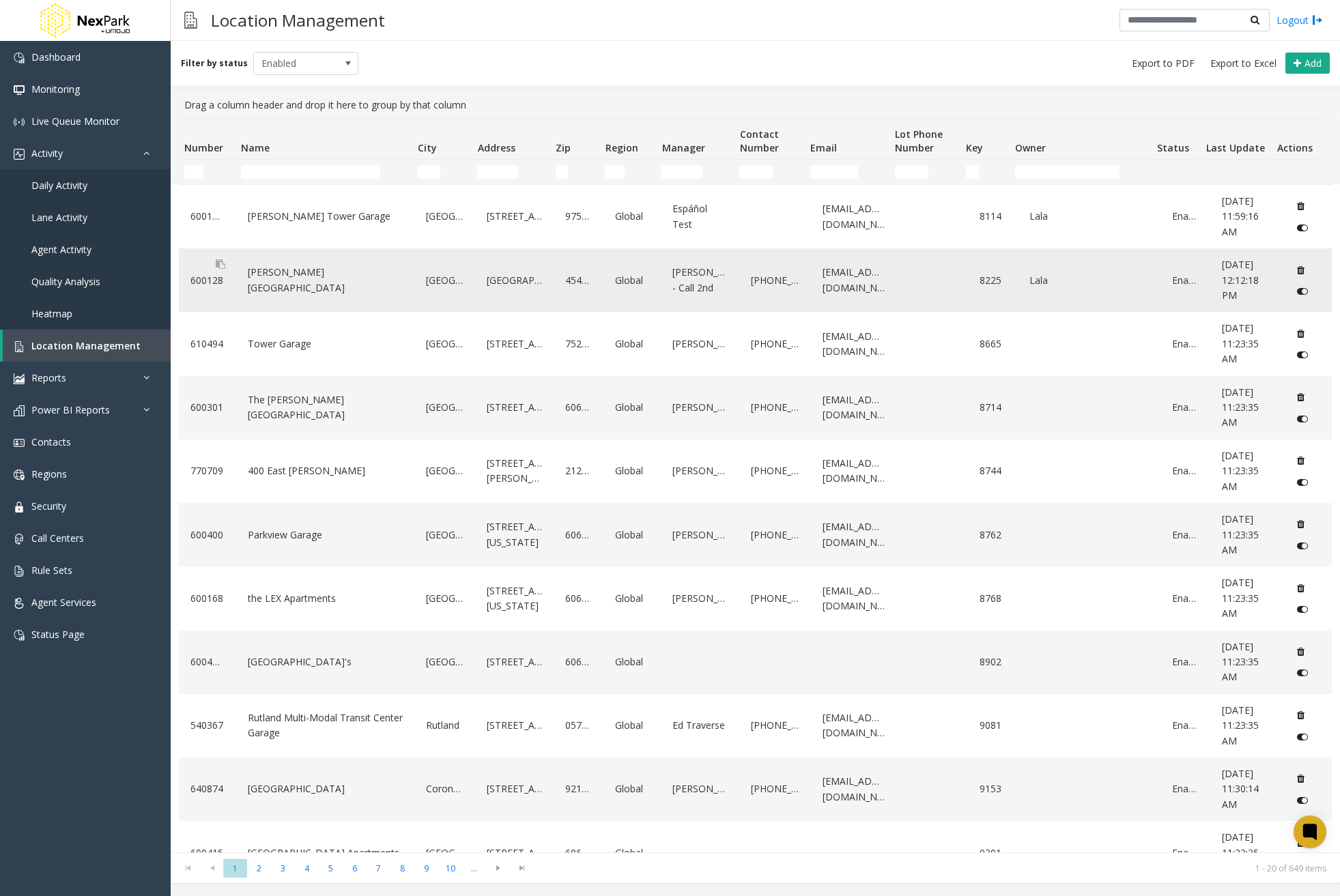
click at [225, 261] on div "600128" at bounding box center [208, 280] width 41 height 52
click at [218, 264] on icon "Data table" at bounding box center [221, 264] width 10 height 10
click at [397, 265] on icon "Data table" at bounding box center [399, 264] width 10 height 10
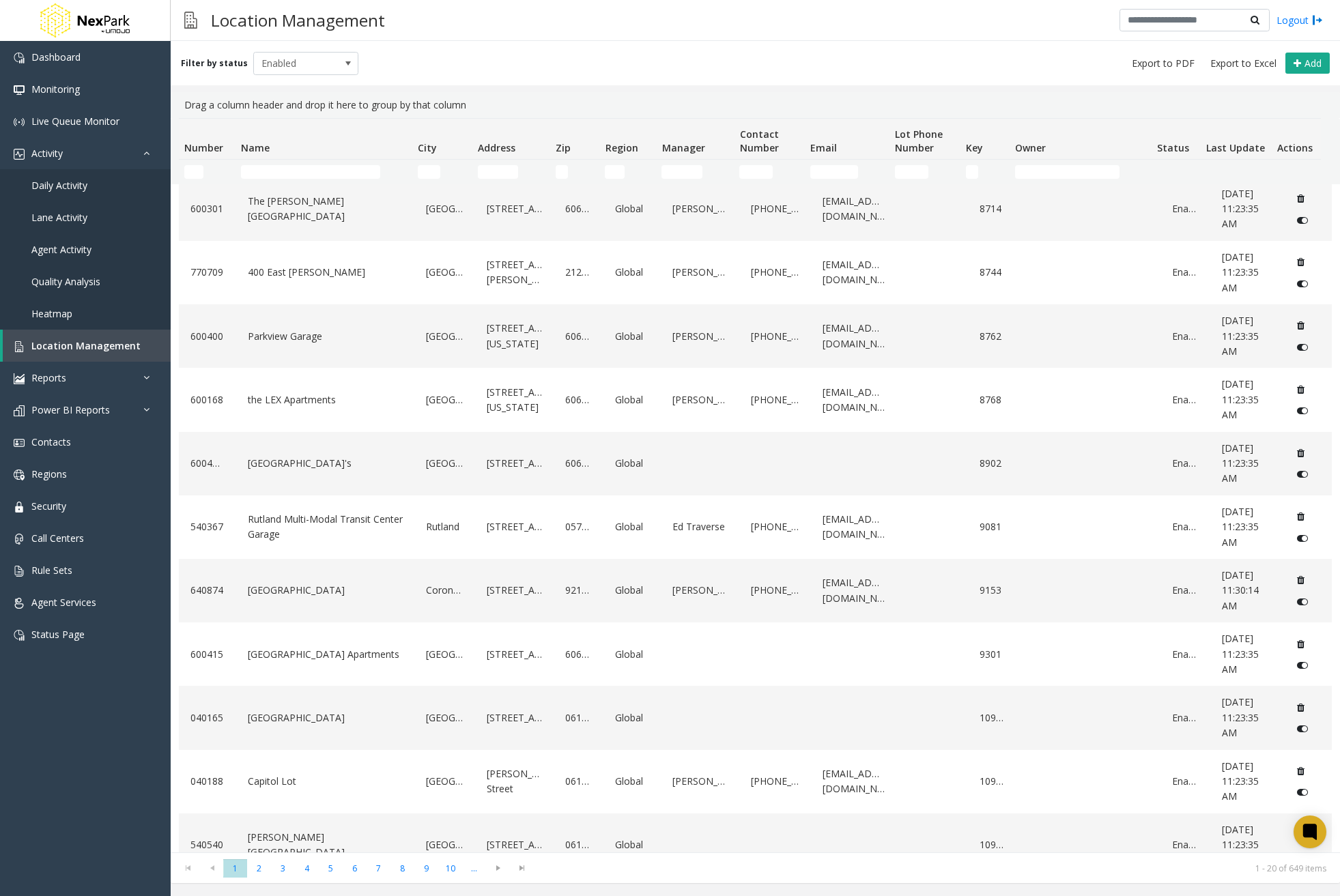
scroll to position [196, 0]
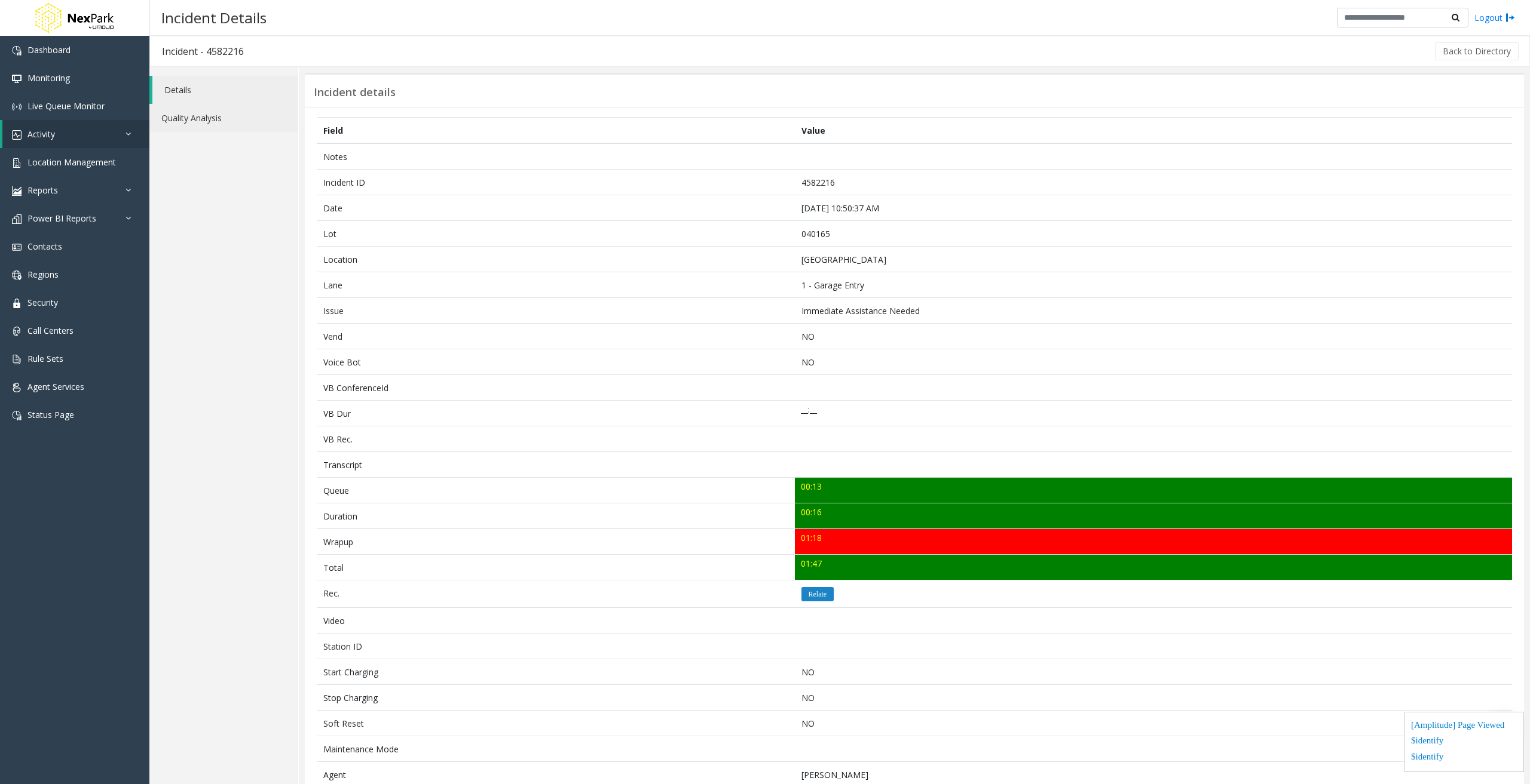
click at [205, 114] on link "Quality Analysis" at bounding box center [223, 117] width 148 height 28
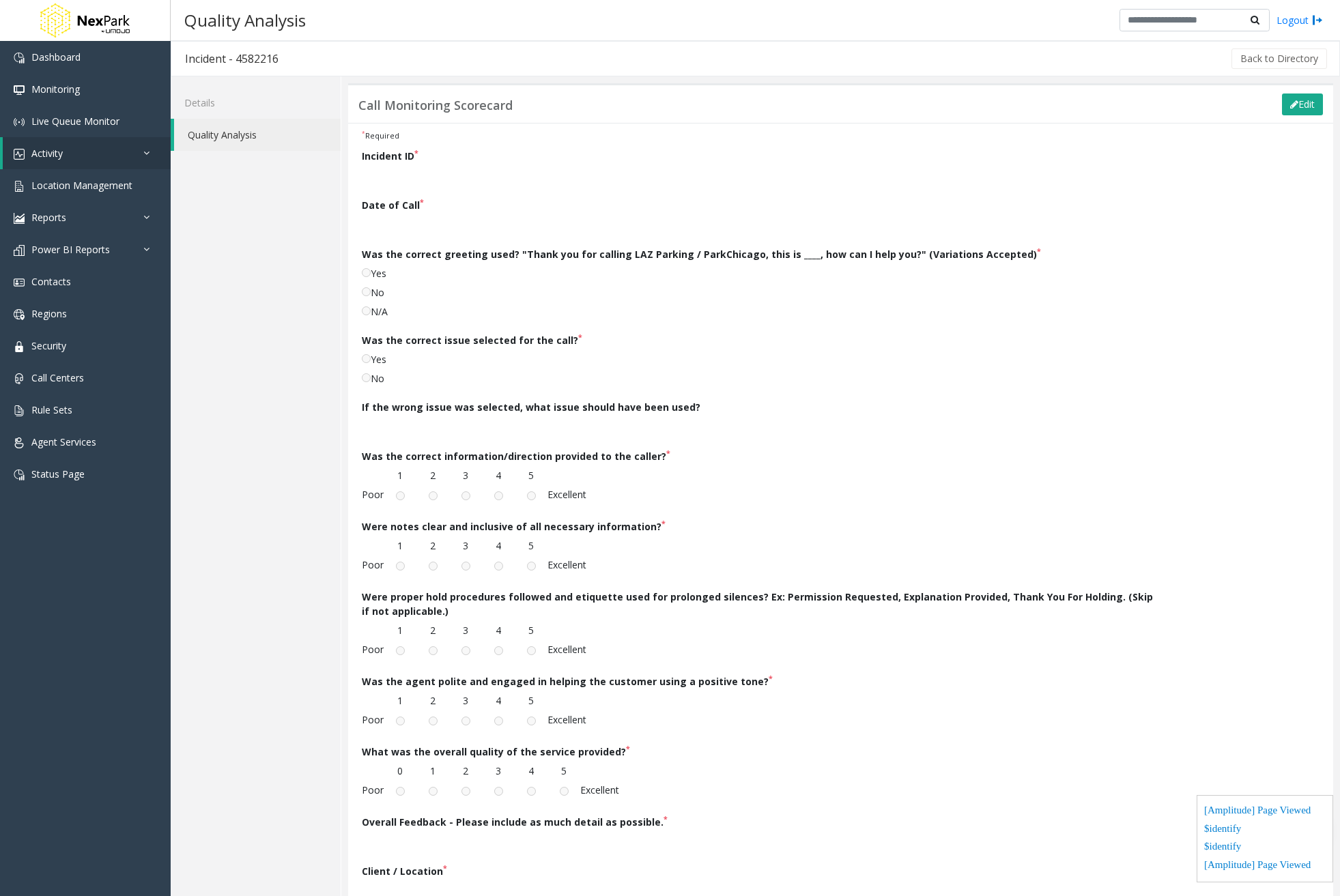
click at [425, 185] on p at bounding box center [759, 178] width 794 height 20
click at [369, 177] on p at bounding box center [759, 178] width 794 height 20
click at [380, 196] on div "Incident ID * Date of Call * Was the correct greeting used? "Thank you for call…" at bounding box center [758, 531] width 815 height 765
click at [372, 170] on p at bounding box center [759, 178] width 794 height 20
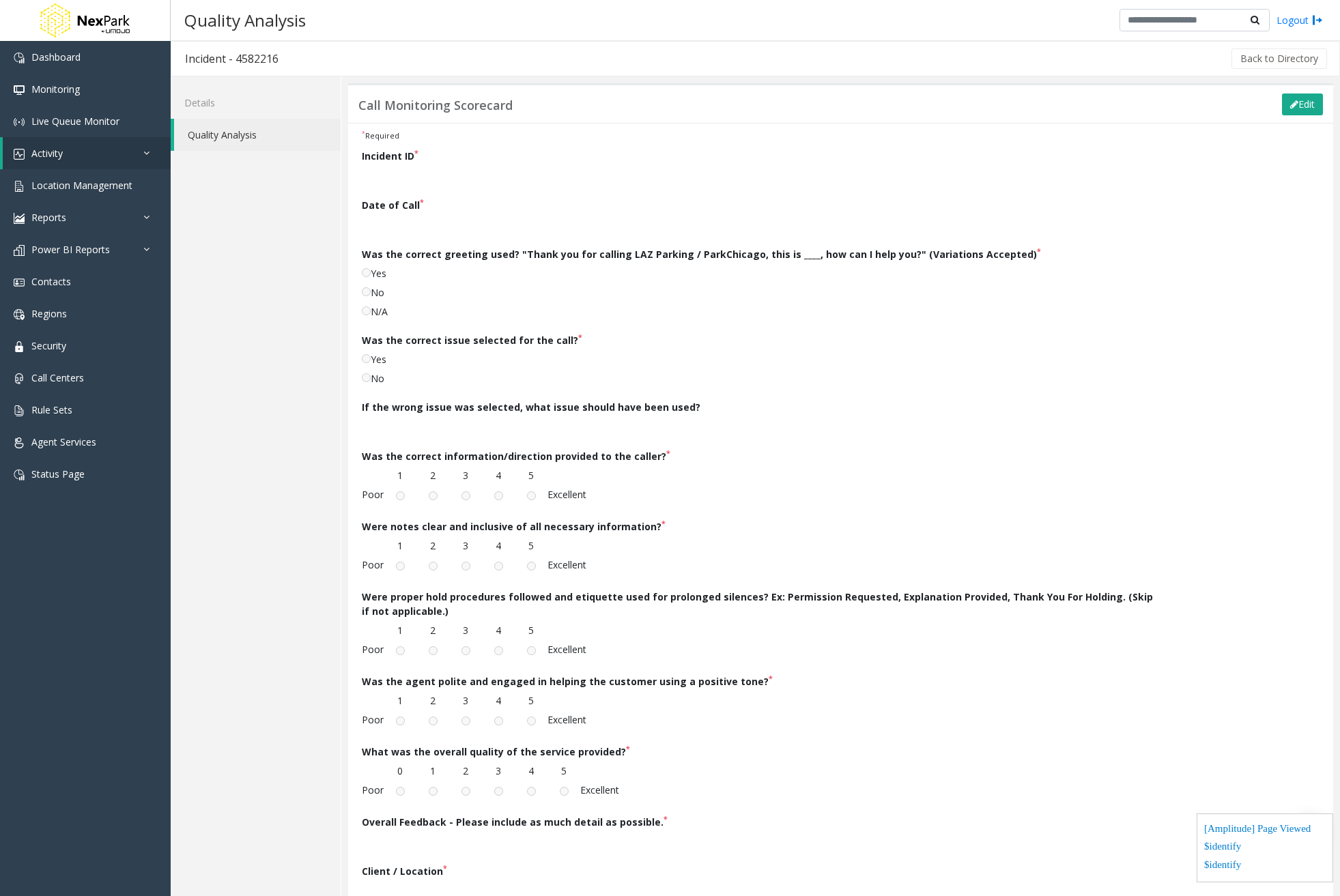
click at [365, 177] on p at bounding box center [759, 178] width 794 height 20
click at [1287, 107] on button "Edit" at bounding box center [1303, 104] width 41 height 22
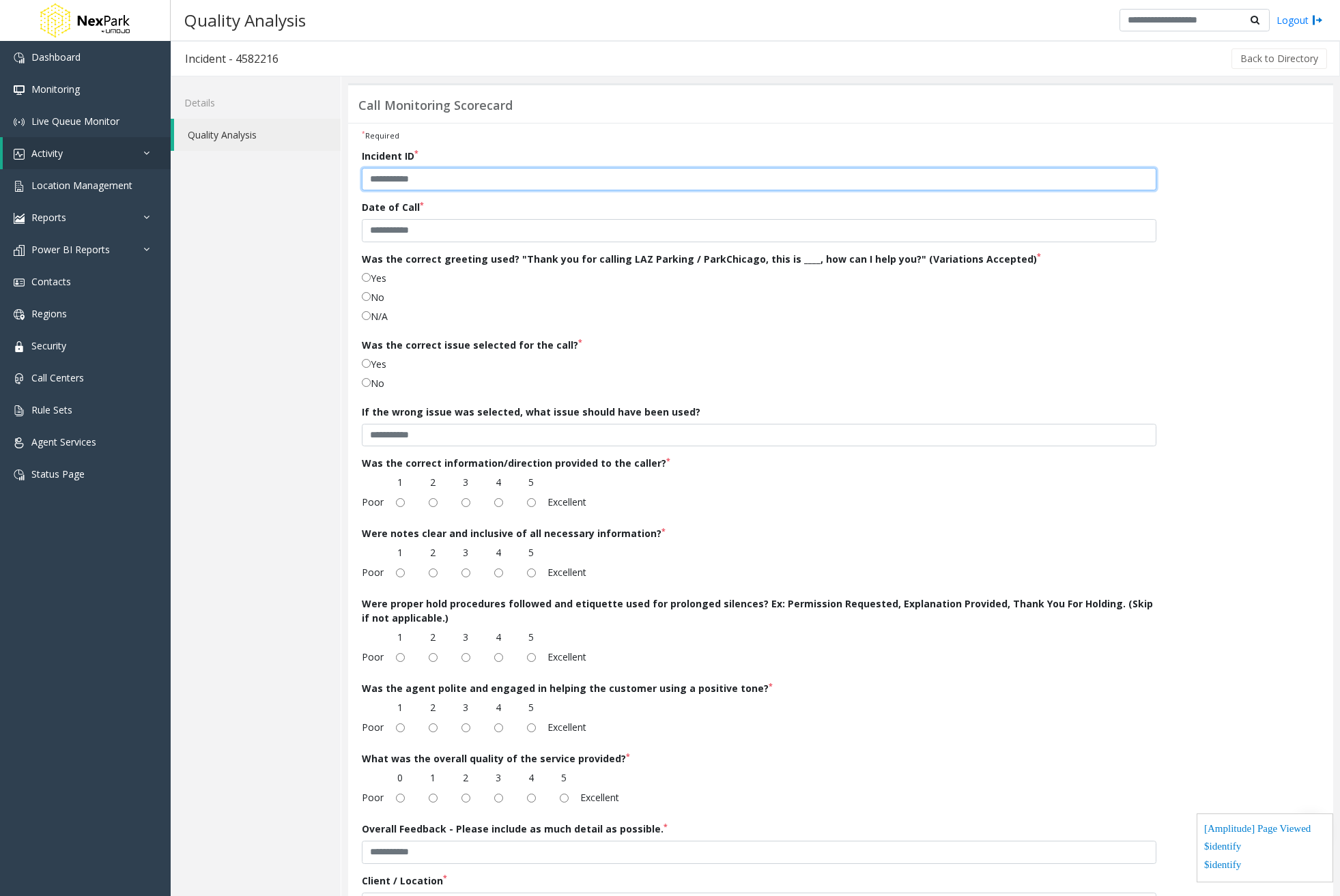
click at [678, 184] on input "text" at bounding box center [759, 179] width 794 height 23
drag, startPoint x: 411, startPoint y: 178, endPoint x: 242, endPoint y: 172, distance: 169.1
click at [217, 172] on div "Details Quality Analysis Call Monitoring Scorecard Edit * Required Incident ID …" at bounding box center [755, 531] width 1170 height 909
paste input "**********"
type input "**********"
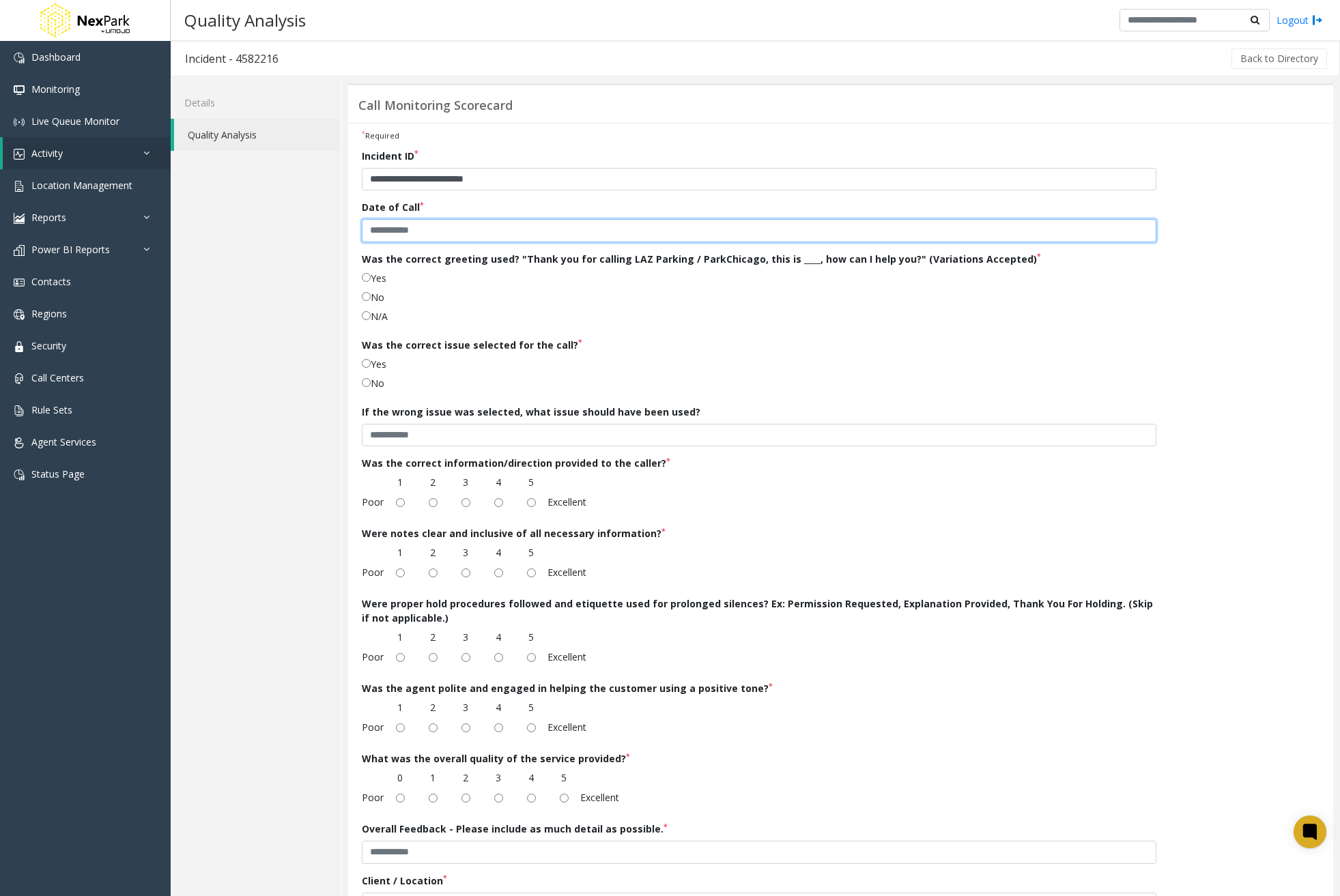
click at [498, 237] on input "text" at bounding box center [759, 230] width 794 height 23
paste input "**********"
type input "**********"
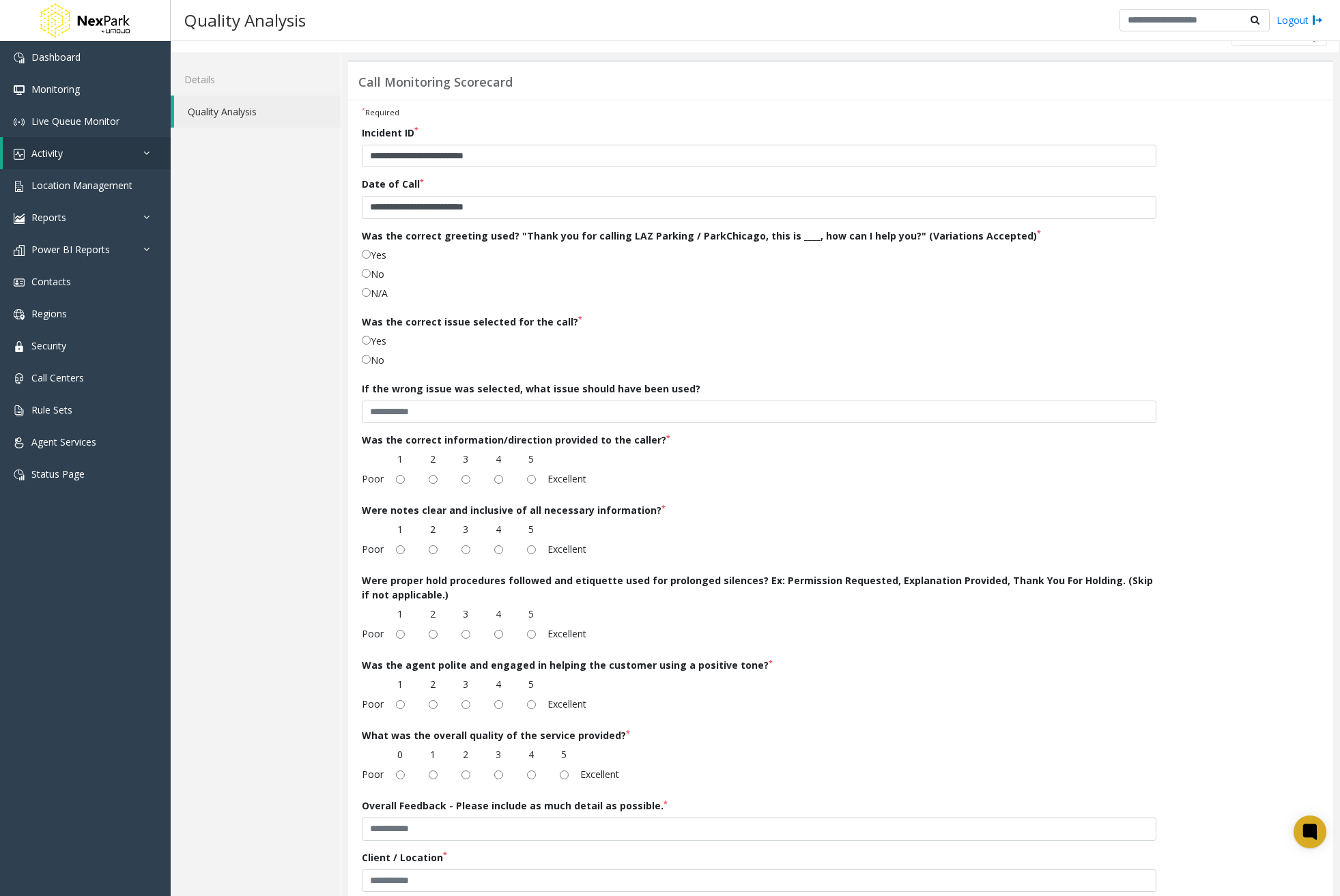
scroll to position [90, 0]
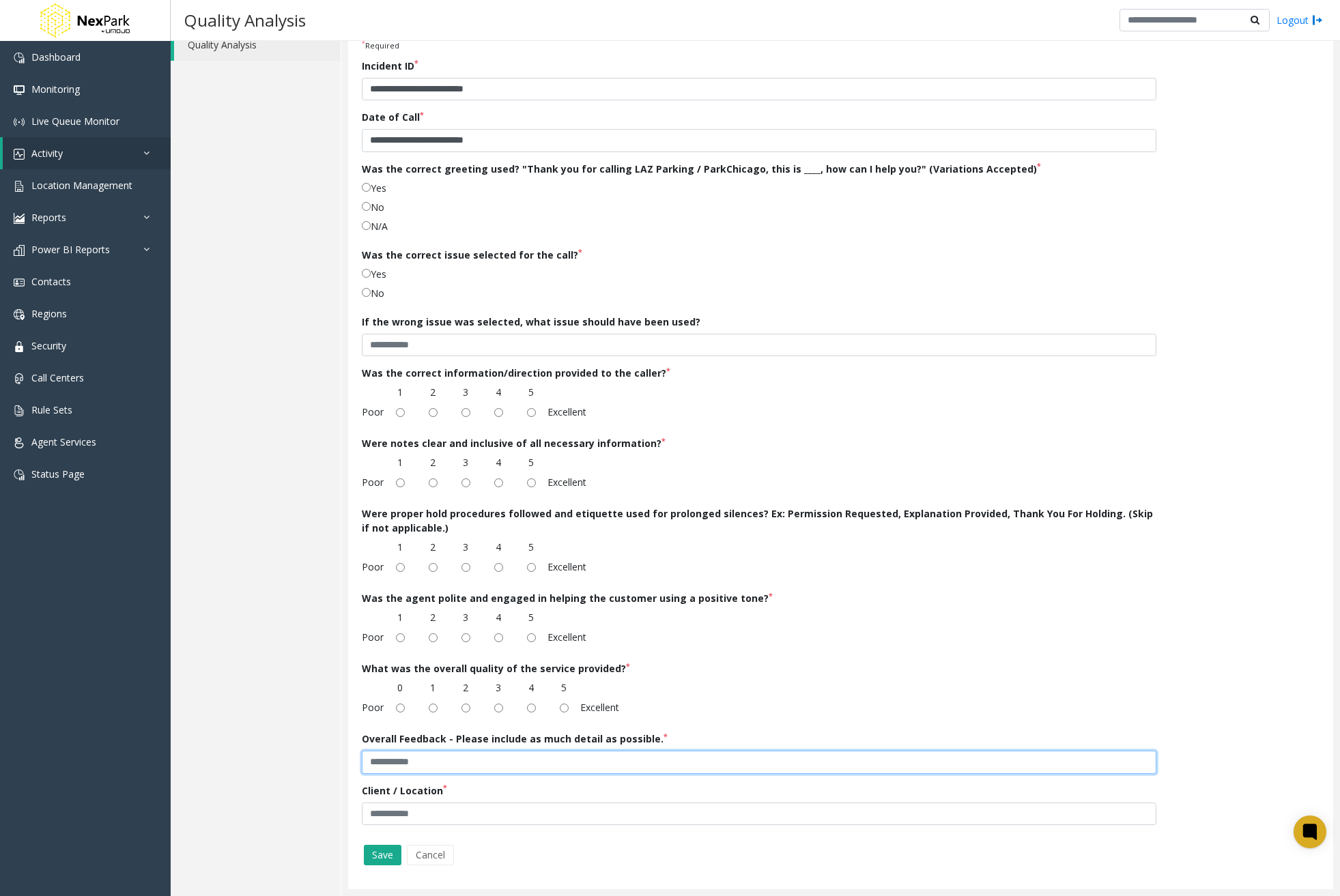
click at [642, 756] on input "text" at bounding box center [759, 762] width 794 height 23
paste input "**********"
type input "**********"
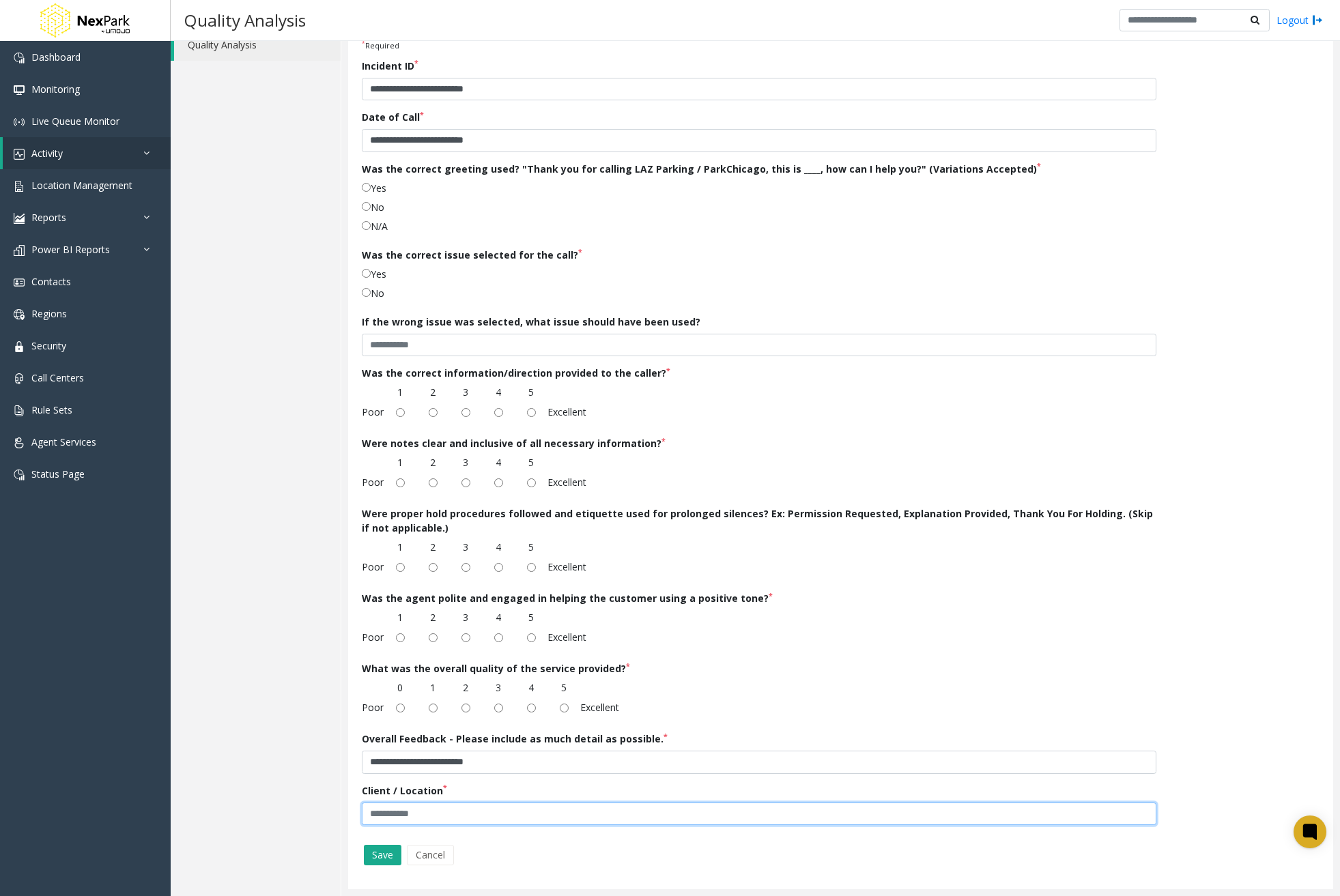
click at [490, 808] on input "text" at bounding box center [759, 814] width 794 height 23
paste input "**********"
type input "**********"
click at [380, 852] on button "Save" at bounding box center [382, 855] width 37 height 20
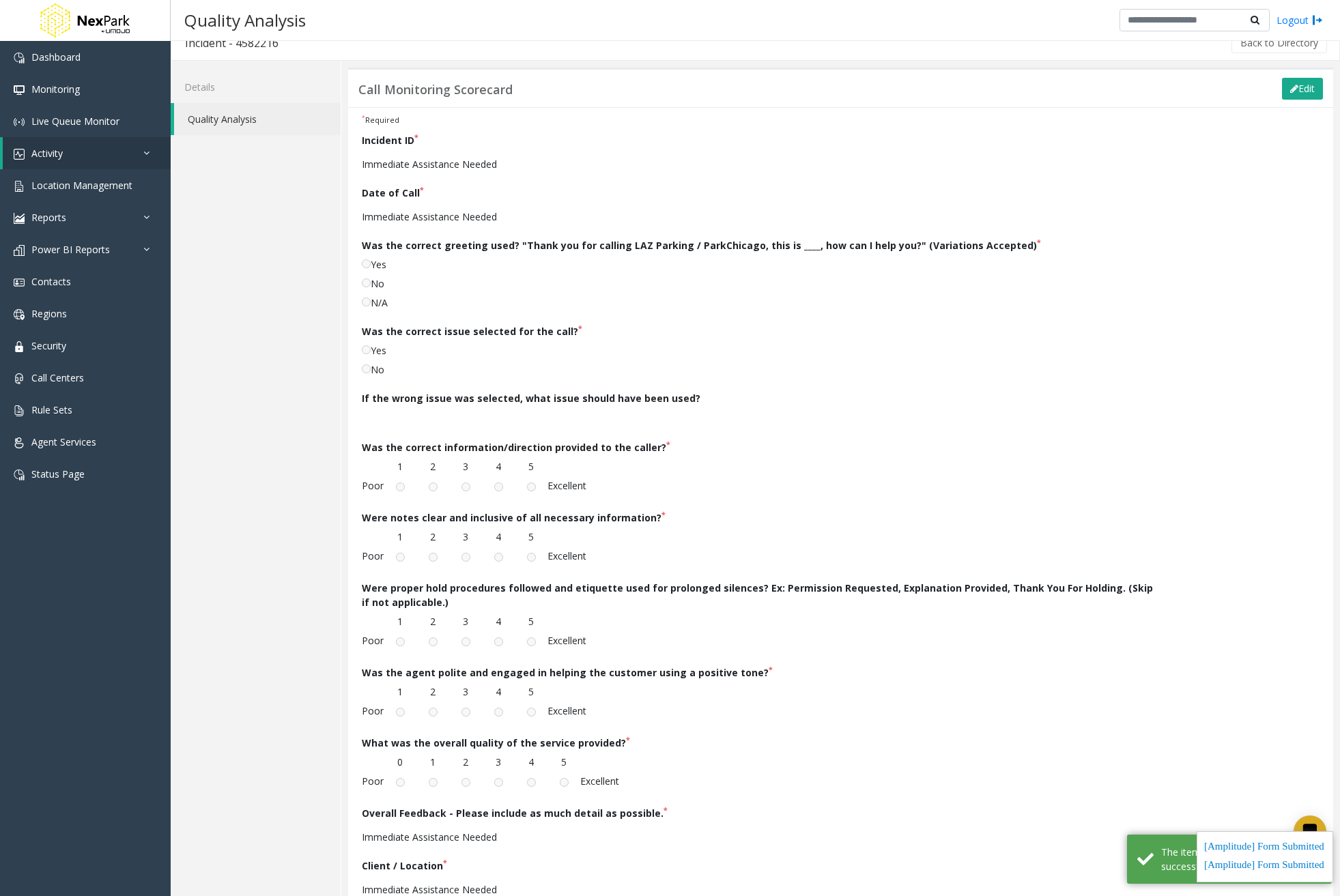
scroll to position [0, 0]
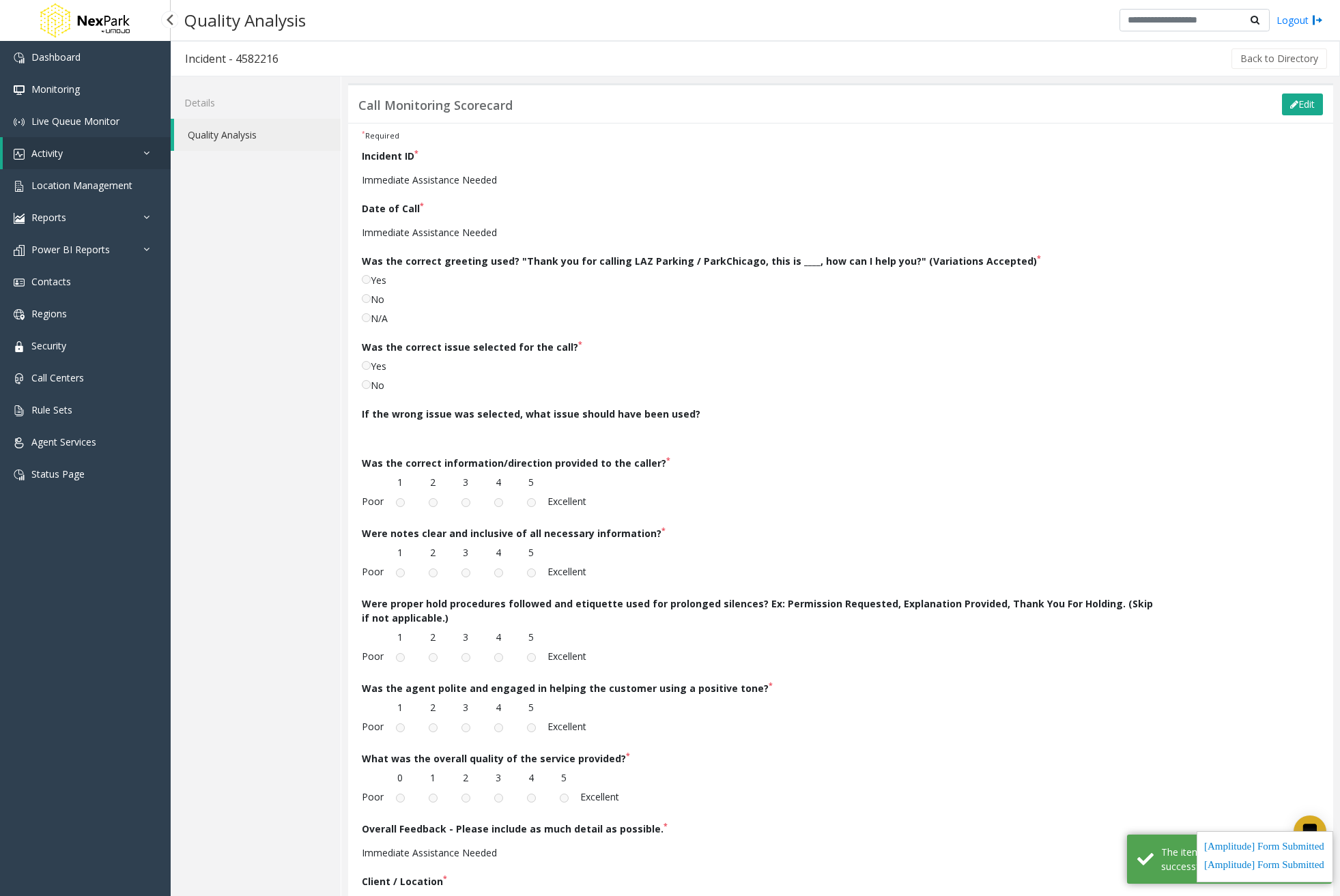
click at [151, 147] on link "Activity" at bounding box center [87, 153] width 168 height 32
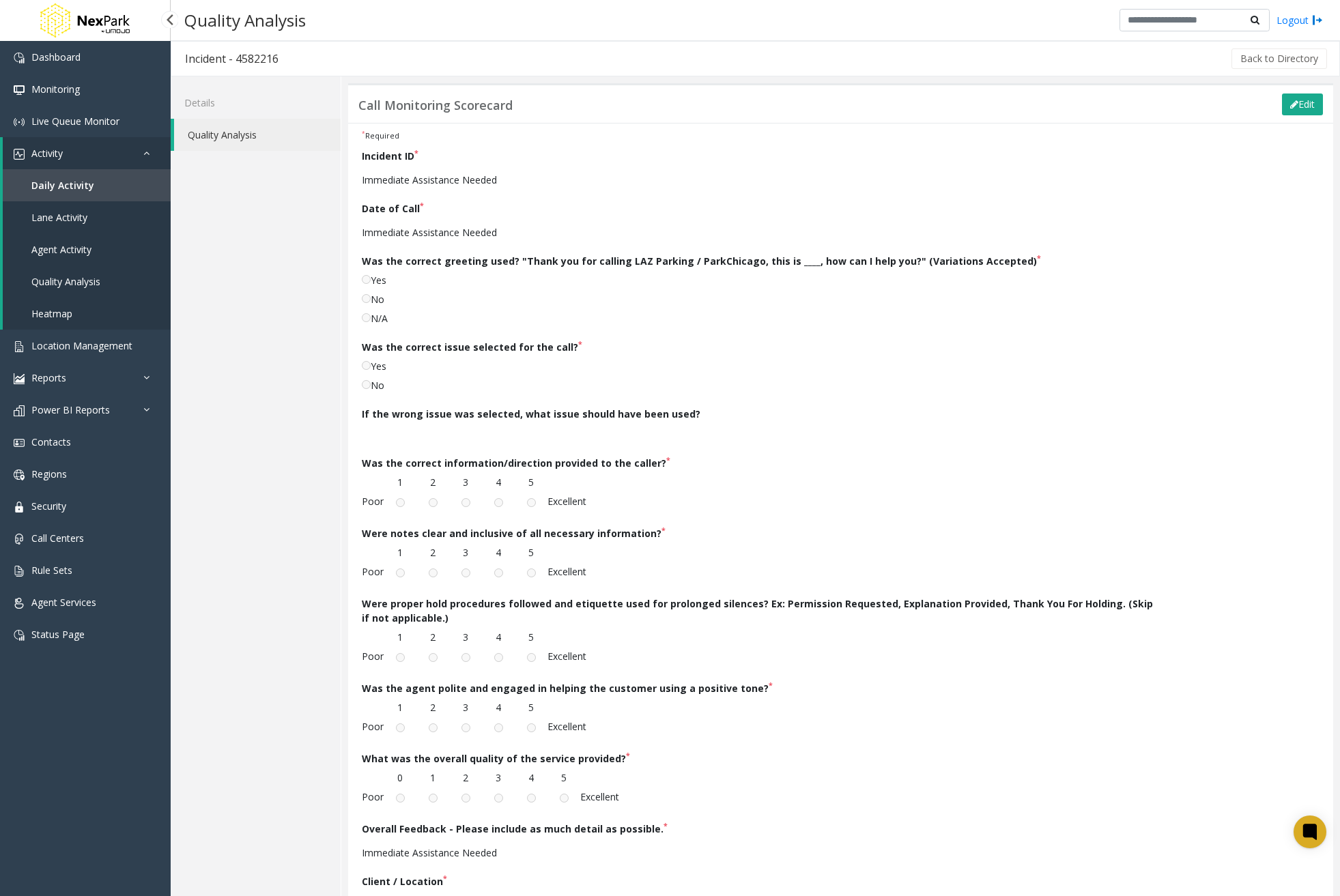
click at [69, 284] on span "Quality Analysis" at bounding box center [66, 281] width 69 height 13
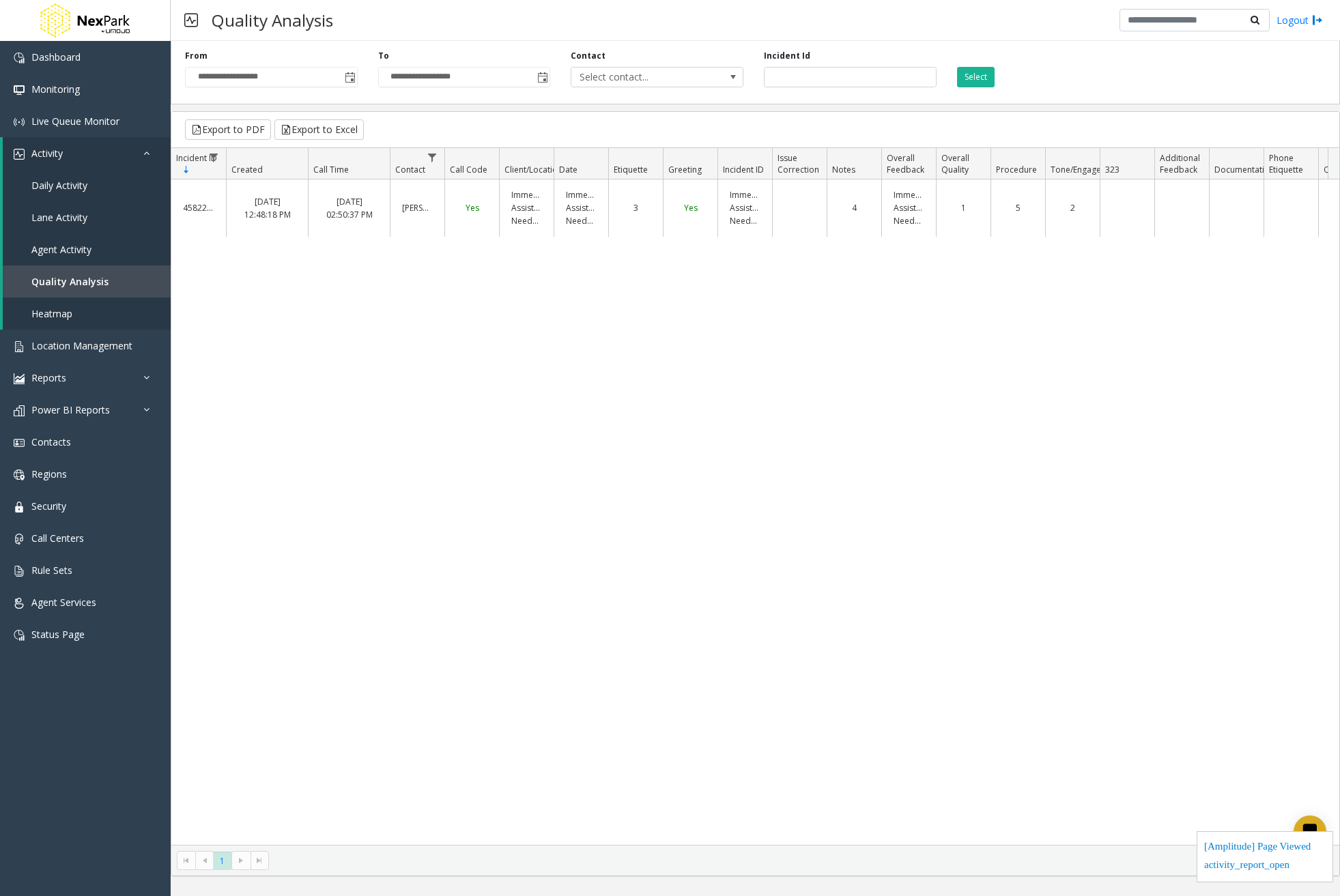
click at [334, 206] on div "Aug 20 02:50:37 PM" at bounding box center [349, 208] width 65 height 33
click at [78, 193] on link "Daily Activity" at bounding box center [87, 185] width 168 height 32
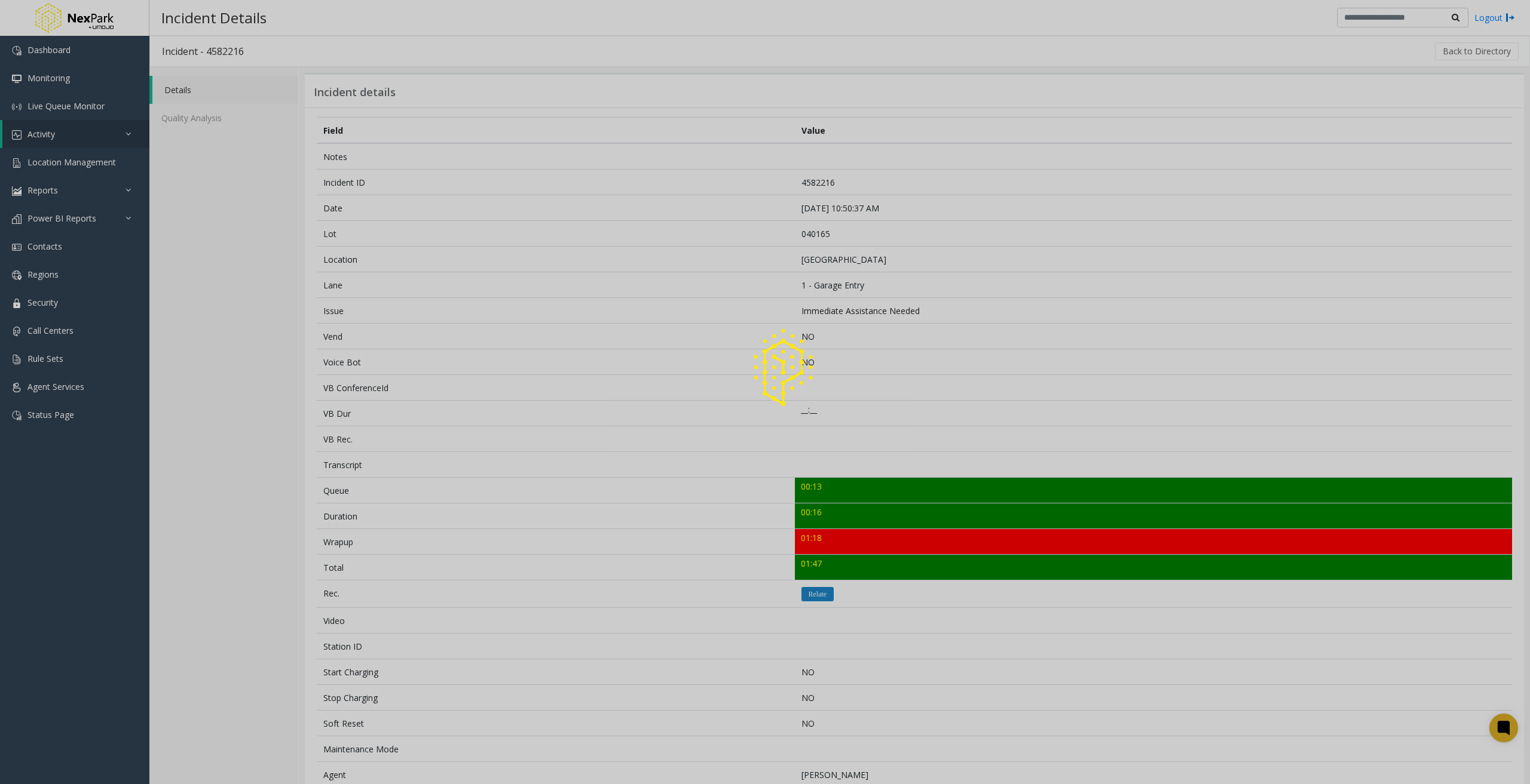
click at [209, 113] on div at bounding box center [765, 392] width 1530 height 784
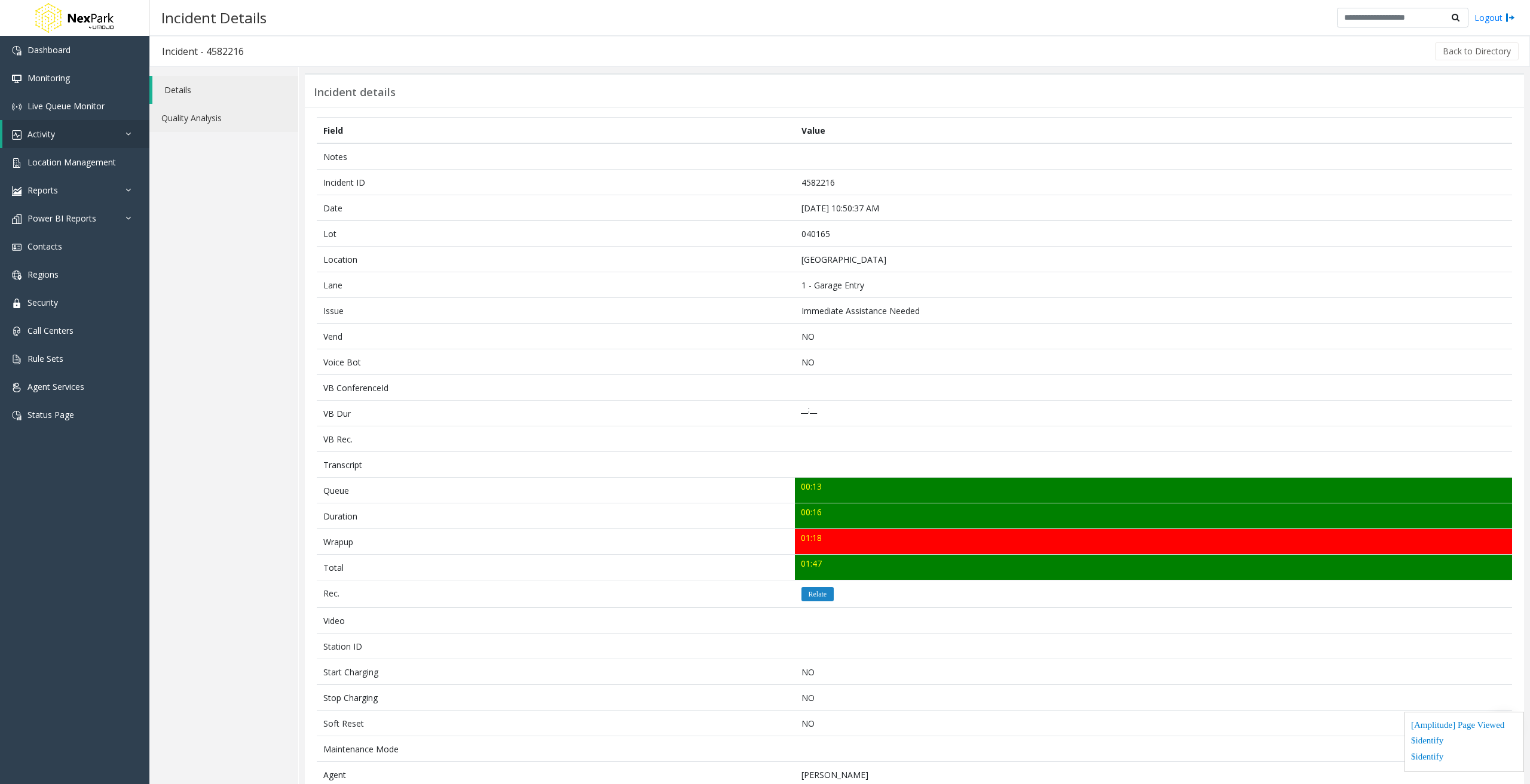
click at [209, 123] on link "Quality Analysis" at bounding box center [223, 117] width 148 height 28
